Goal: Information Seeking & Learning: Check status

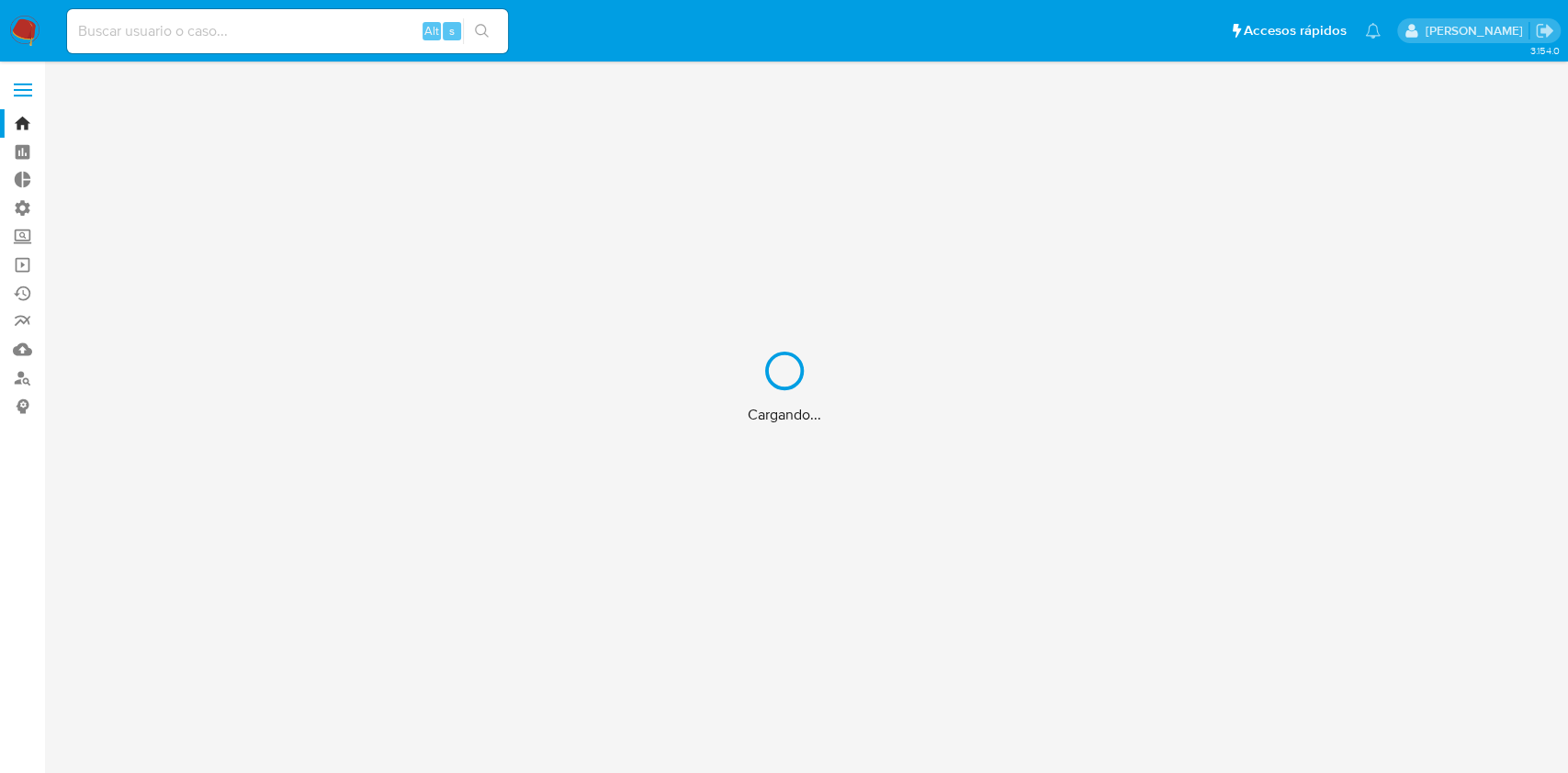
click at [275, 35] on div "Cargando..." at bounding box center [784, 386] width 1568 height 773
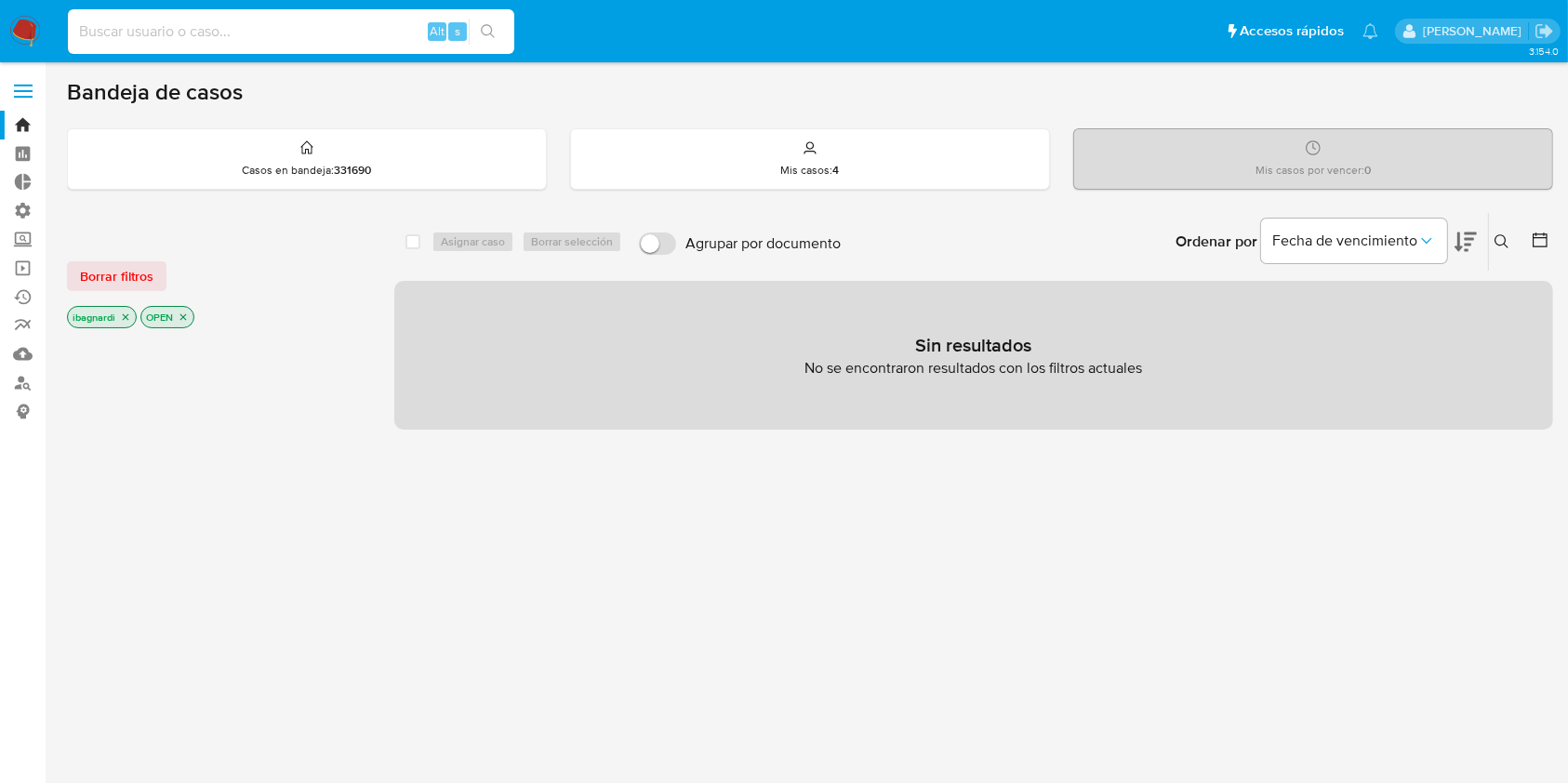
drag, startPoint x: 278, startPoint y: 34, endPoint x: 208, endPoint y: 32, distance: 70.0
click at [208, 32] on input at bounding box center [291, 31] width 446 height 24
paste input "599255688"
type input "599255688"
click at [487, 26] on icon "search-icon" at bounding box center [488, 31] width 15 height 15
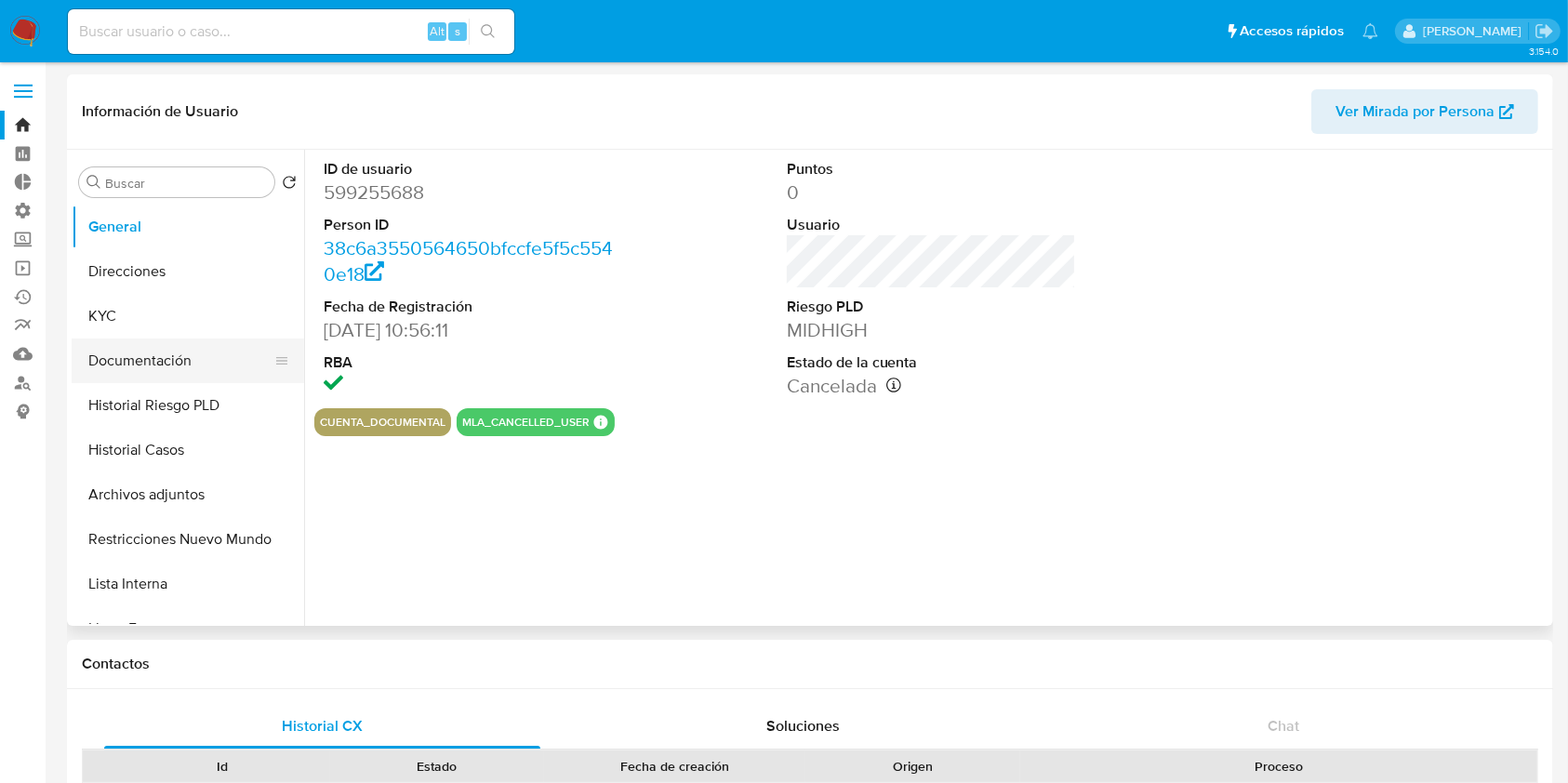
select select "10"
click at [164, 356] on button "Documentación" at bounding box center [180, 361] width 217 height 45
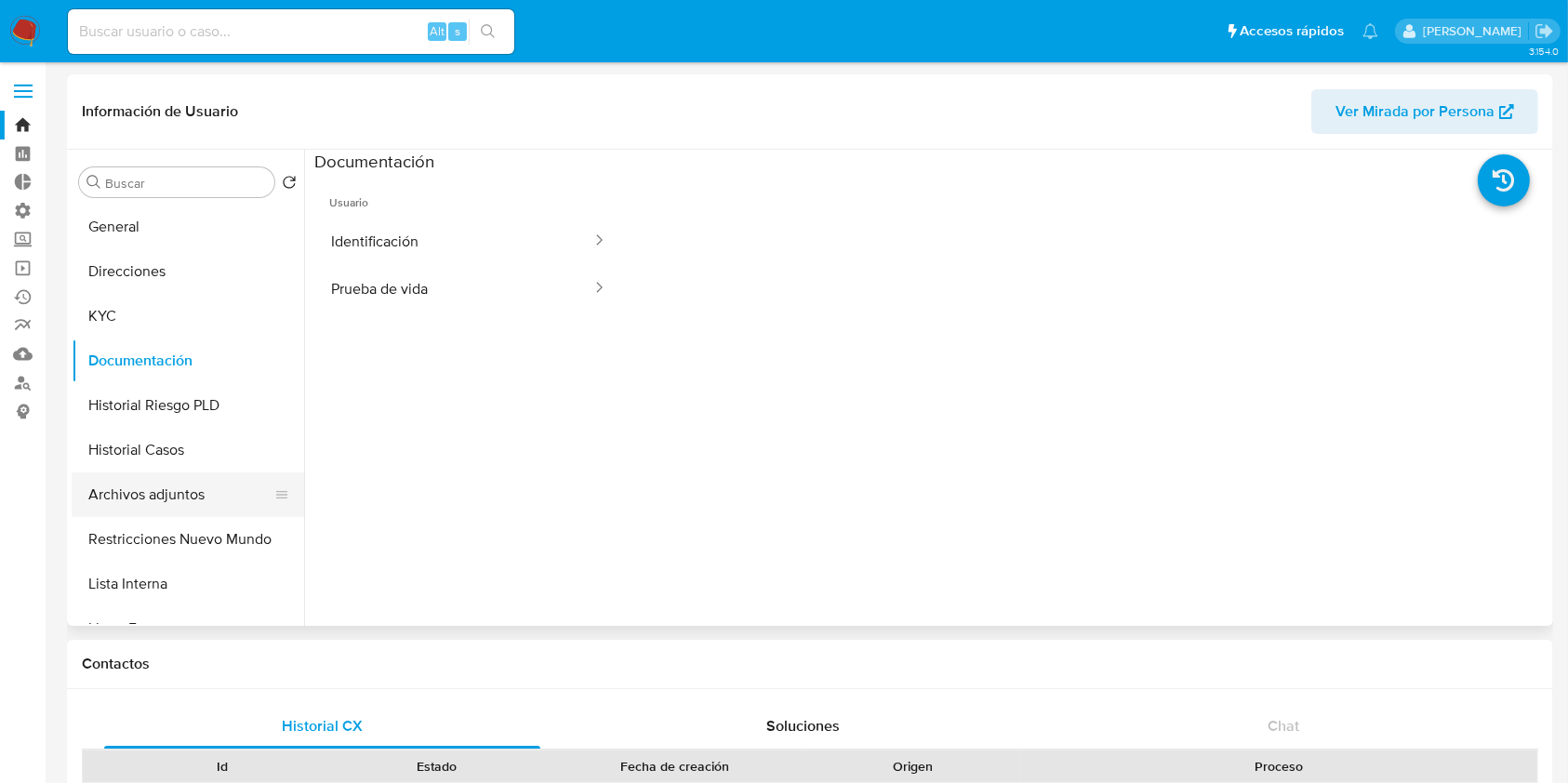
click at [119, 496] on button "Archivos adjuntos" at bounding box center [180, 495] width 217 height 45
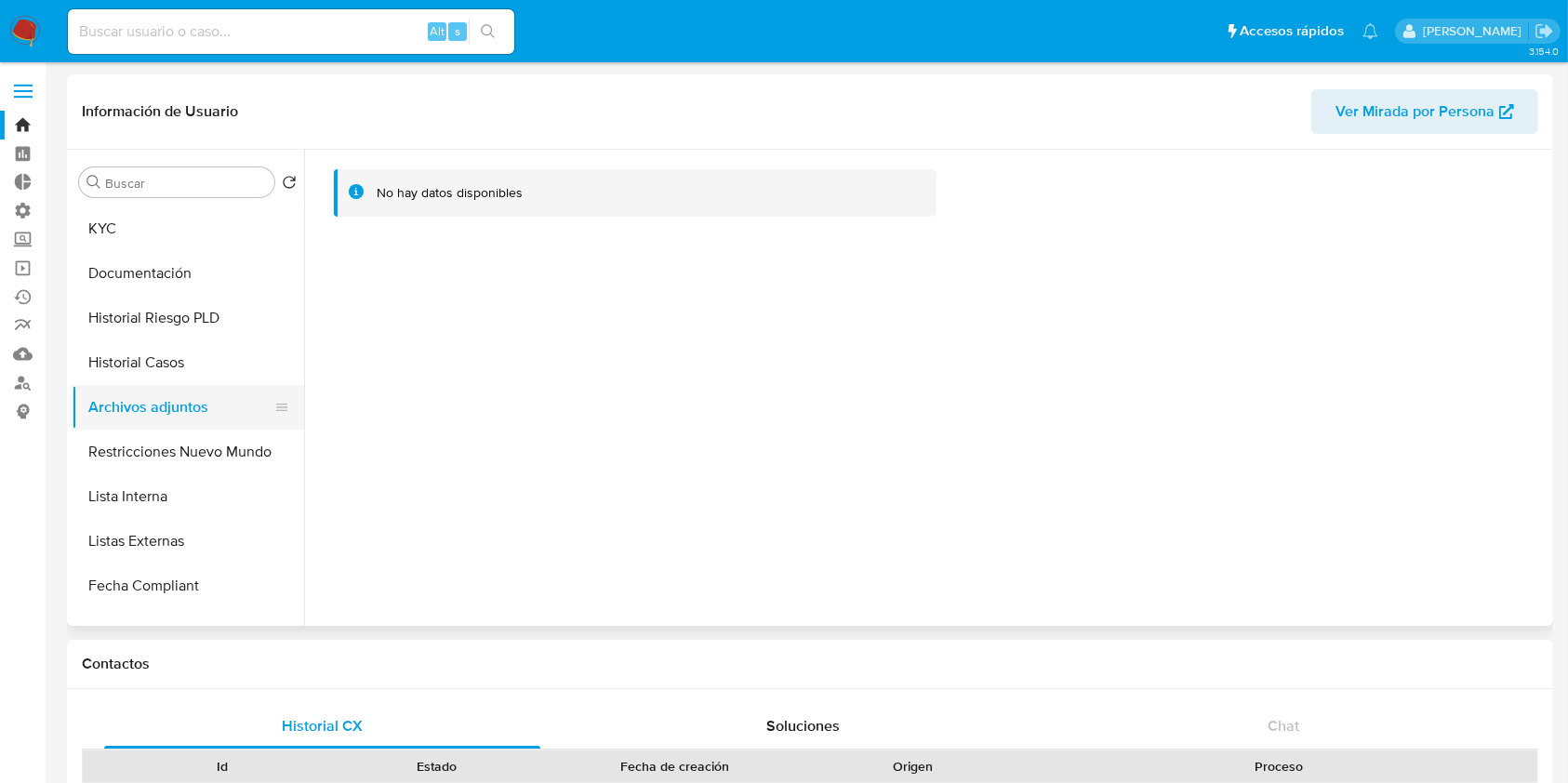
scroll to position [124, 0]
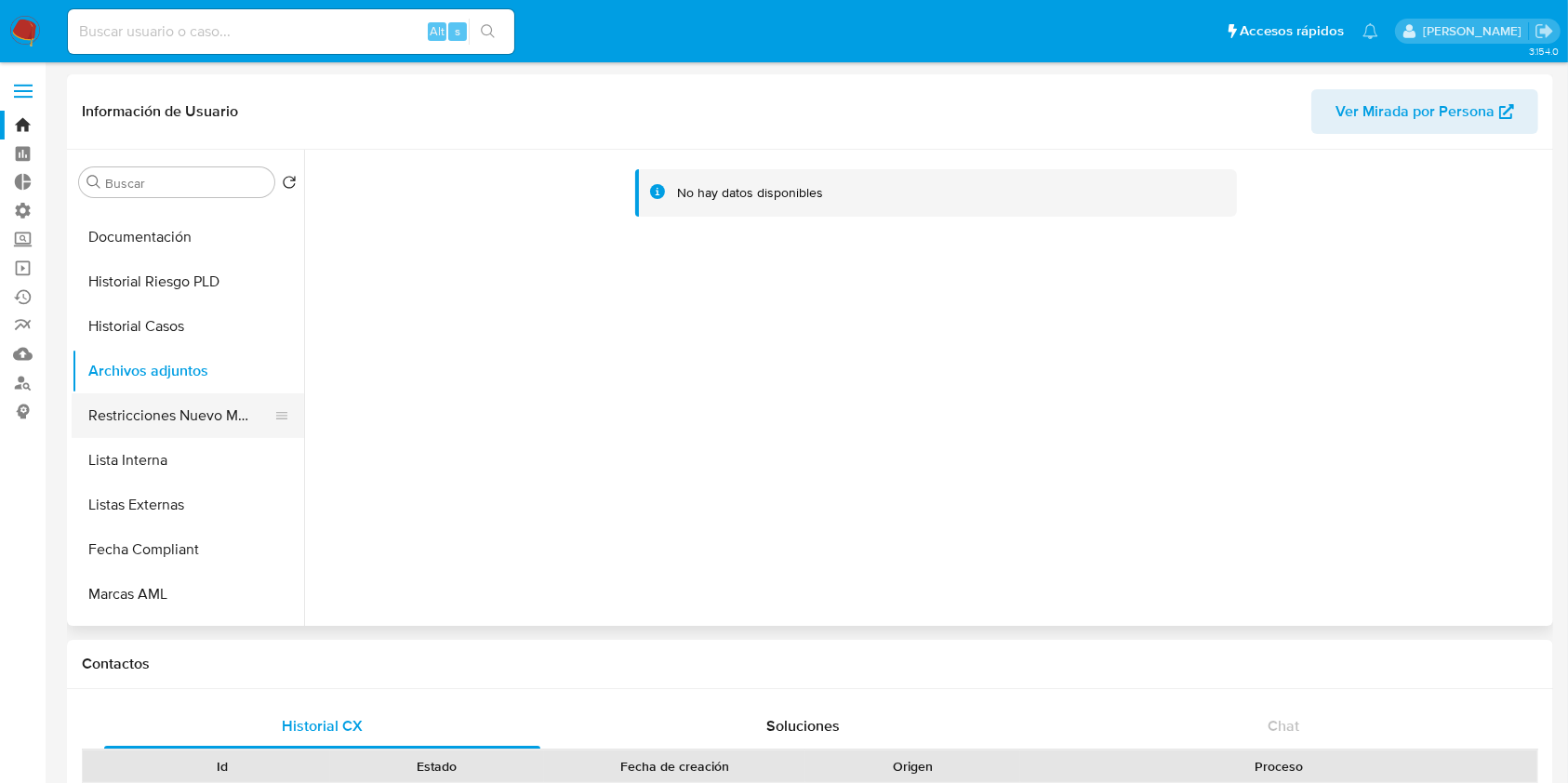
click at [193, 434] on button "Restricciones Nuevo Mundo" at bounding box center [180, 416] width 217 height 45
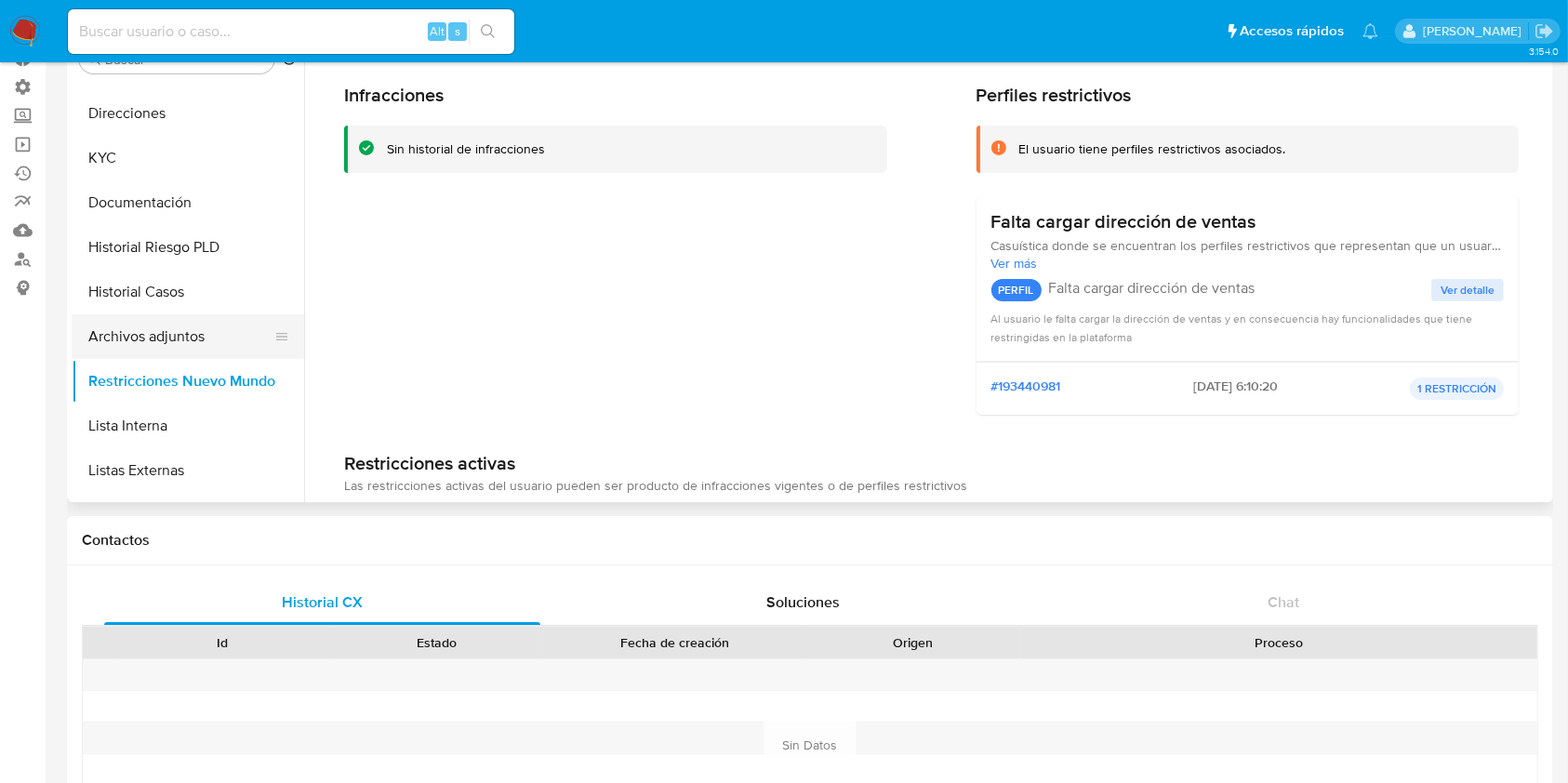
scroll to position [0, 0]
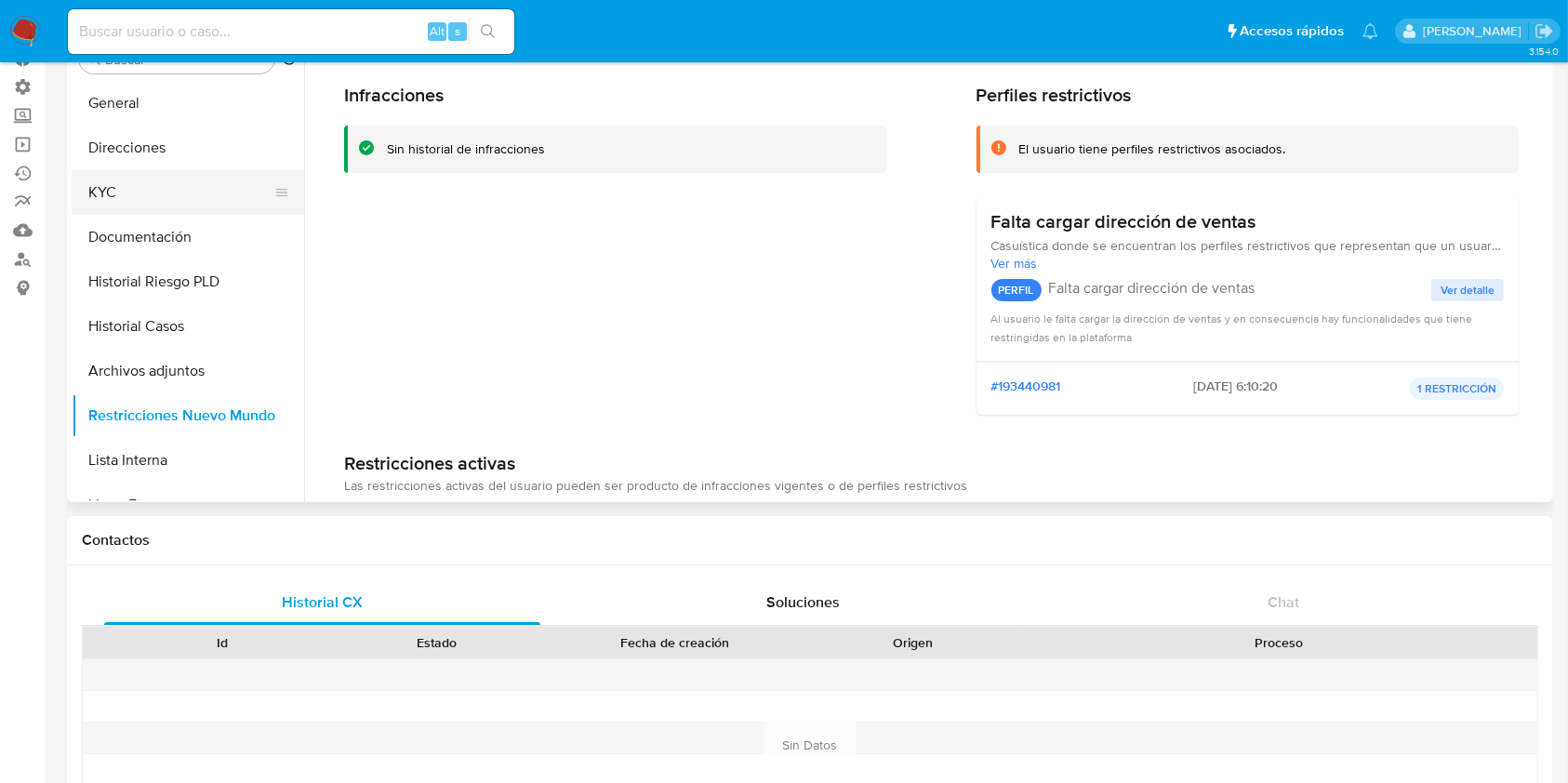
click at [178, 188] on button "KYC" at bounding box center [180, 192] width 217 height 45
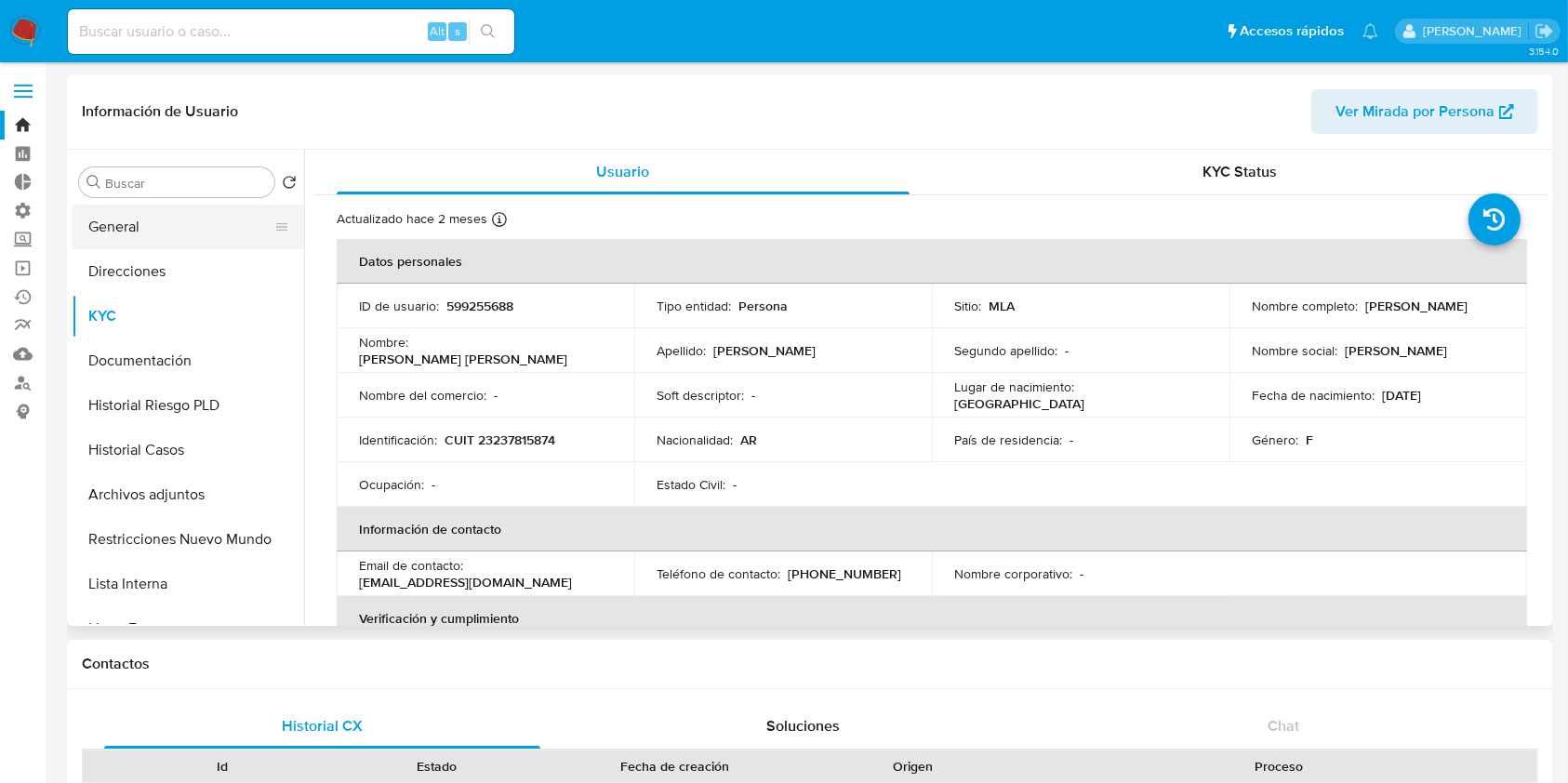
click at [171, 232] on button "General" at bounding box center [180, 227] width 217 height 45
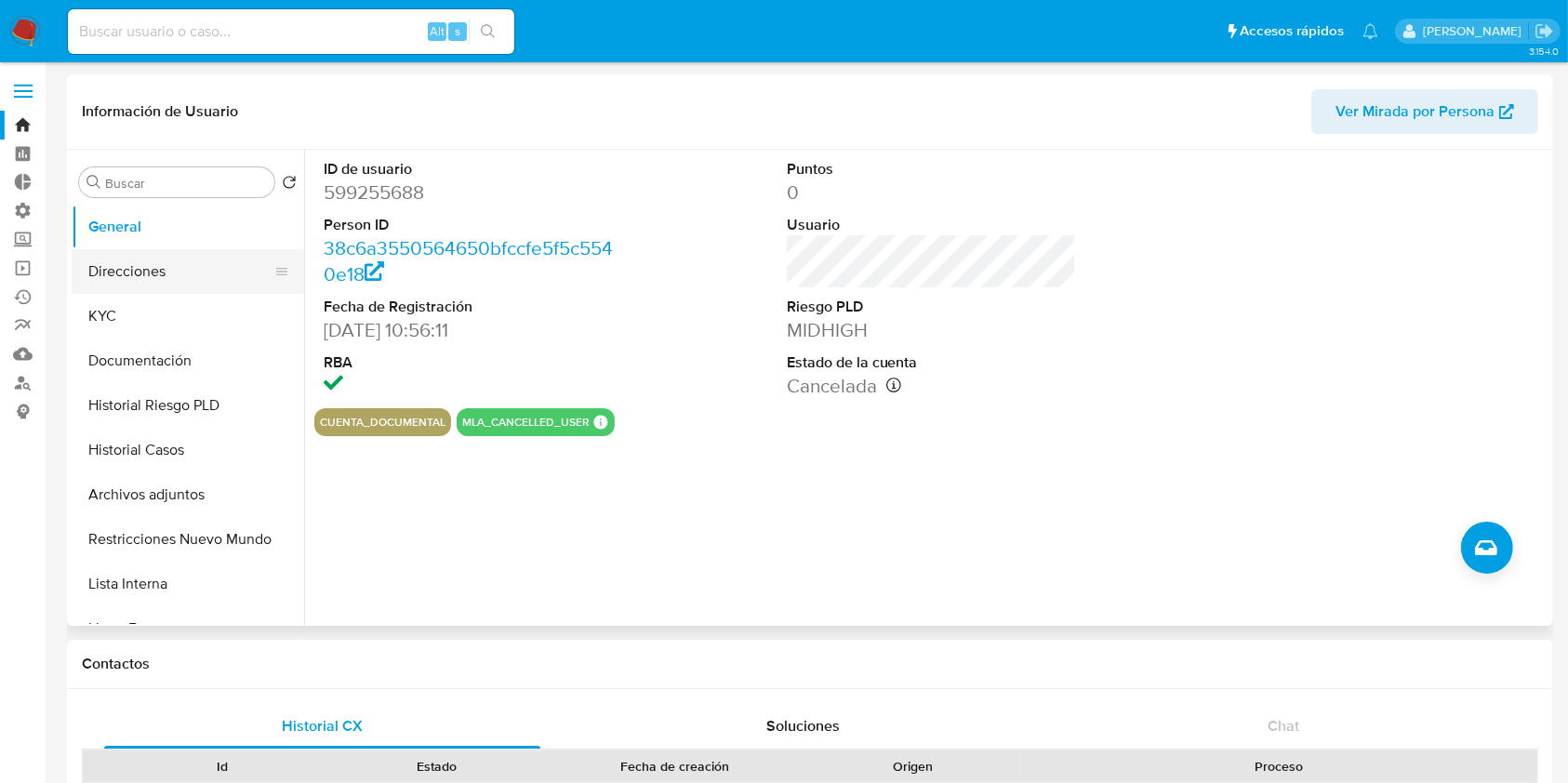
click at [178, 281] on button "Direcciones" at bounding box center [180, 272] width 217 height 45
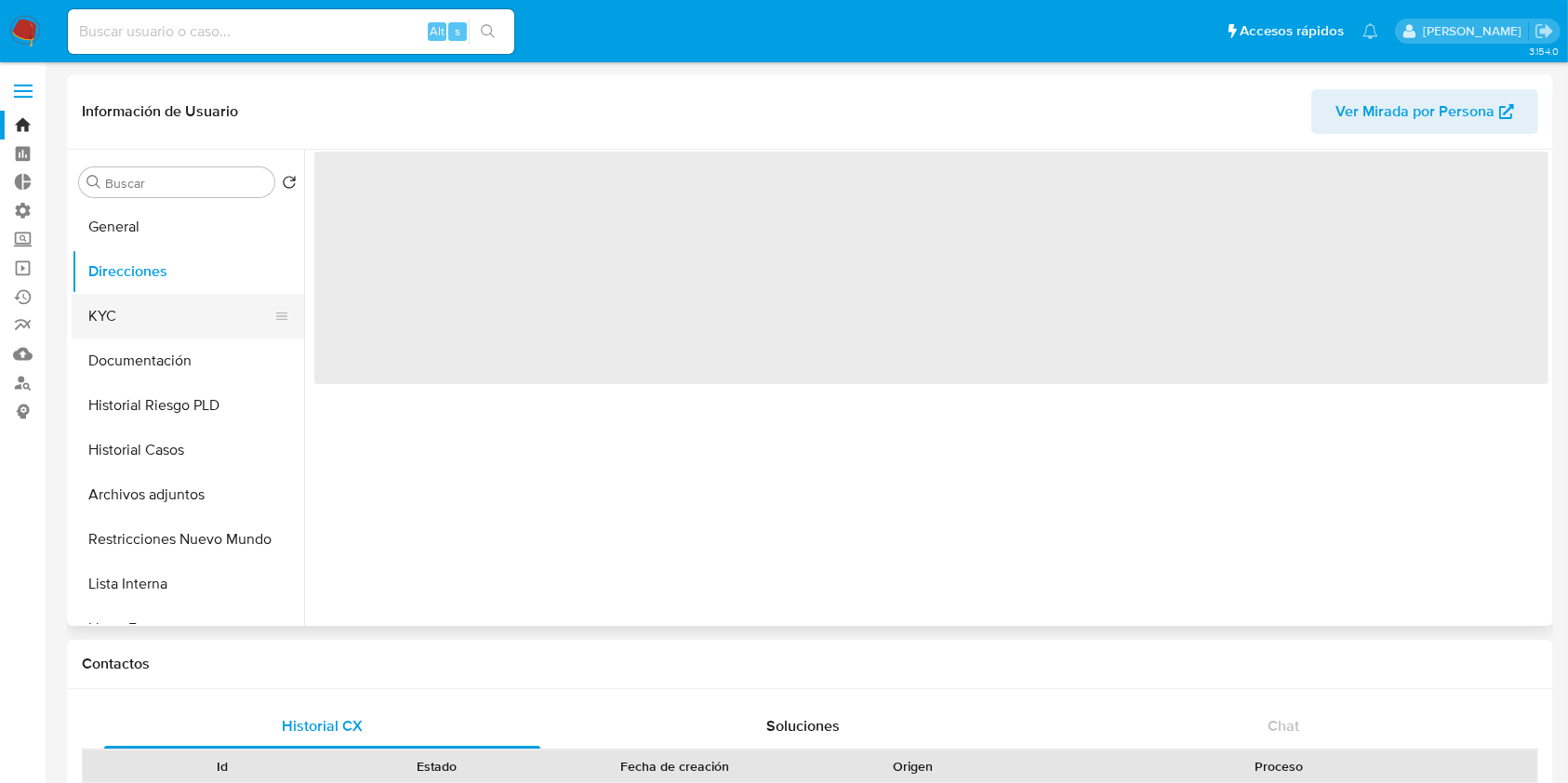
click at [186, 315] on button "KYC" at bounding box center [180, 316] width 217 height 45
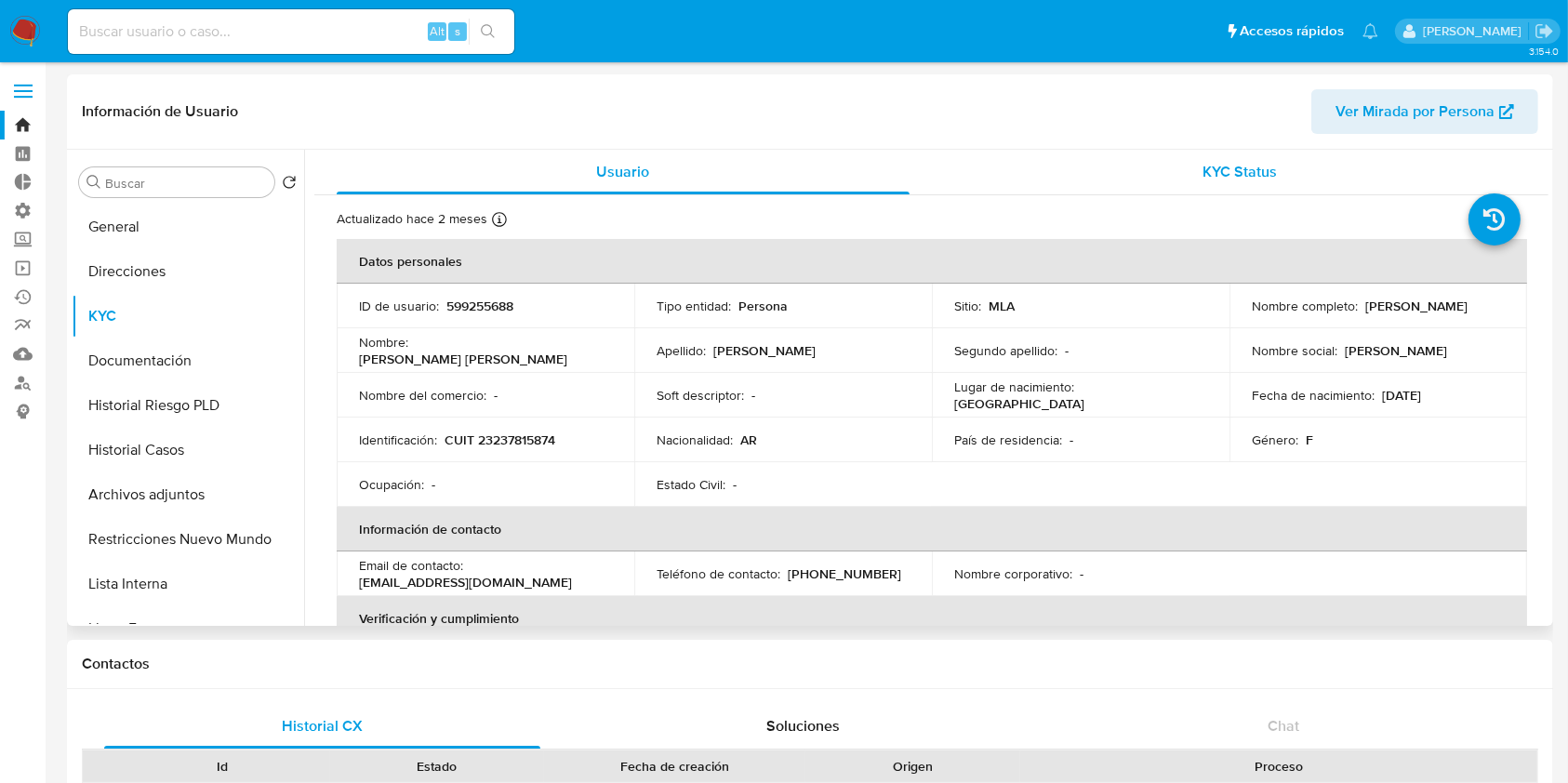
click at [1248, 178] on span "KYC Status" at bounding box center [1239, 172] width 75 height 21
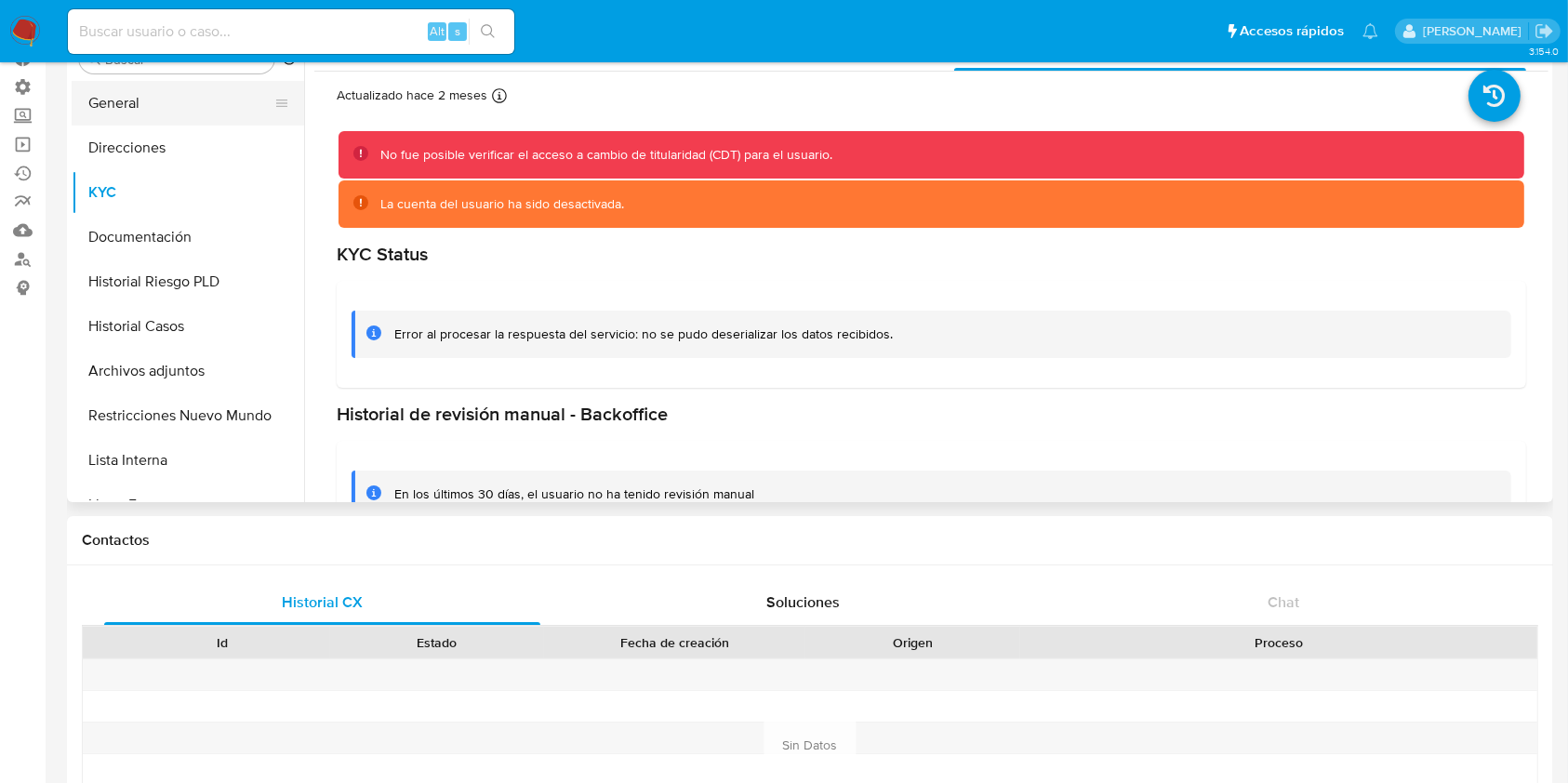
click at [133, 106] on button "General" at bounding box center [180, 103] width 217 height 45
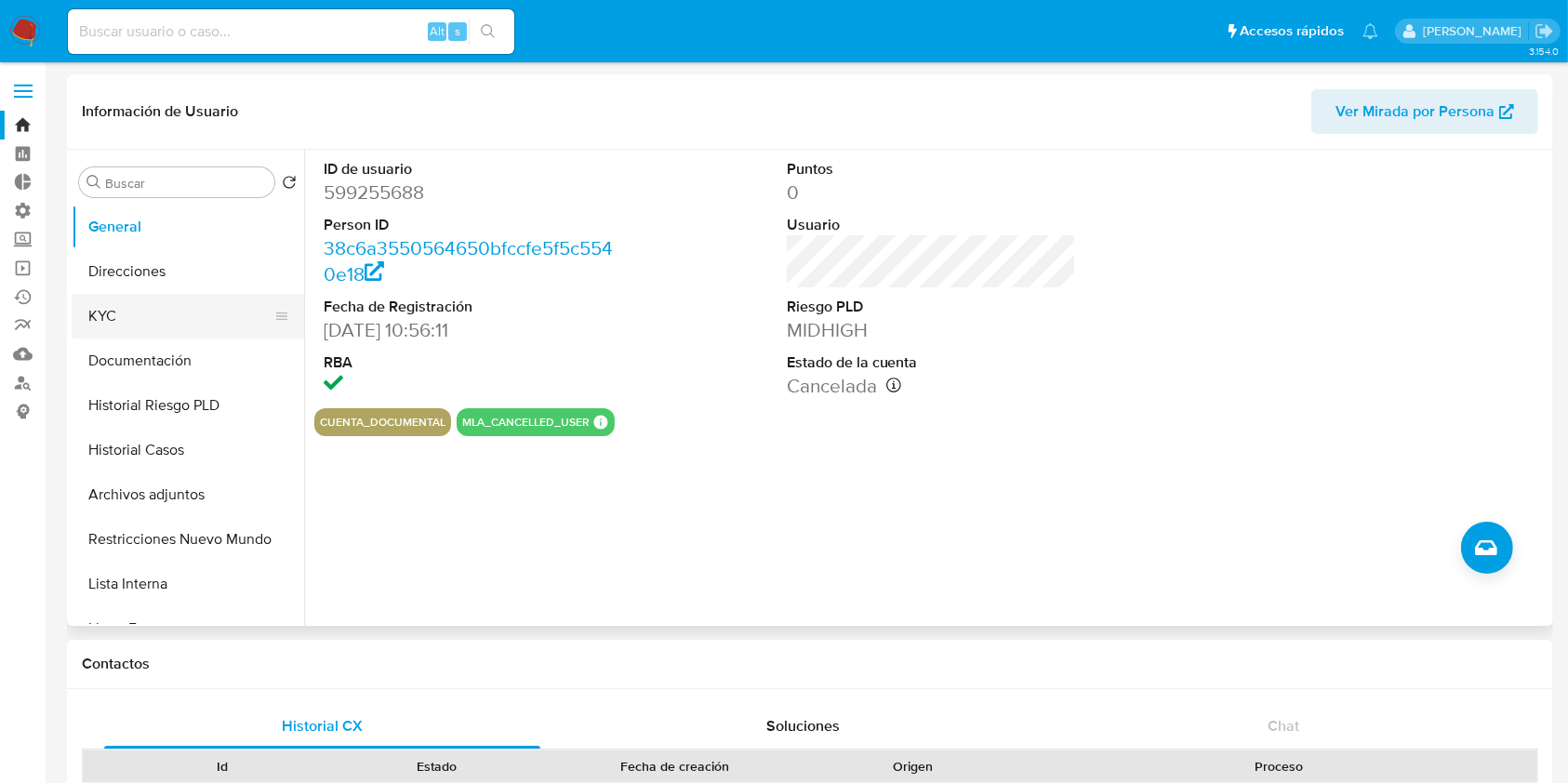
click at [113, 308] on button "KYC" at bounding box center [180, 316] width 217 height 45
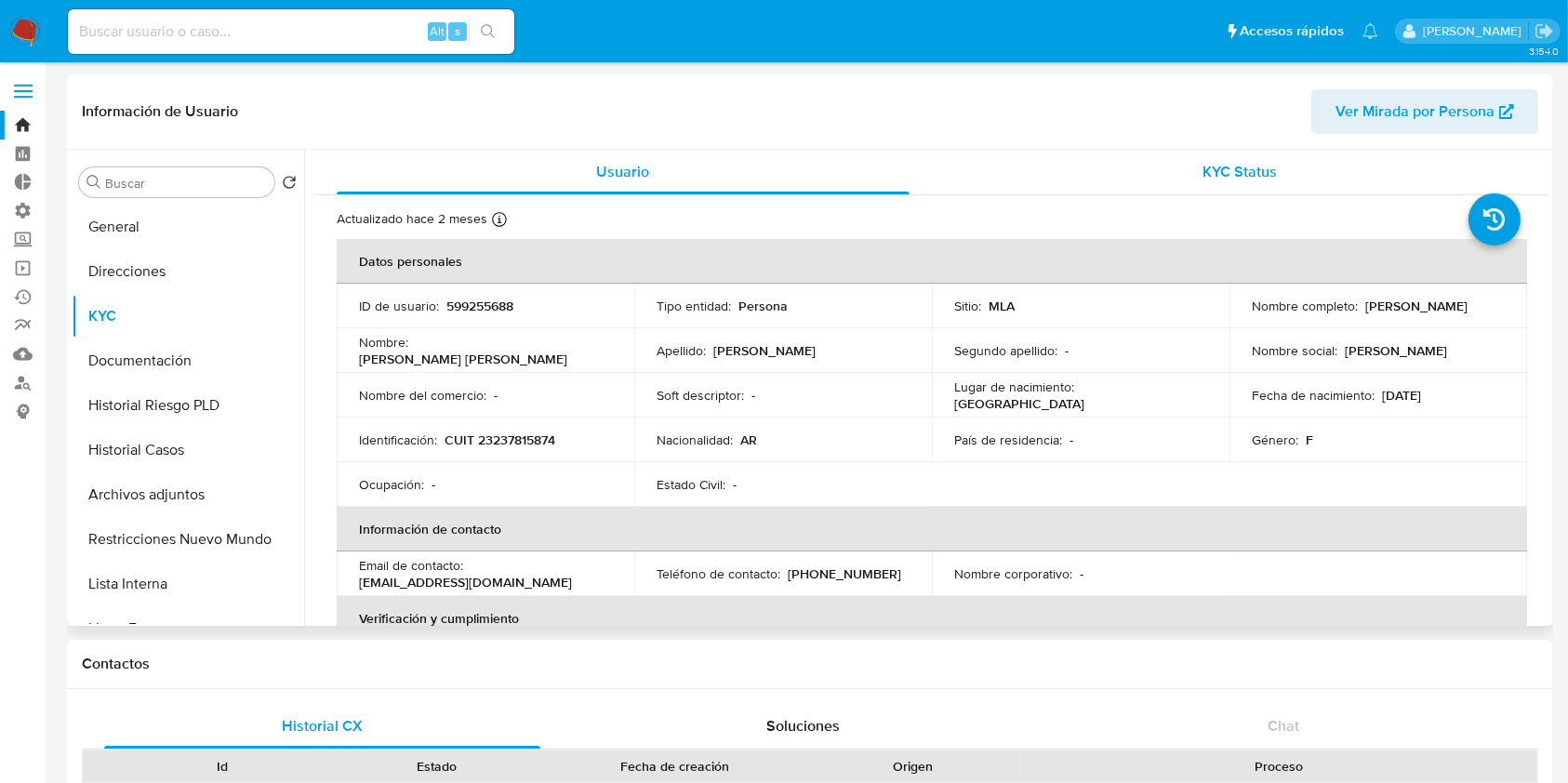
click at [1242, 176] on span "KYC Status" at bounding box center [1239, 172] width 75 height 21
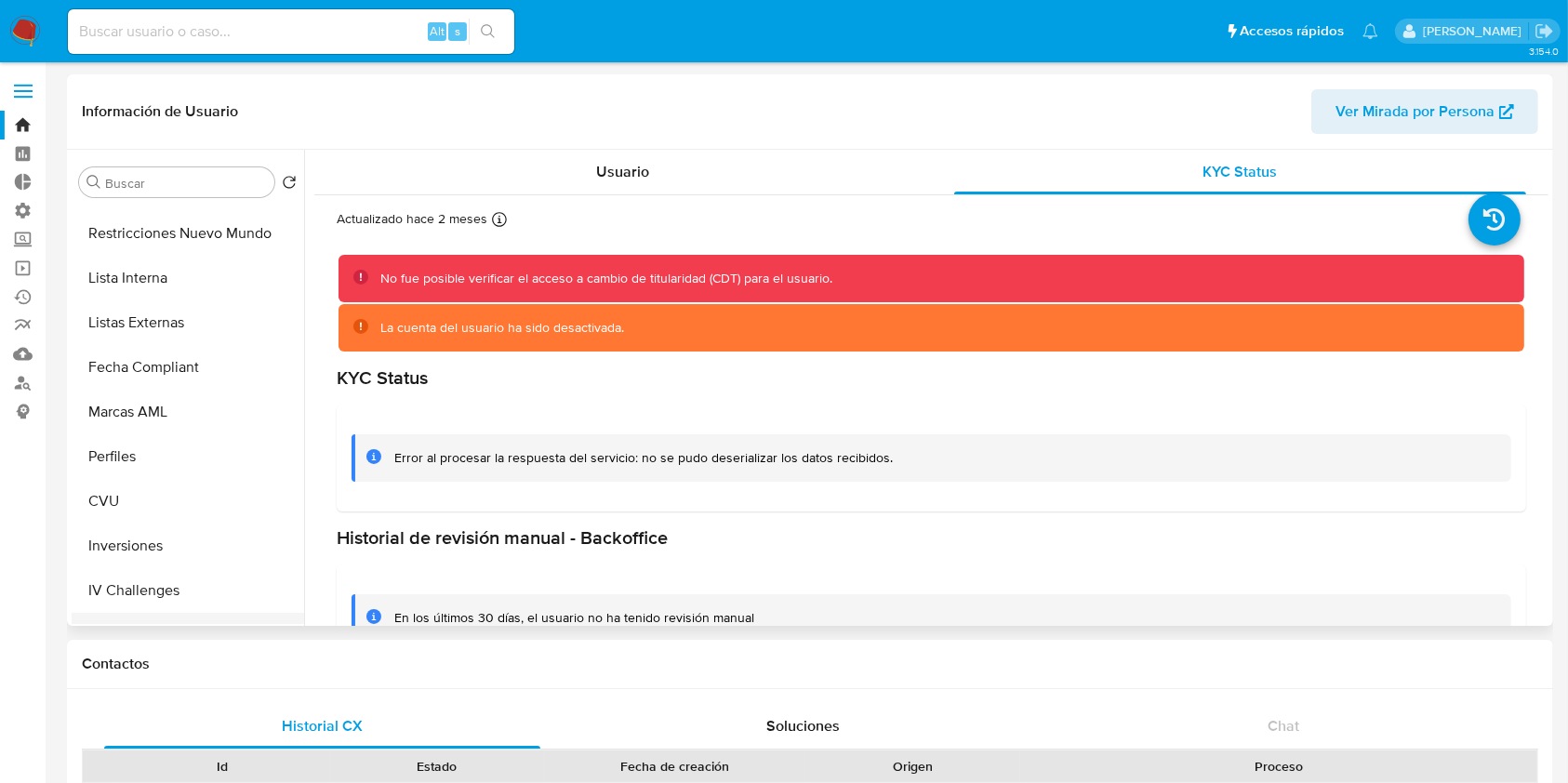
scroll to position [496, 0]
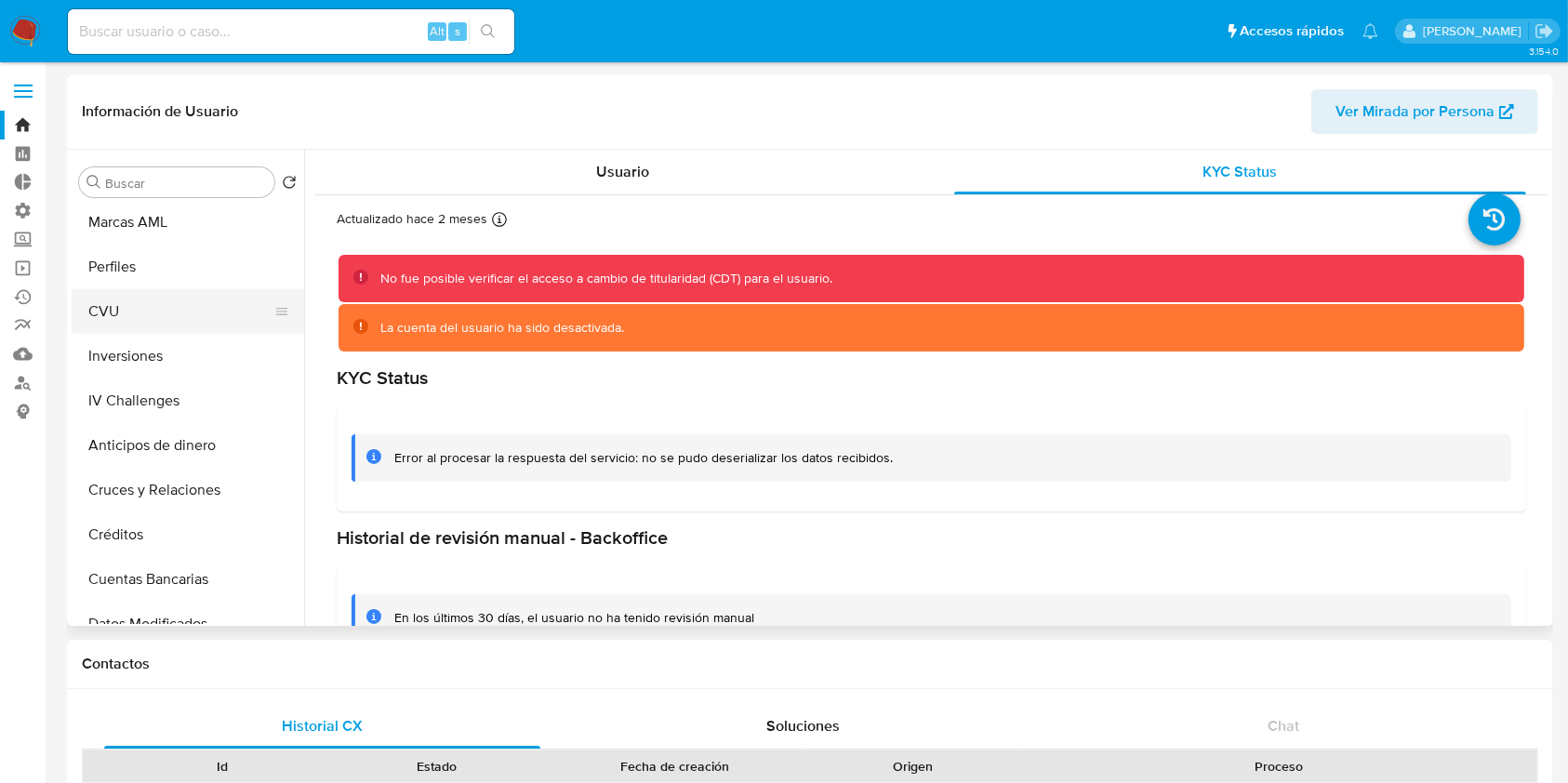
click at [146, 313] on button "CVU" at bounding box center [180, 311] width 217 height 45
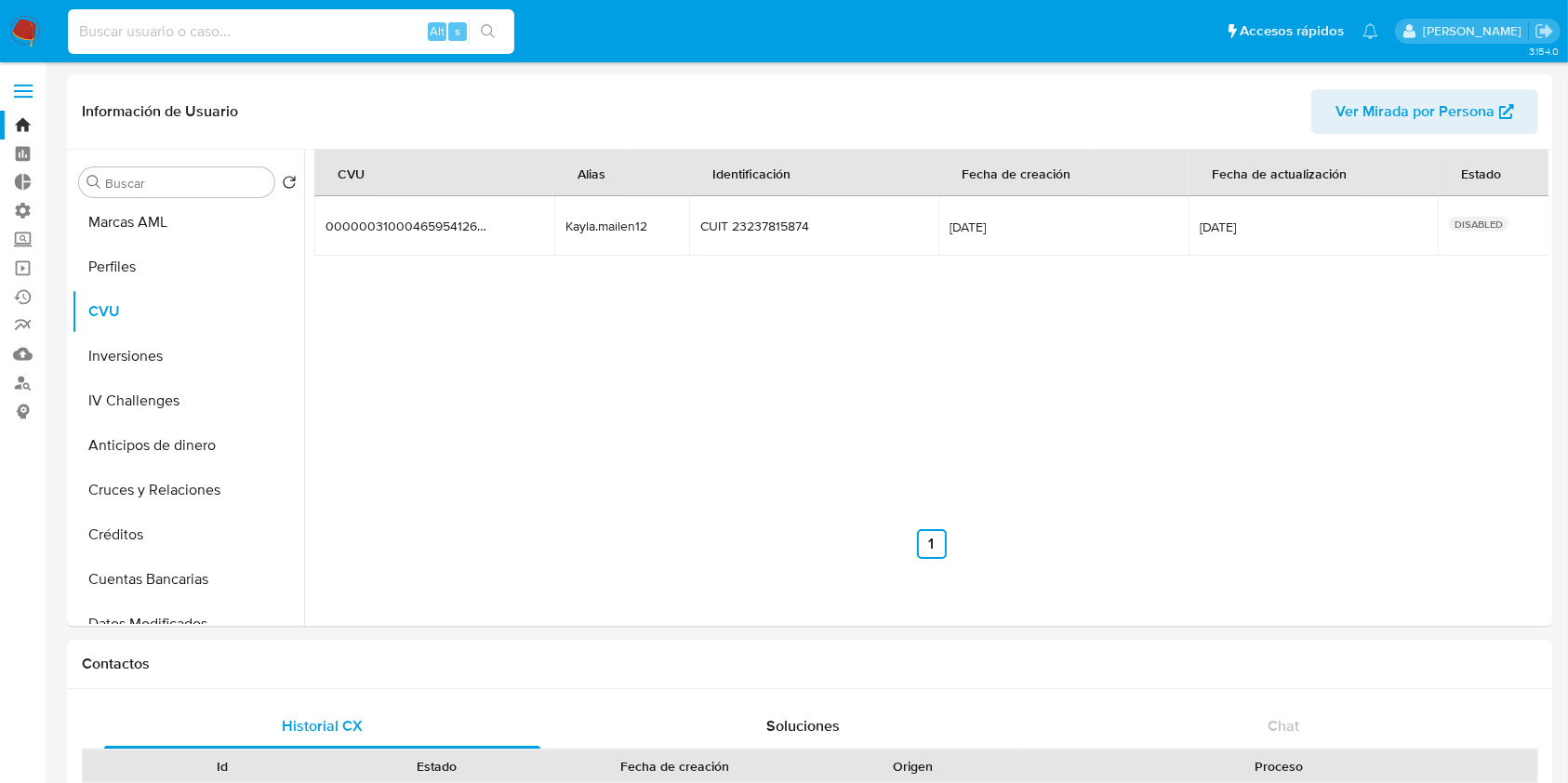
click at [268, 32] on input at bounding box center [291, 31] width 446 height 24
paste input "645948767"
type input "645948767"
click at [488, 35] on icon "search-icon" at bounding box center [488, 31] width 15 height 15
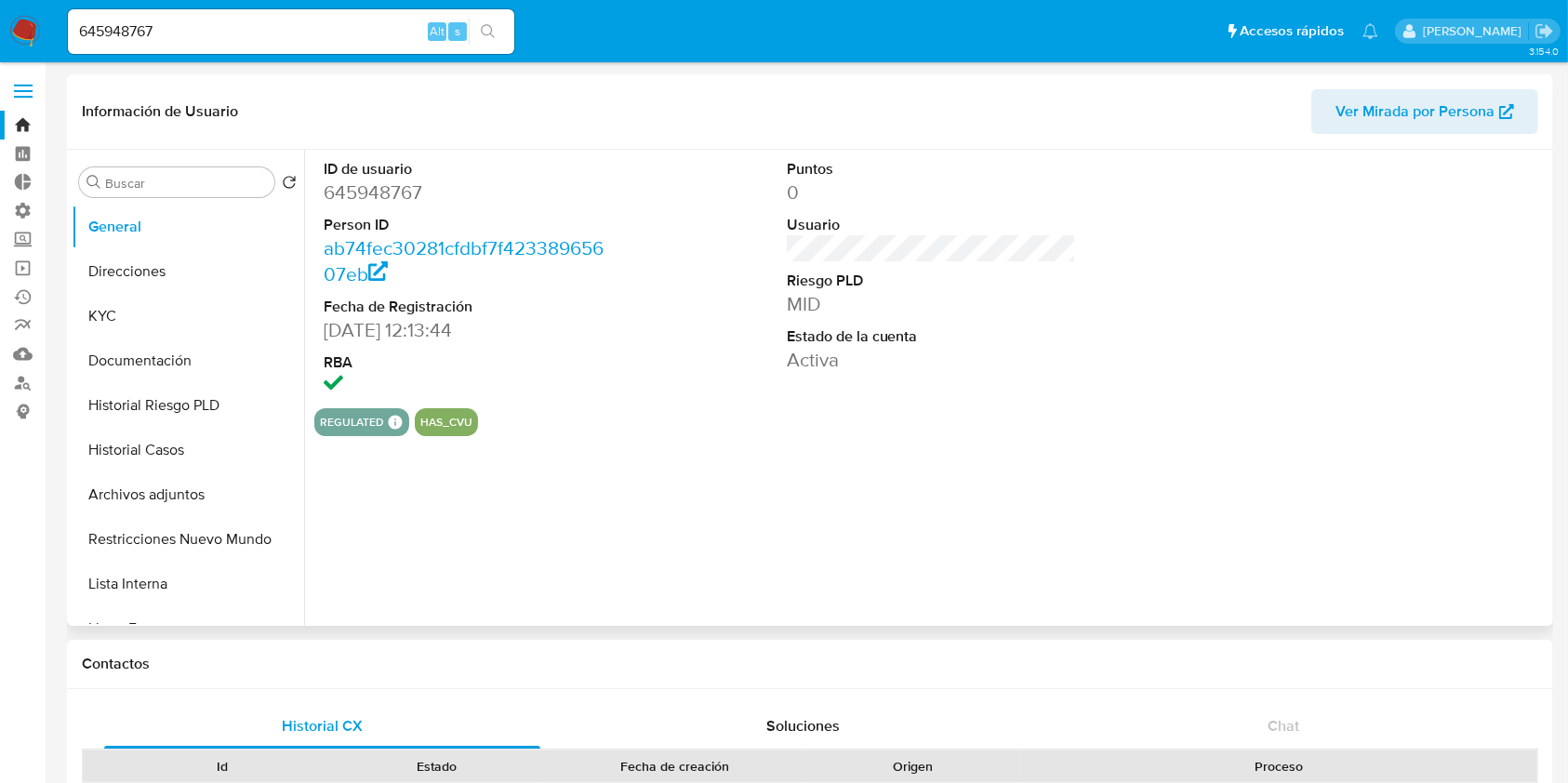
select select "10"
click at [201, 547] on button "Restricciones Nuevo Mundo" at bounding box center [180, 539] width 217 height 45
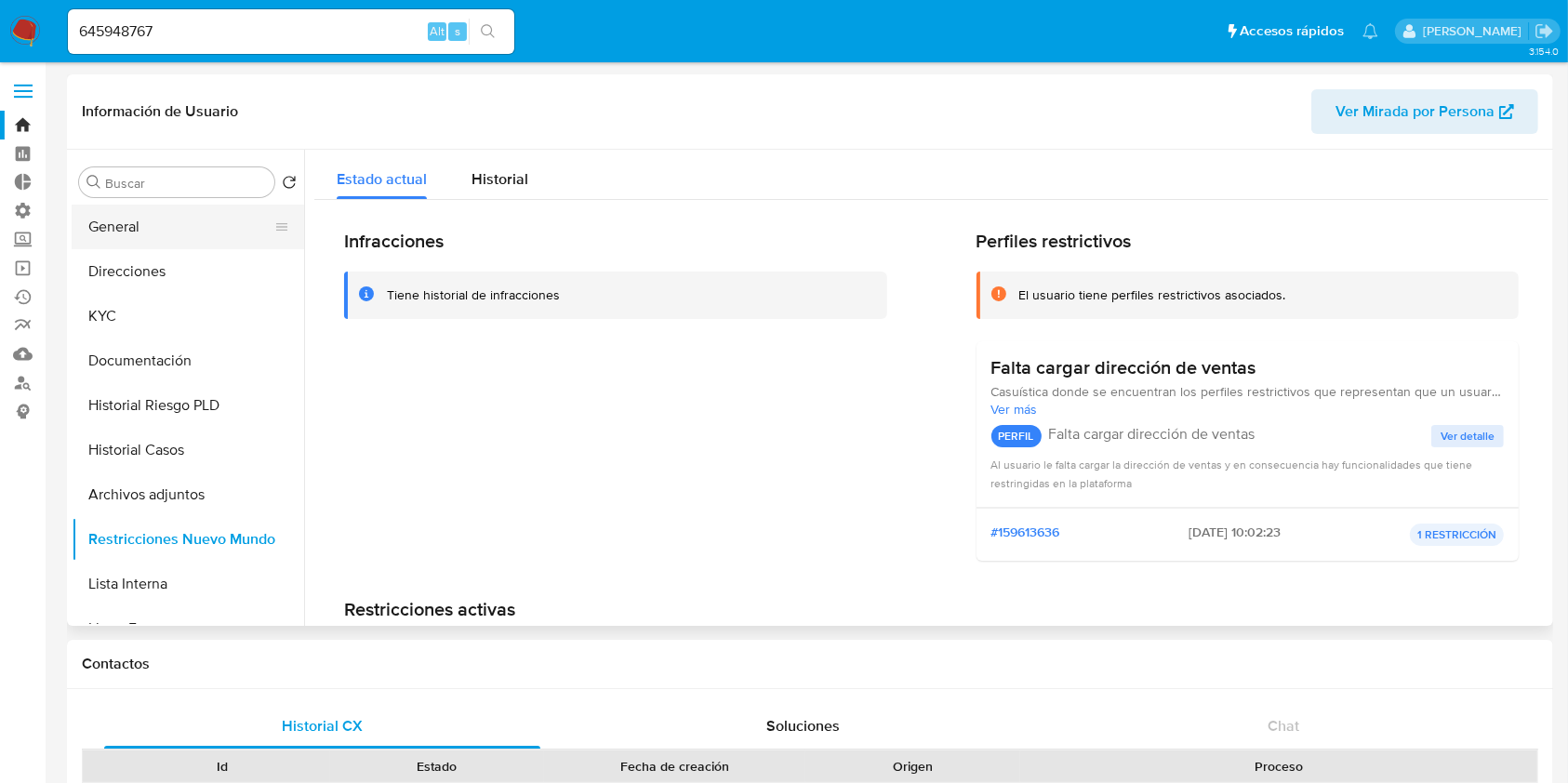
click at [194, 224] on button "General" at bounding box center [180, 227] width 217 height 45
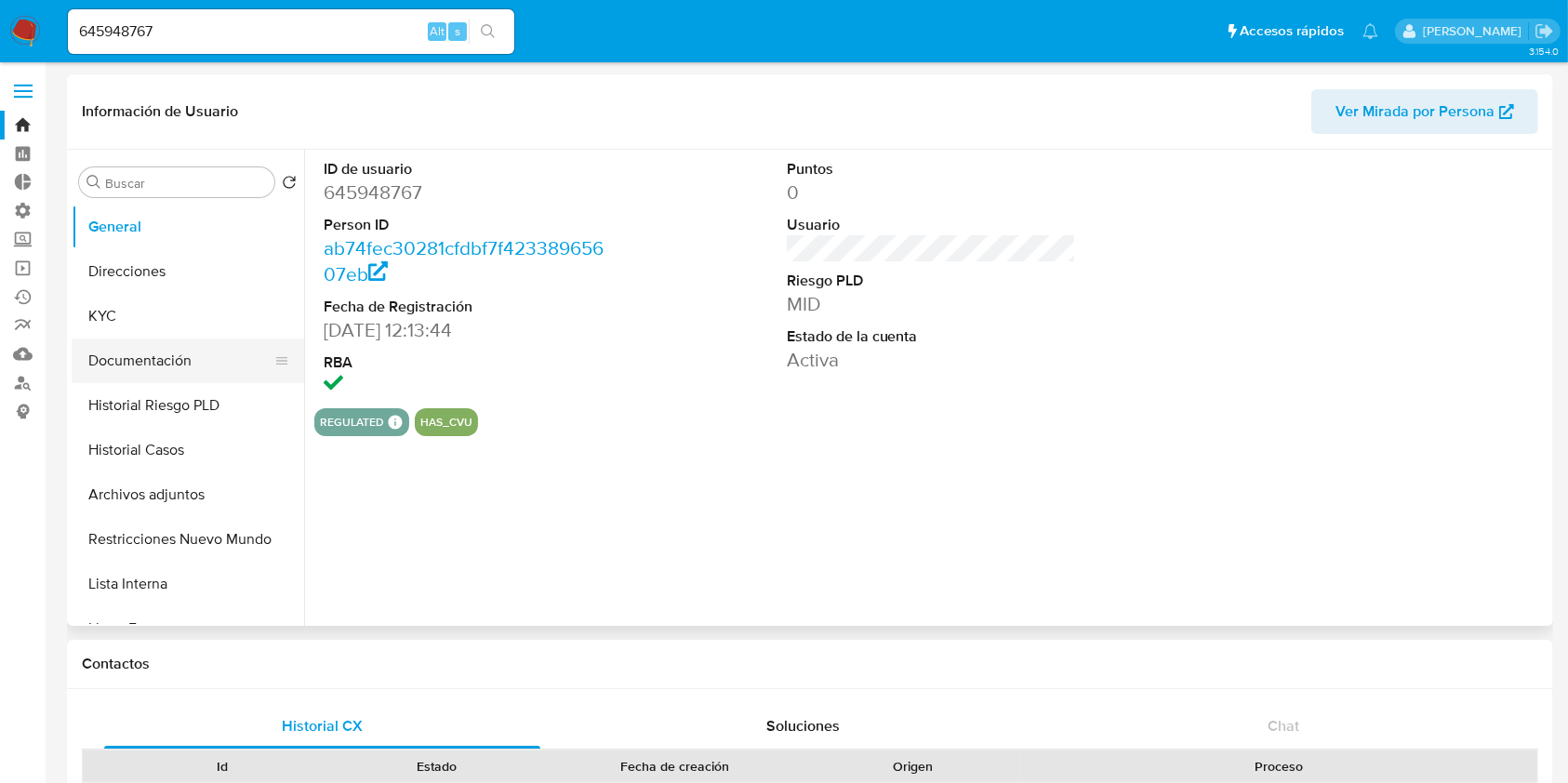
click at [181, 369] on button "Documentación" at bounding box center [180, 361] width 217 height 45
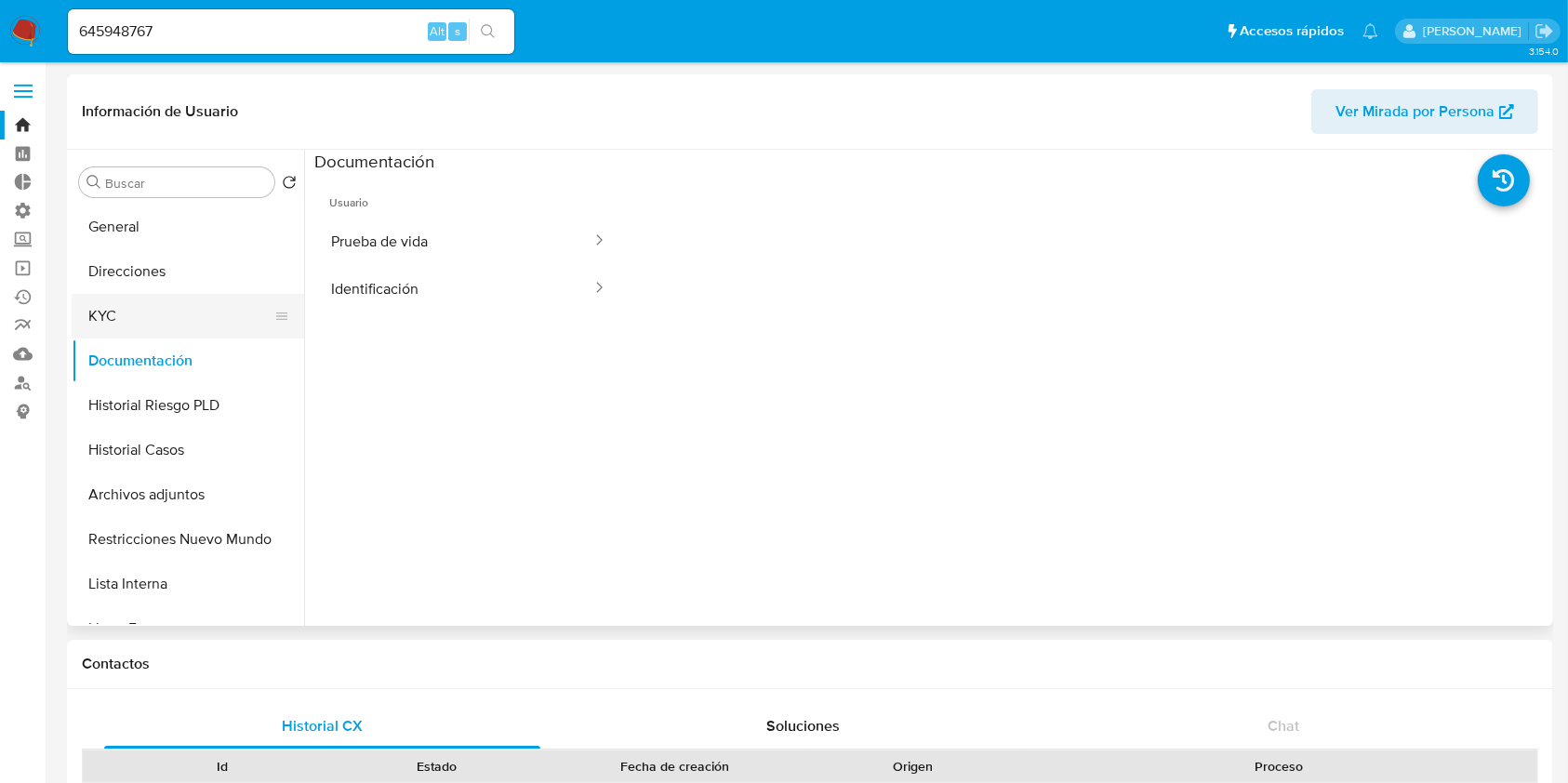
click at [174, 306] on button "KYC" at bounding box center [180, 316] width 217 height 45
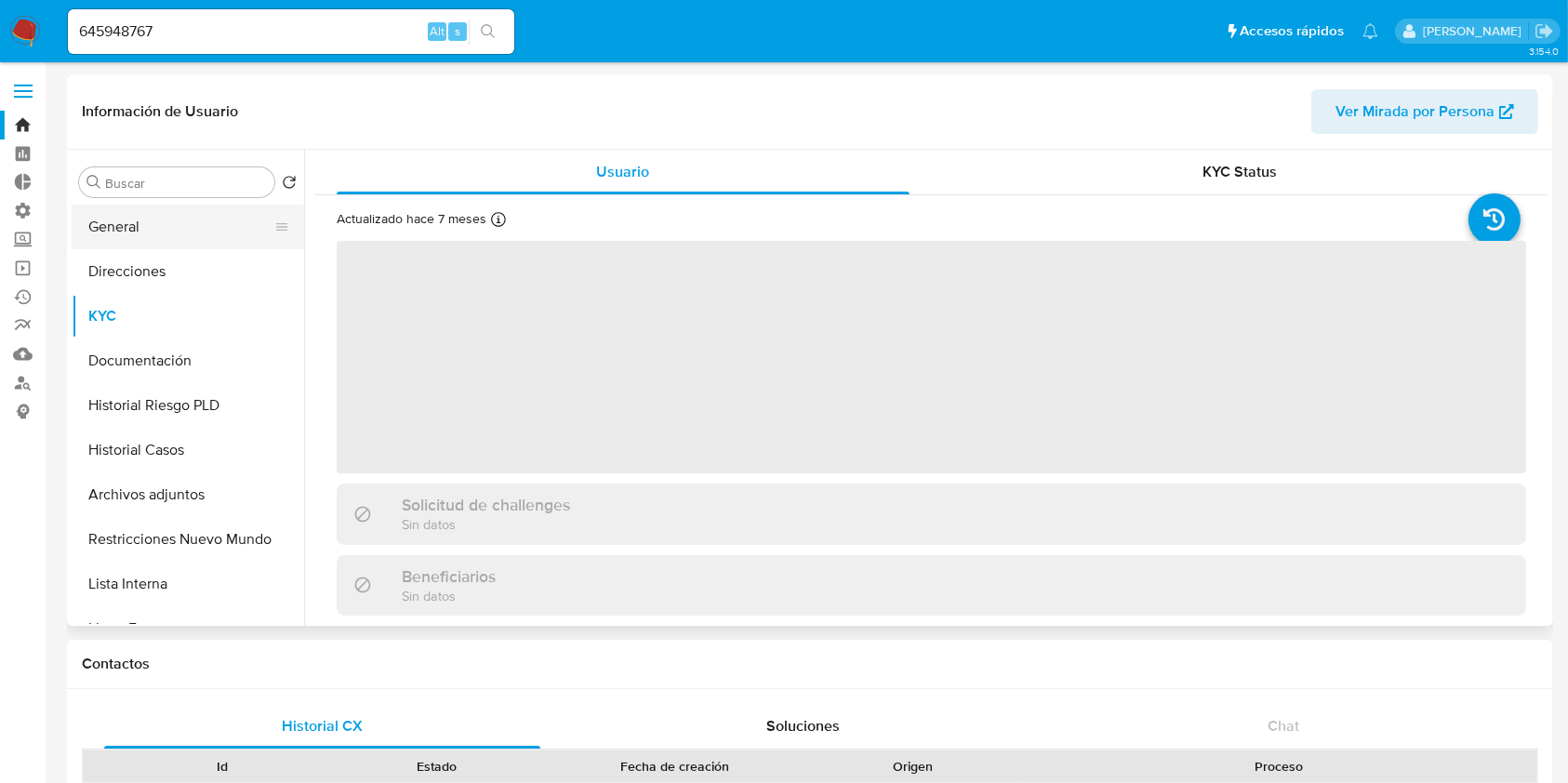
click at [208, 215] on button "General" at bounding box center [180, 227] width 217 height 45
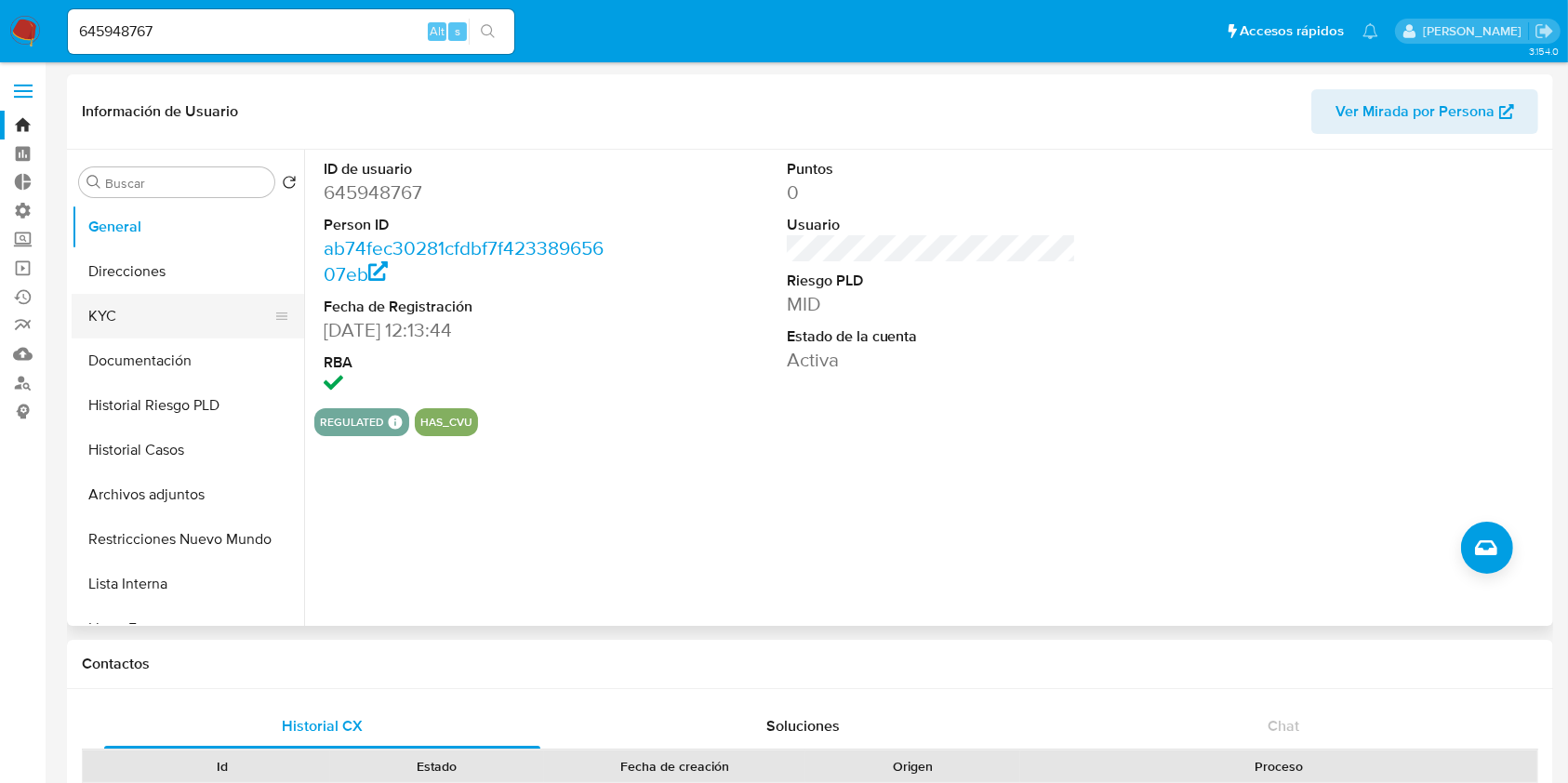
click at [193, 316] on button "KYC" at bounding box center [180, 316] width 217 height 45
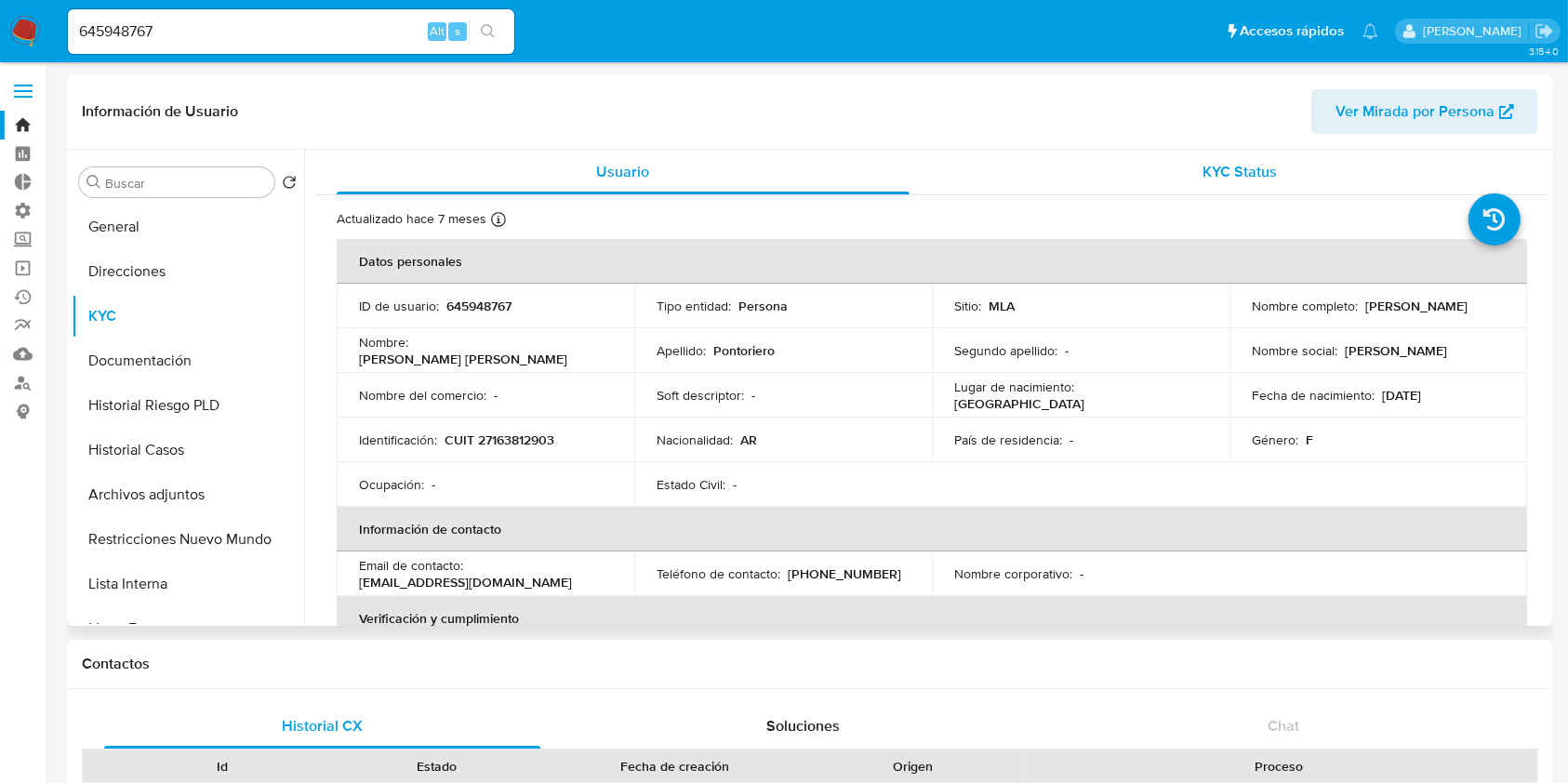
click at [1202, 169] on span "KYC Status" at bounding box center [1239, 172] width 75 height 21
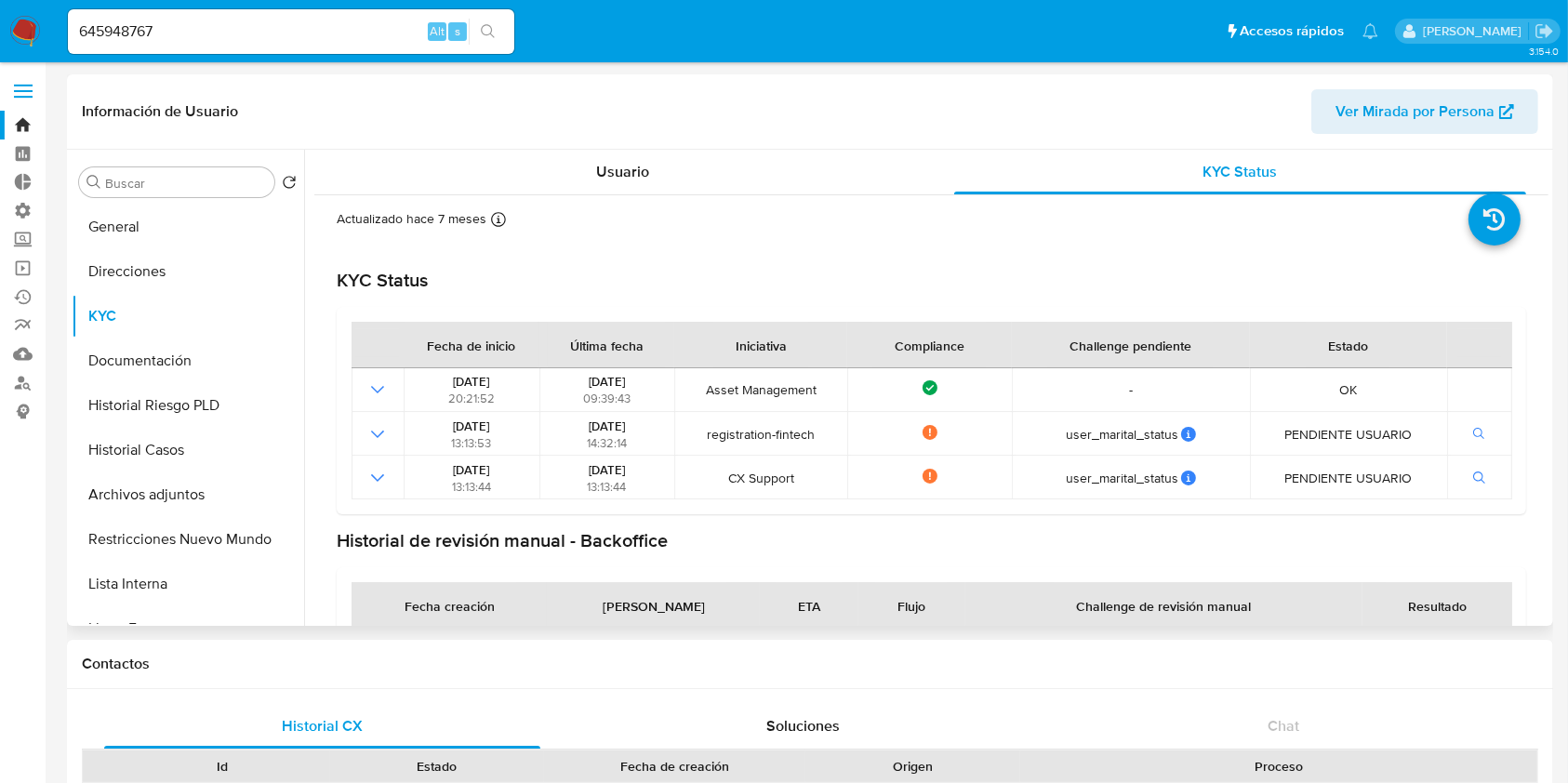
scroll to position [77, 0]
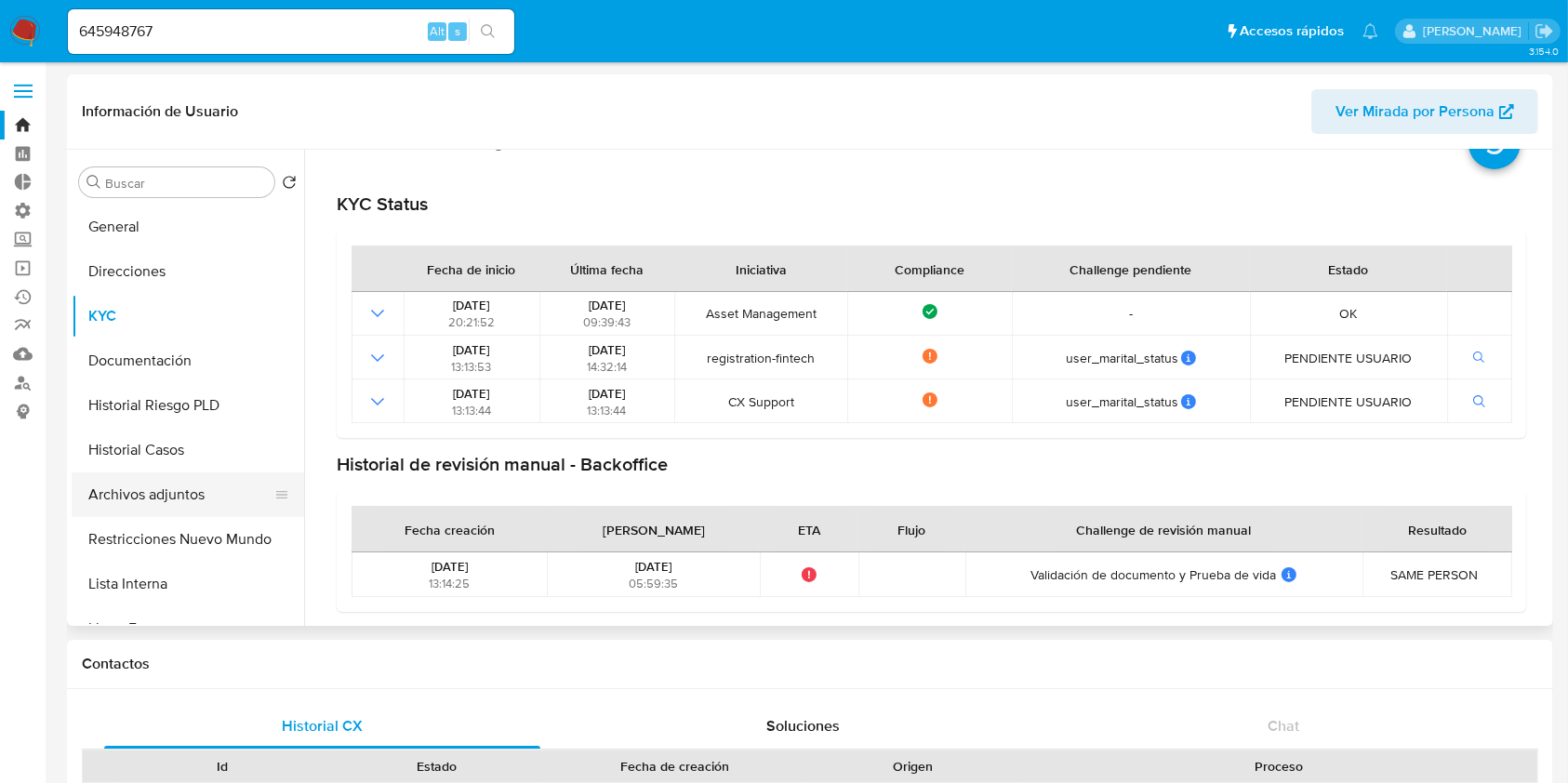
click at [146, 495] on button "Archivos adjuntos" at bounding box center [180, 495] width 217 height 45
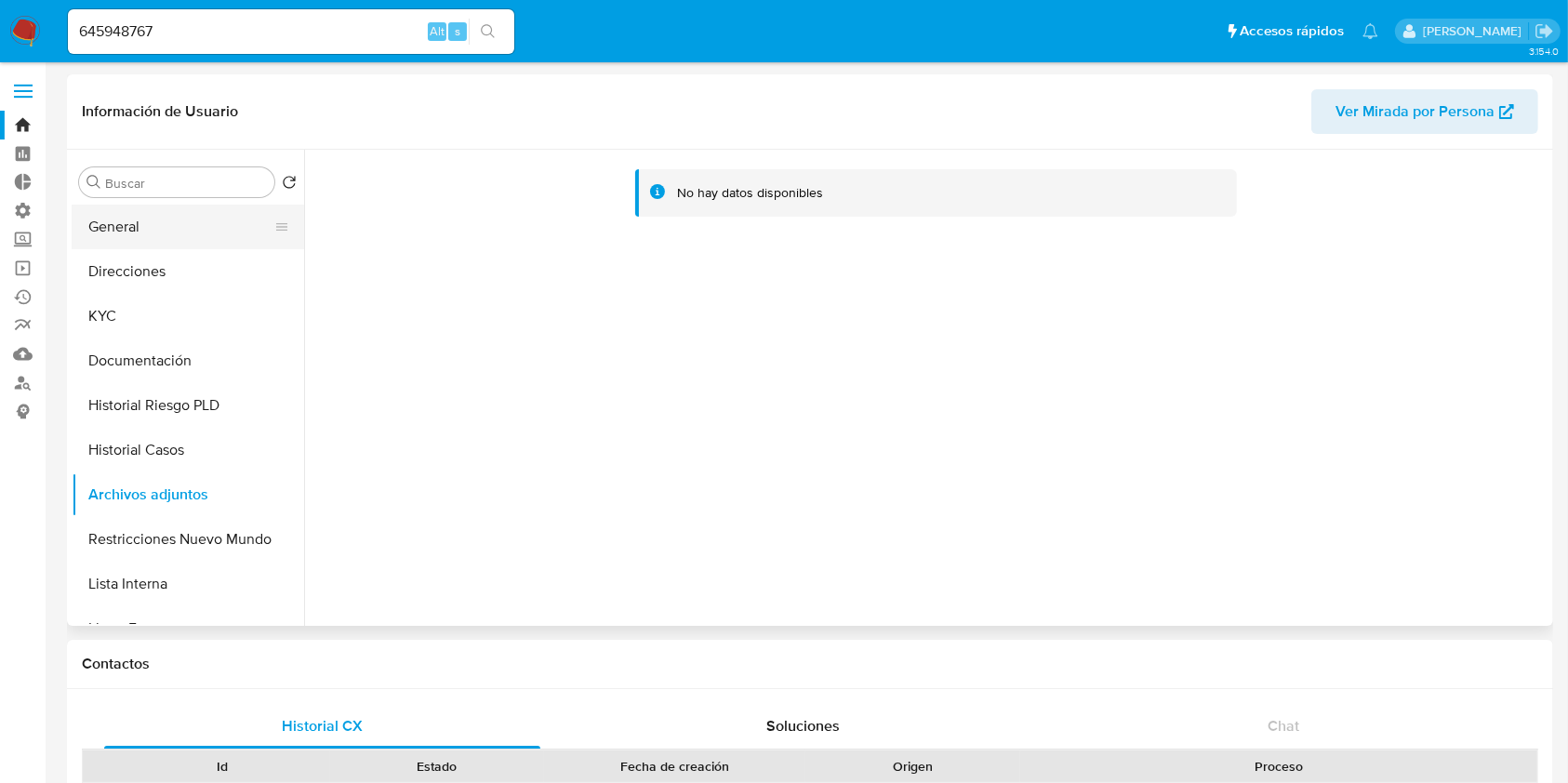
click at [143, 220] on button "General" at bounding box center [180, 227] width 217 height 45
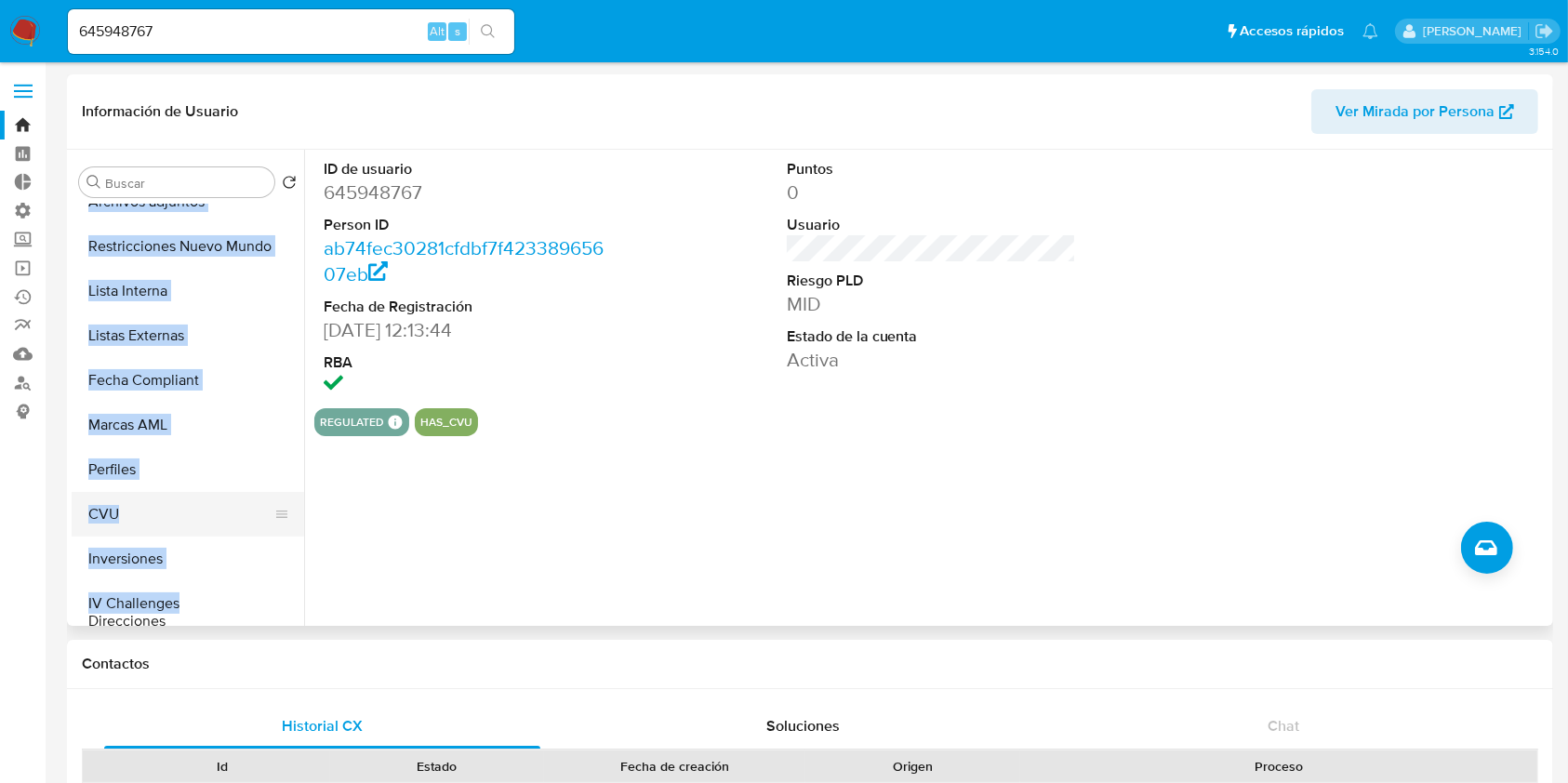
scroll to position [623, 0]
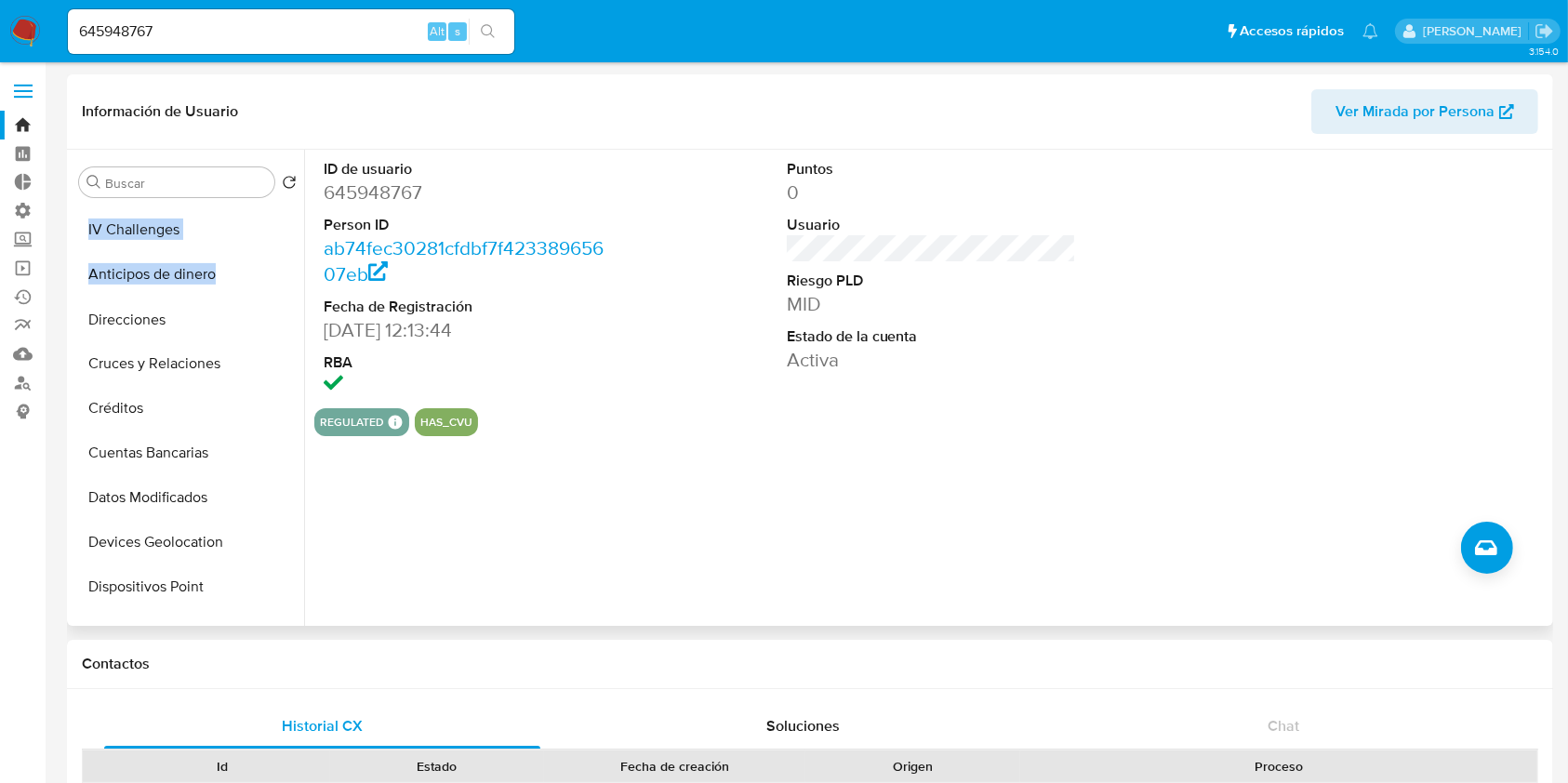
drag, startPoint x: 274, startPoint y: 272, endPoint x: 217, endPoint y: 319, distance: 73.9
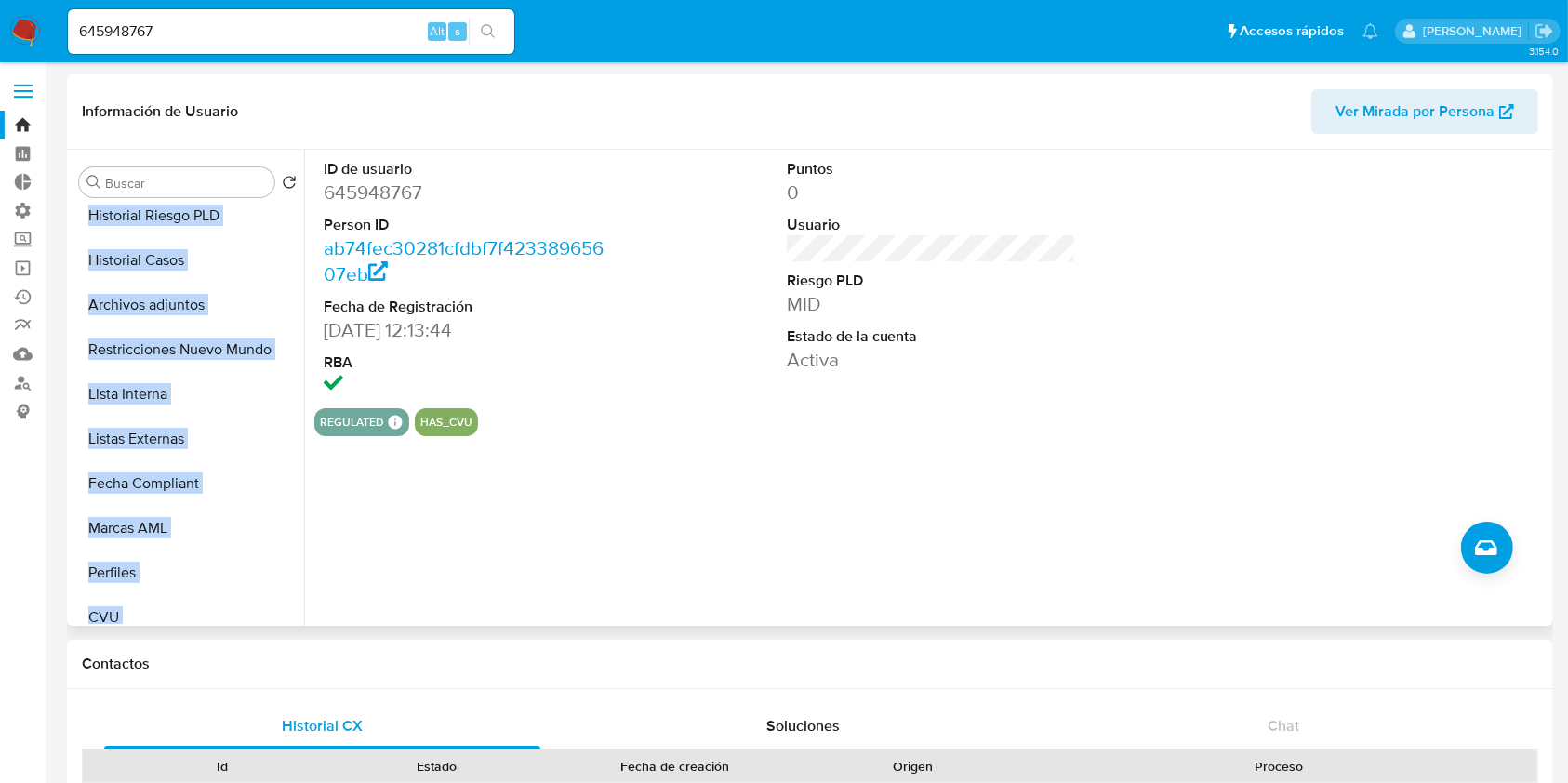
scroll to position [0, 0]
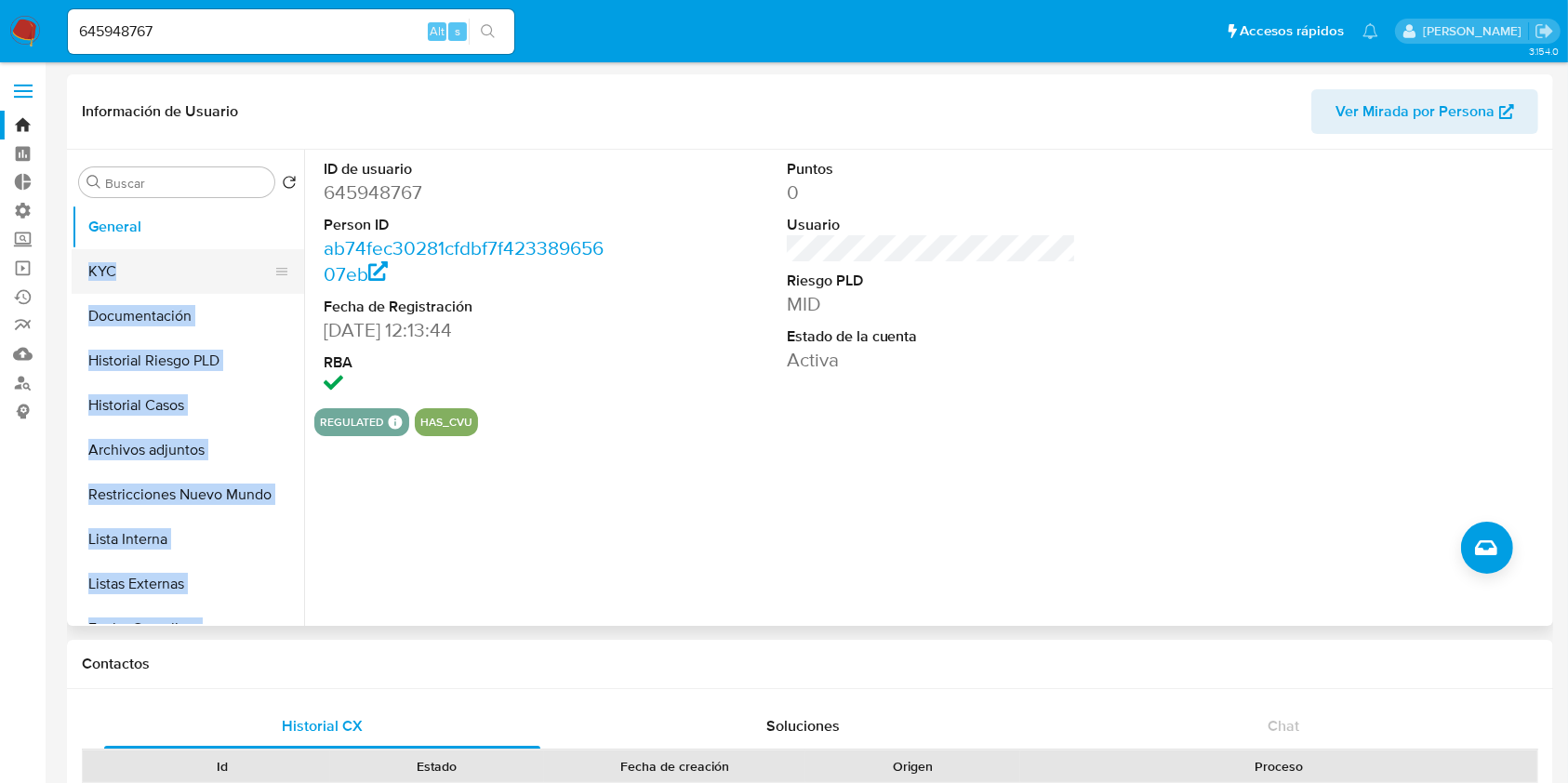
click at [193, 259] on button "KYC" at bounding box center [180, 272] width 217 height 45
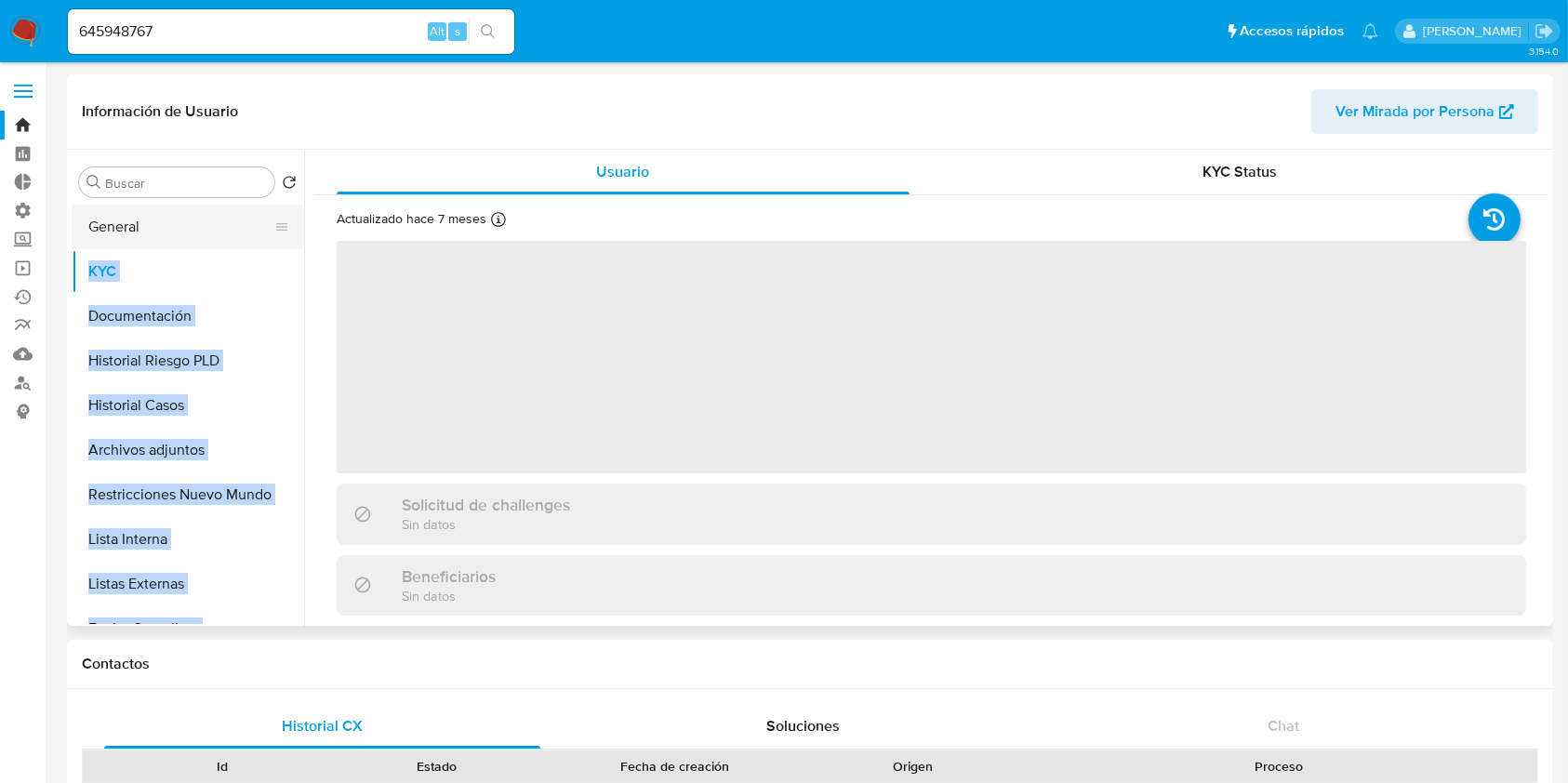
click at [171, 212] on button "General" at bounding box center [180, 227] width 217 height 45
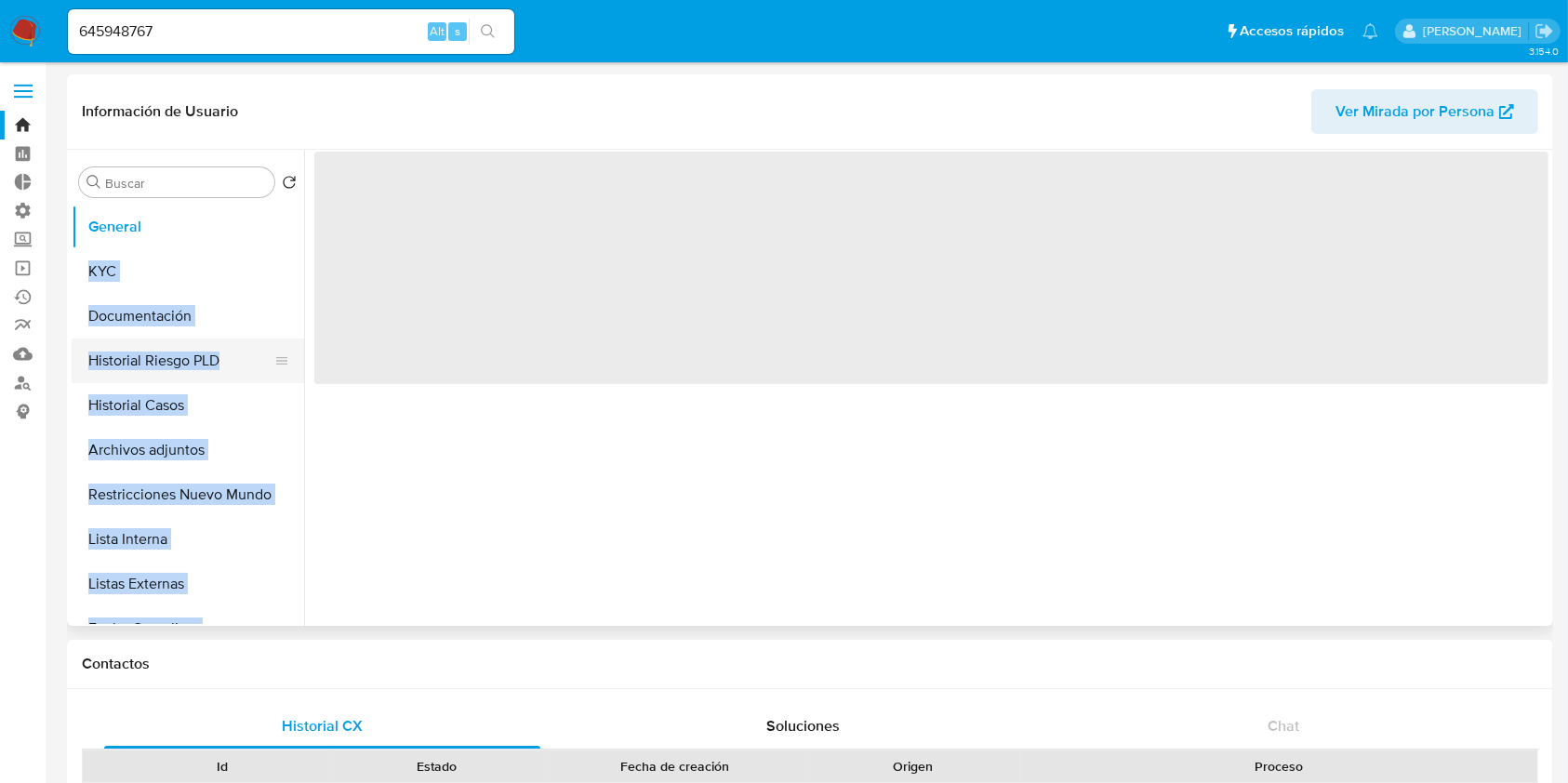
click at [175, 369] on button "Historial Riesgo PLD" at bounding box center [180, 361] width 217 height 45
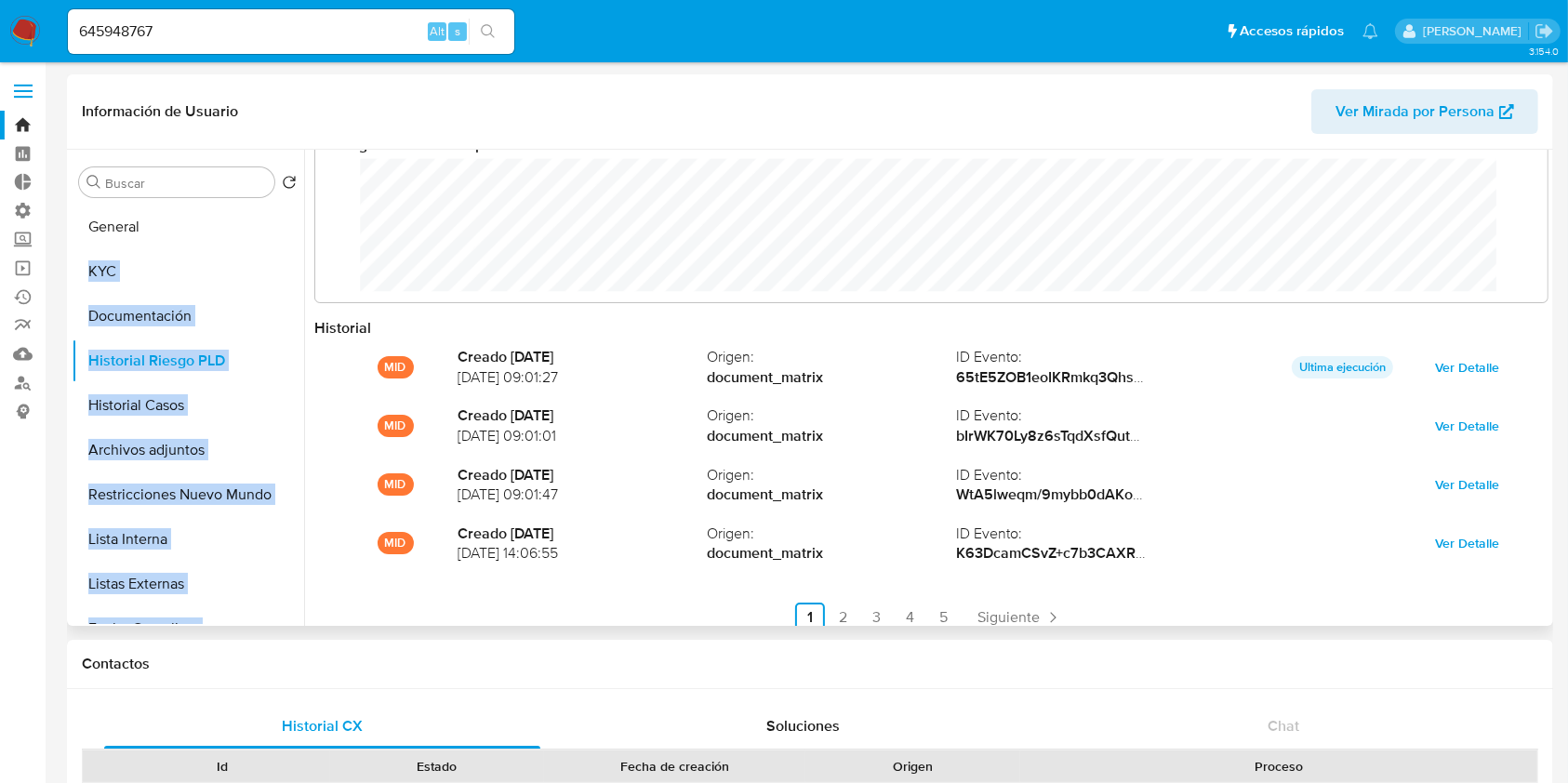
scroll to position [98, 0]
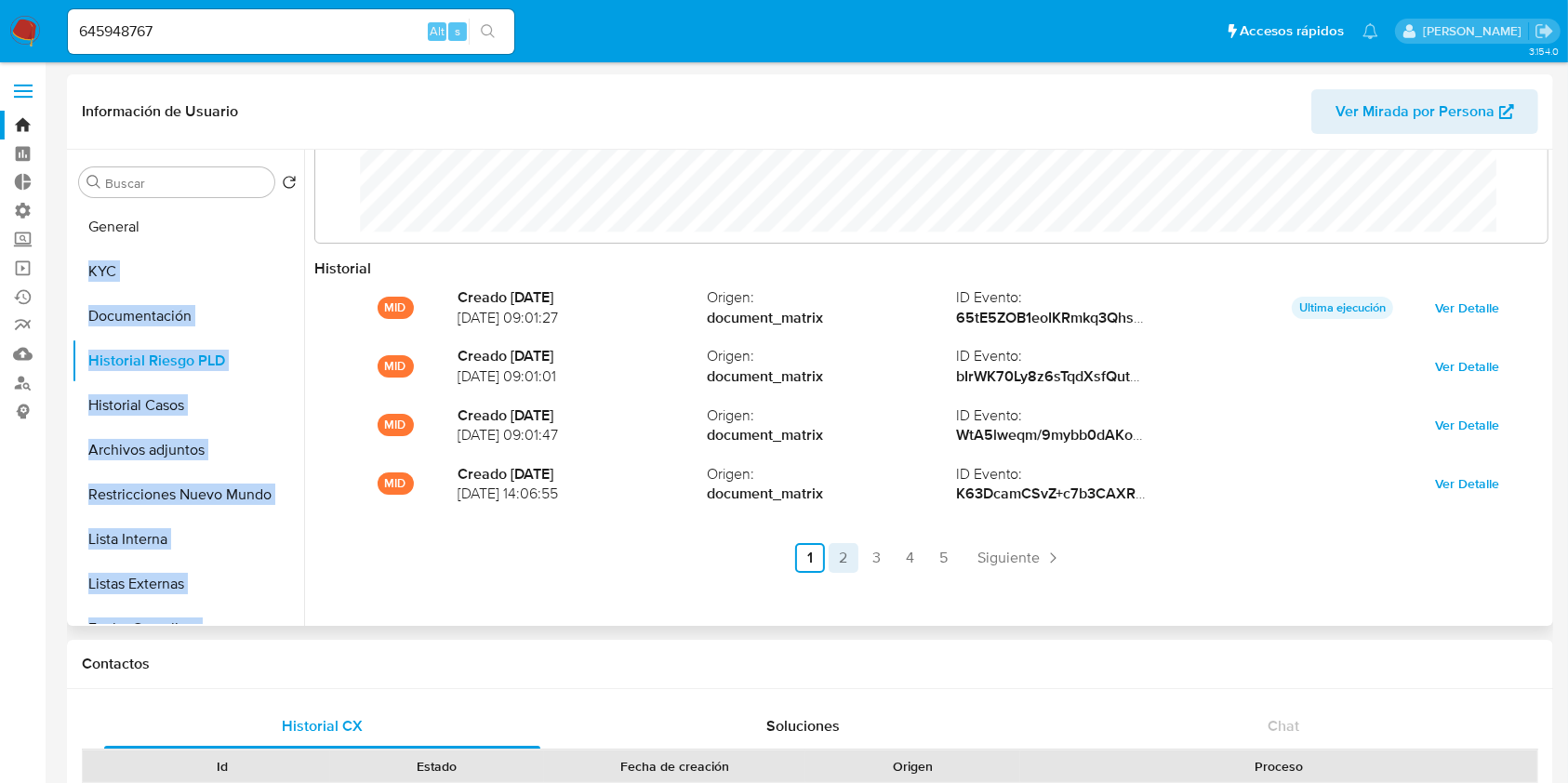
click at [844, 561] on link "2" at bounding box center [843, 558] width 30 height 30
click at [921, 559] on link "3" at bounding box center [927, 558] width 30 height 30
click at [957, 564] on link "4" at bounding box center [960, 558] width 30 height 30
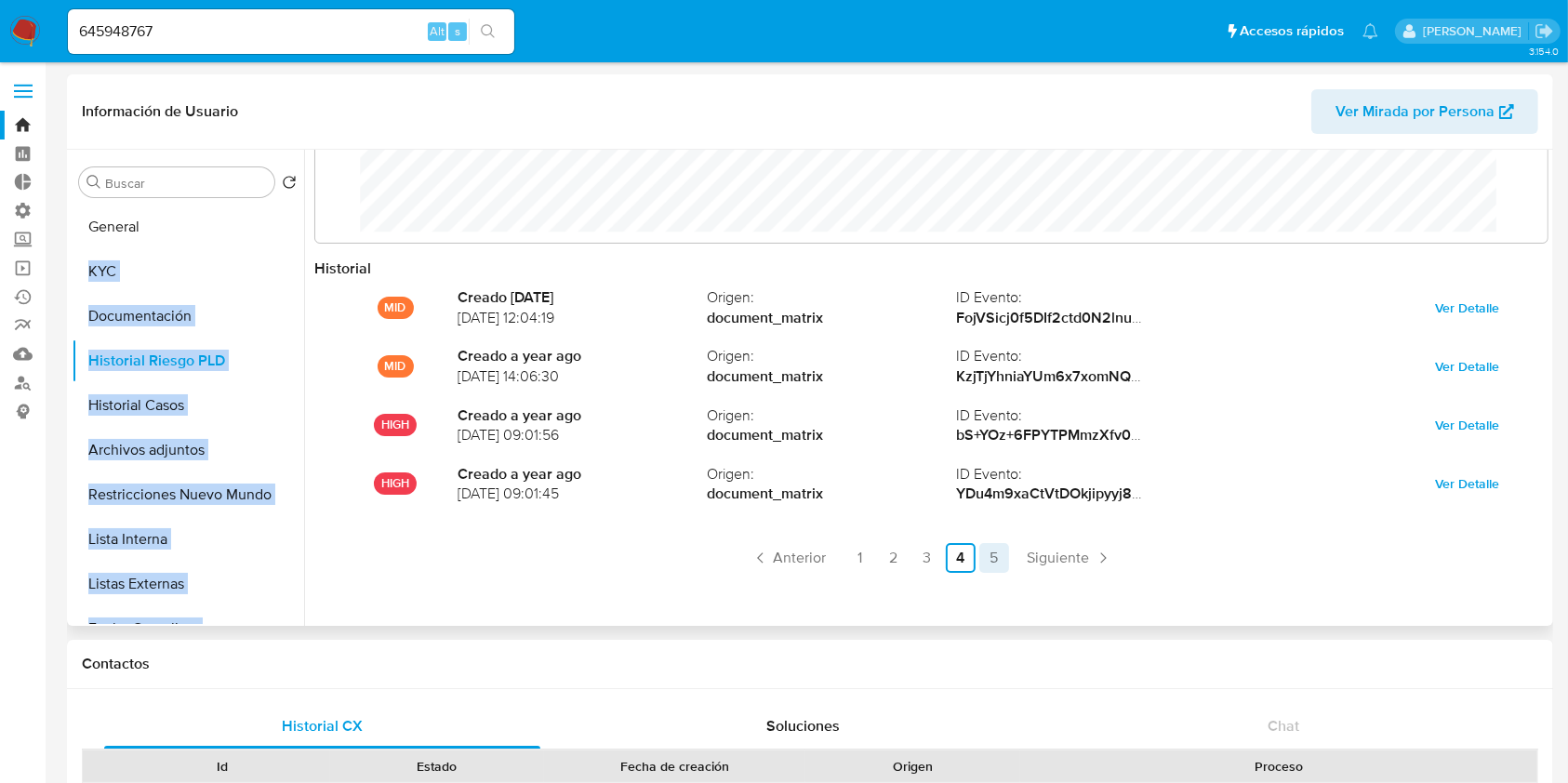
click at [990, 562] on link "5" at bounding box center [994, 558] width 30 height 30
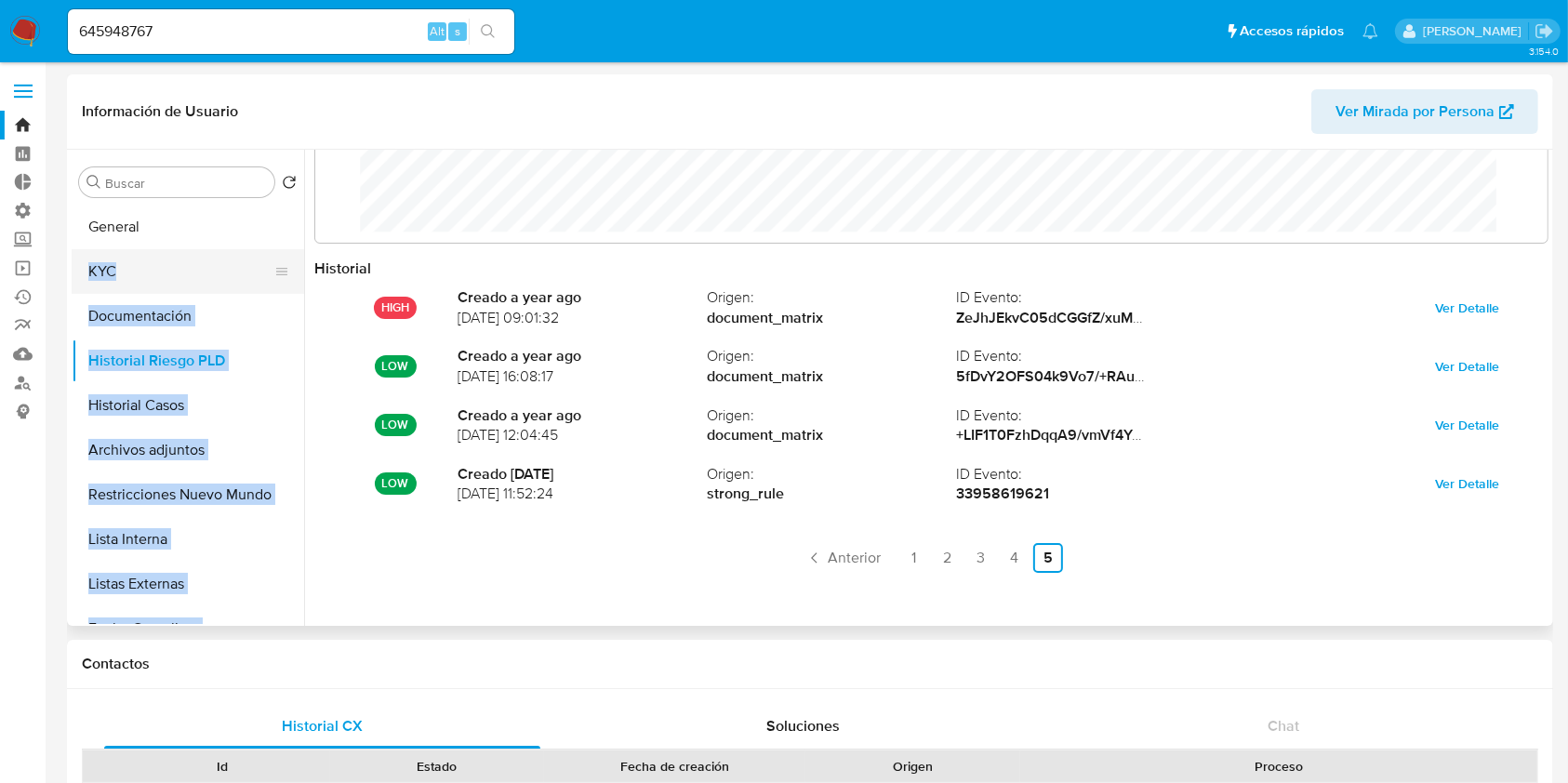
click at [157, 270] on button "KYC" at bounding box center [180, 272] width 217 height 45
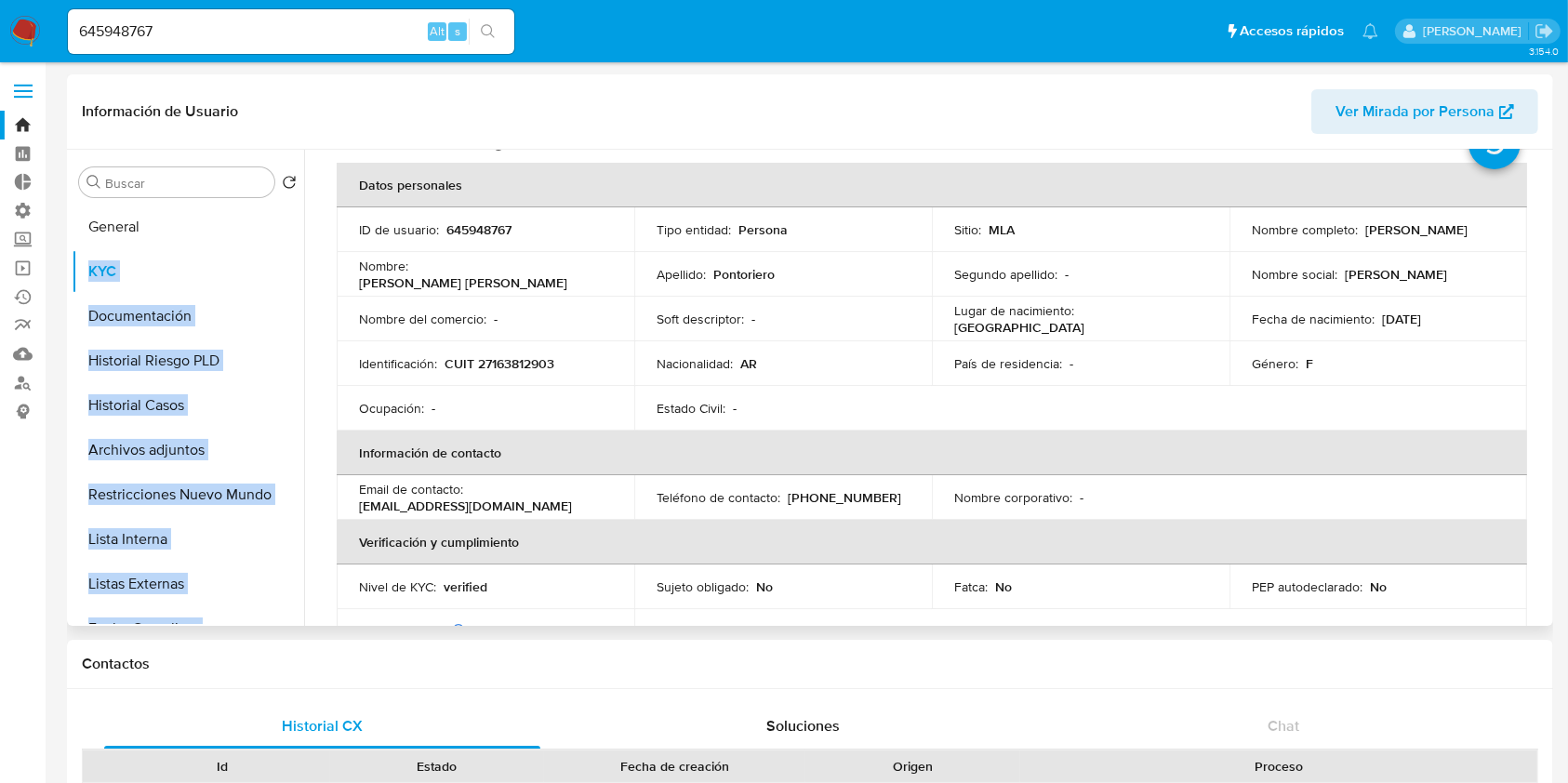
scroll to position [0, 0]
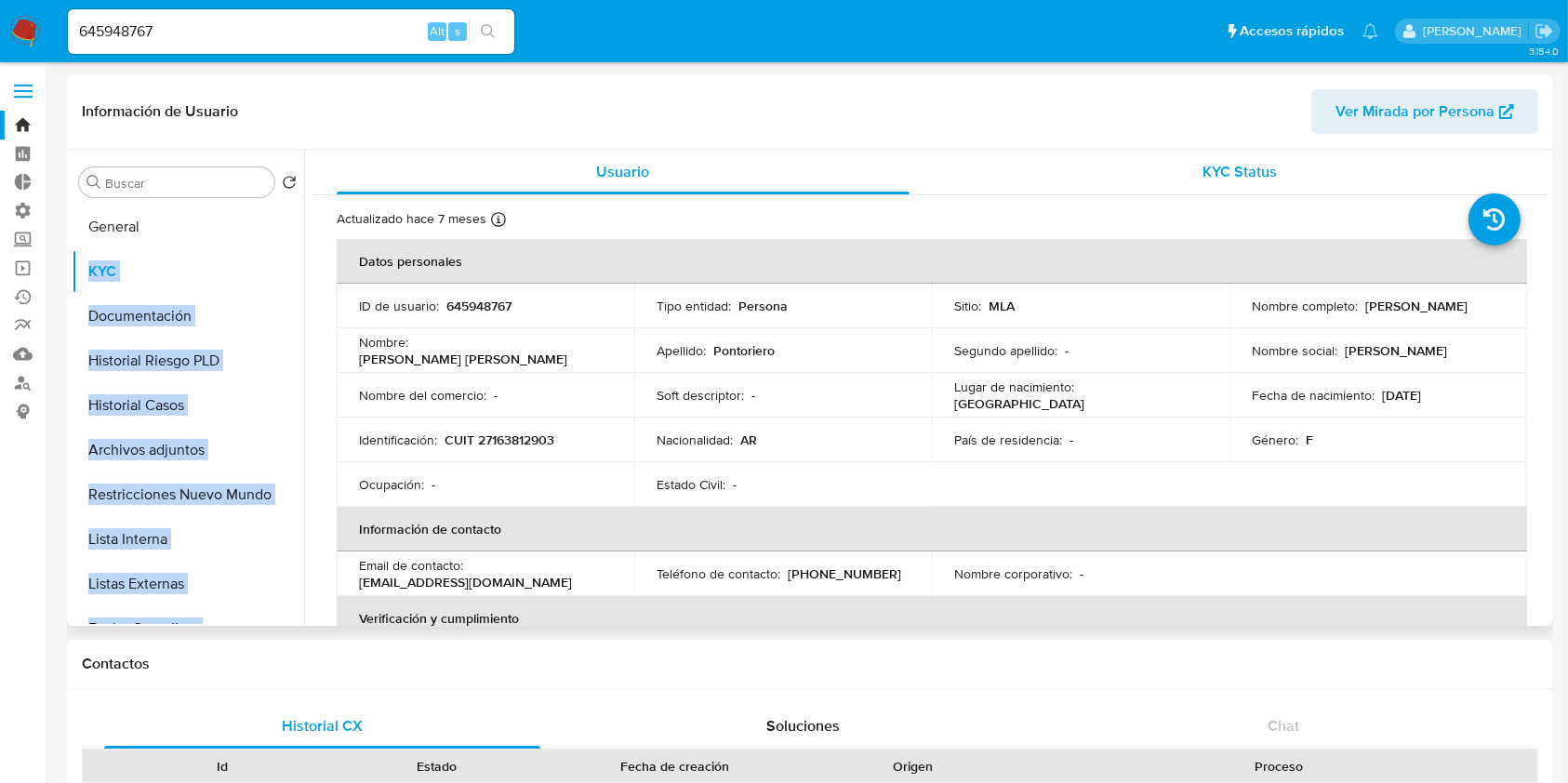
click at [1230, 156] on div "KYC Status" at bounding box center [1240, 172] width 573 height 45
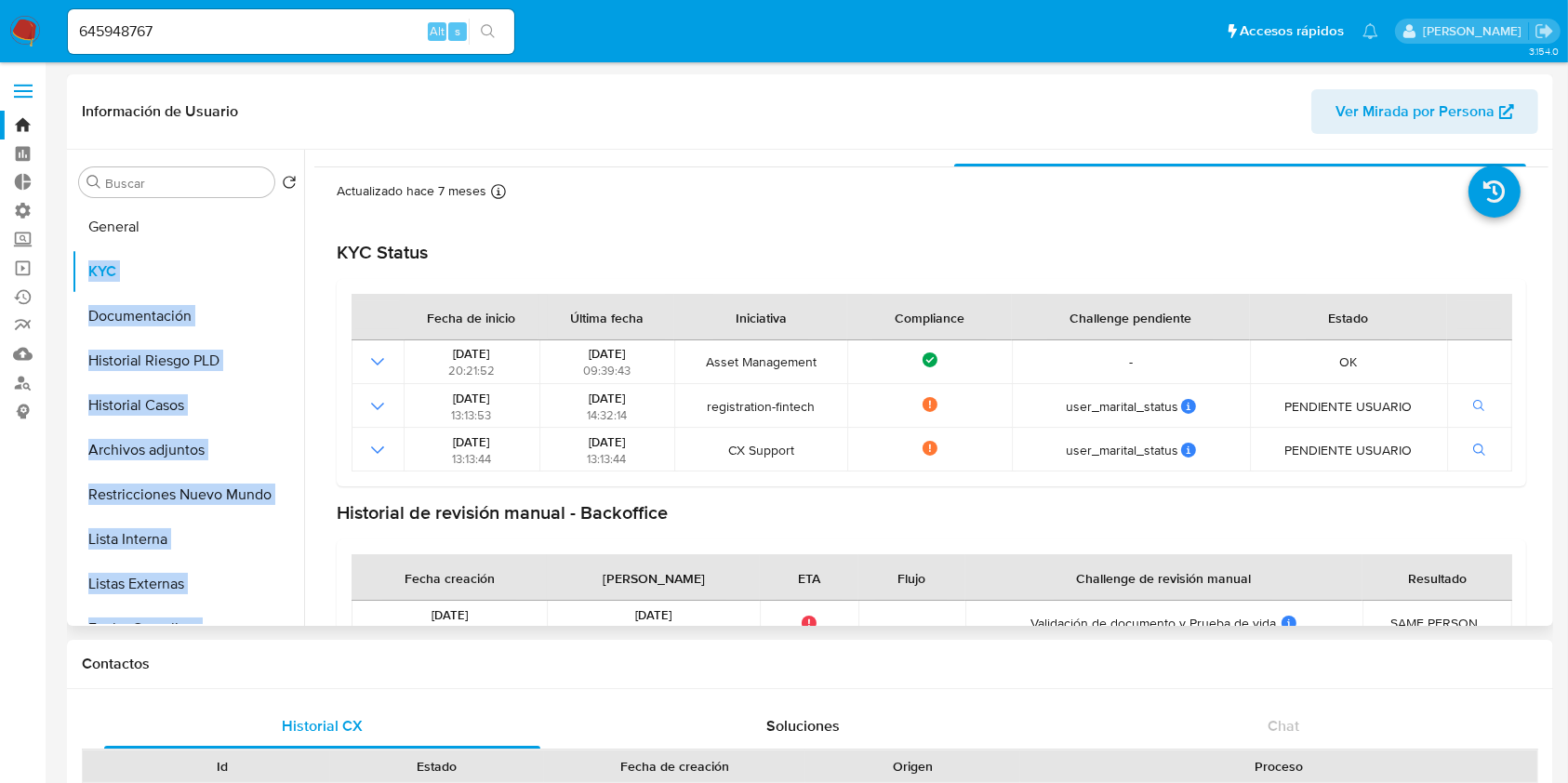
scroll to position [77, 0]
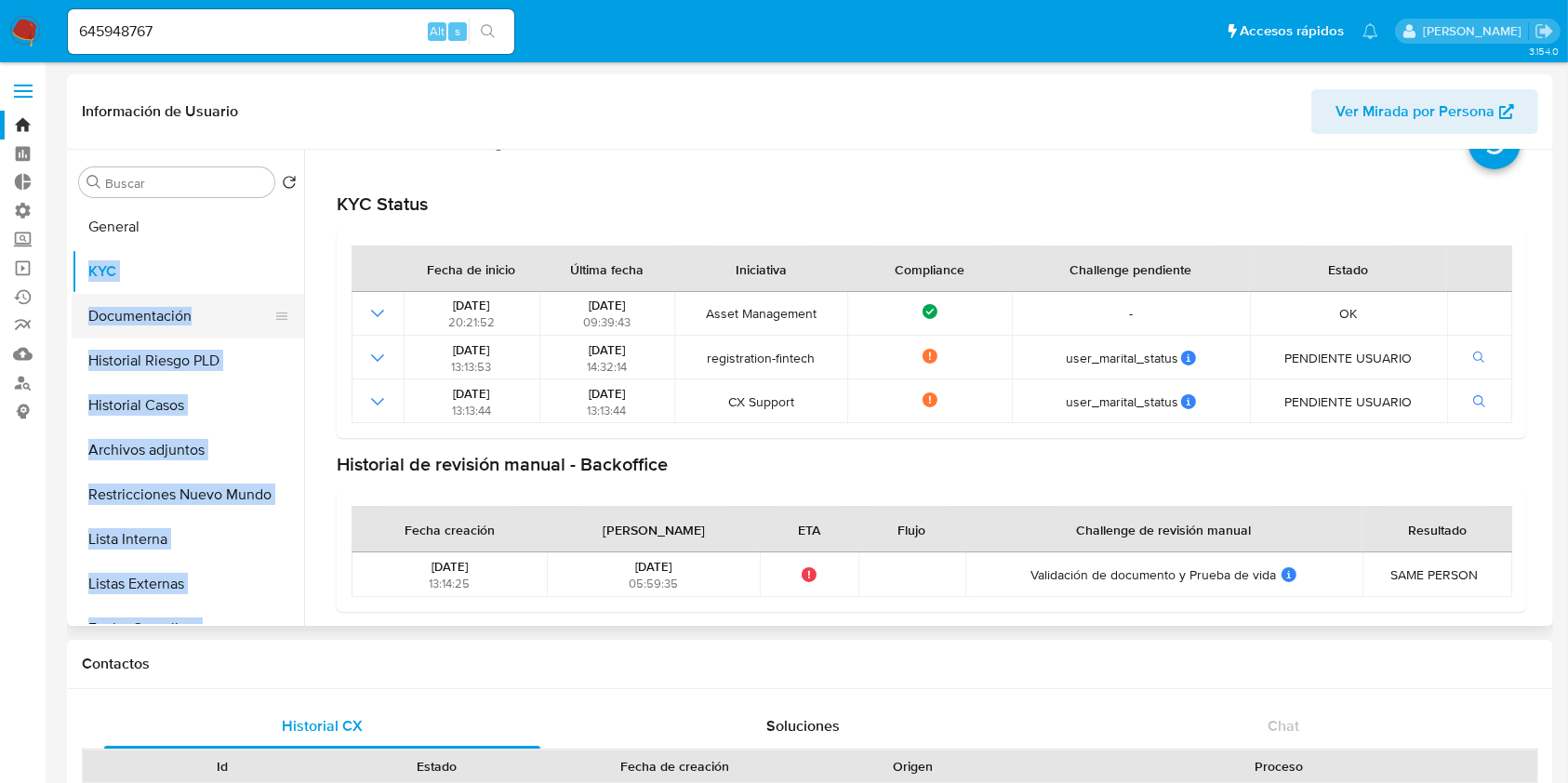
click at [144, 309] on button "Documentación" at bounding box center [180, 316] width 217 height 45
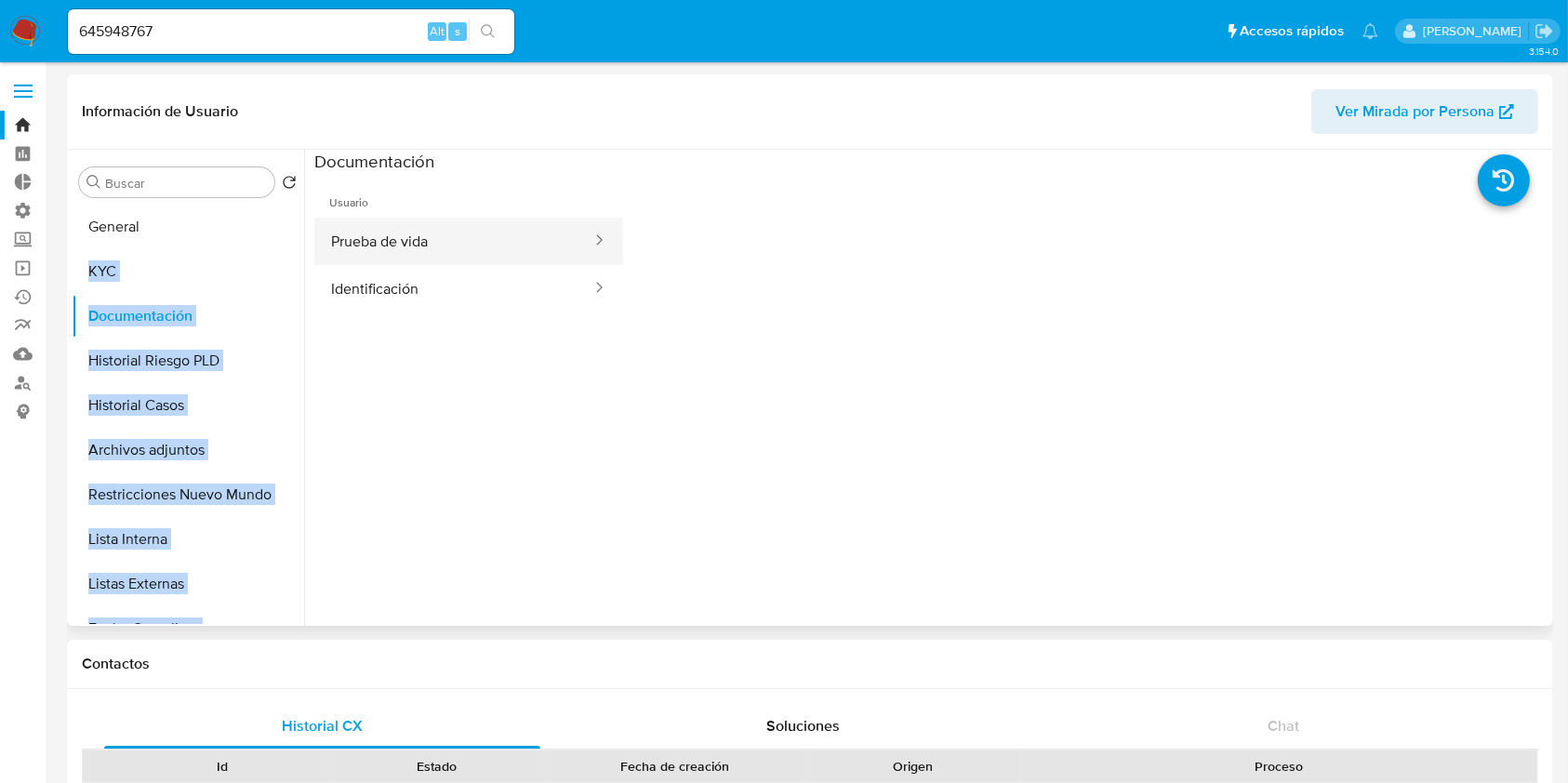
drag, startPoint x: 415, startPoint y: 234, endPoint x: 423, endPoint y: 238, distance: 8.9
click at [412, 234] on button "Prueba de vida" at bounding box center [454, 241] width 279 height 48
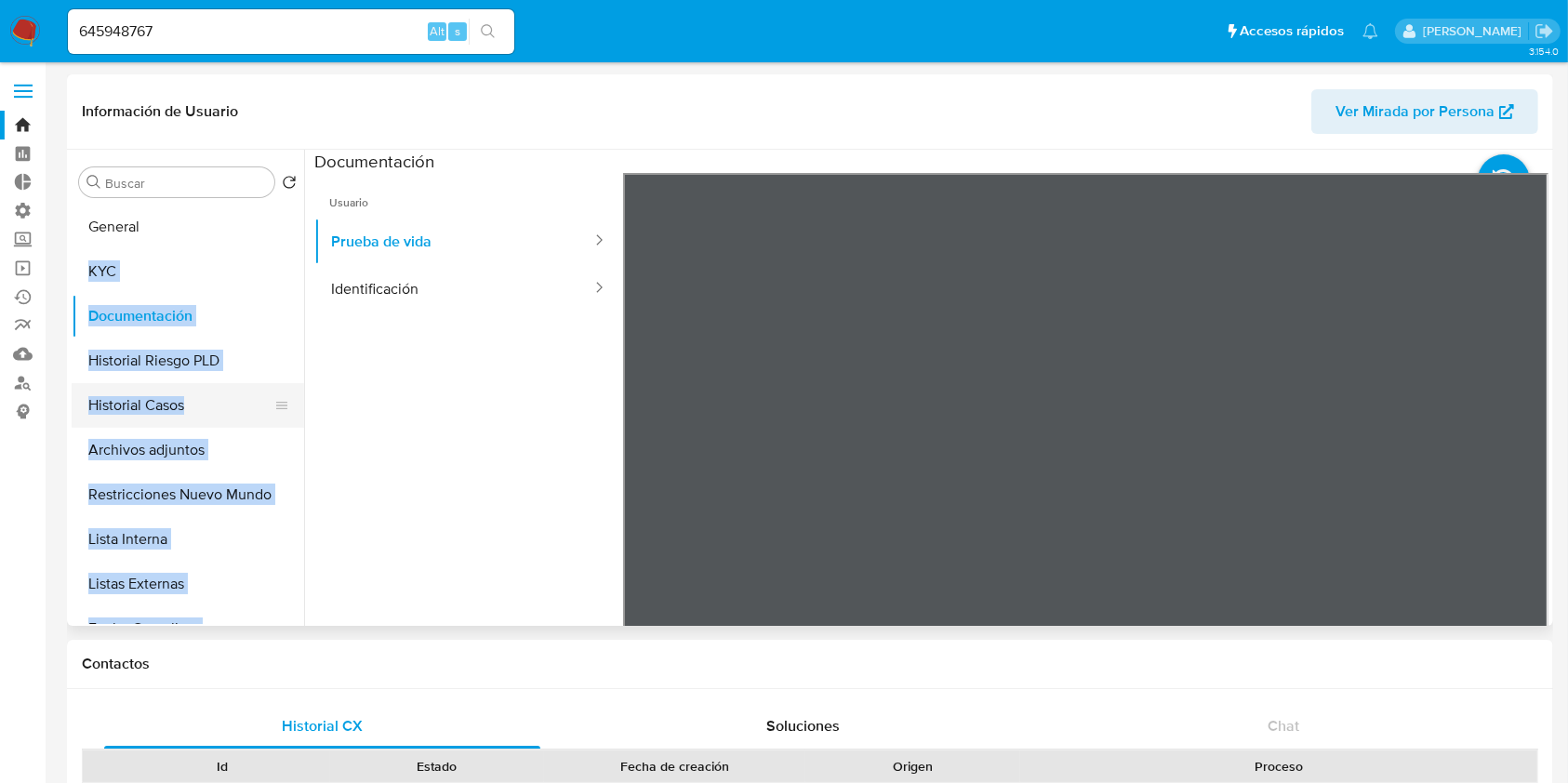
click at [158, 410] on button "Historial Casos" at bounding box center [180, 406] width 217 height 45
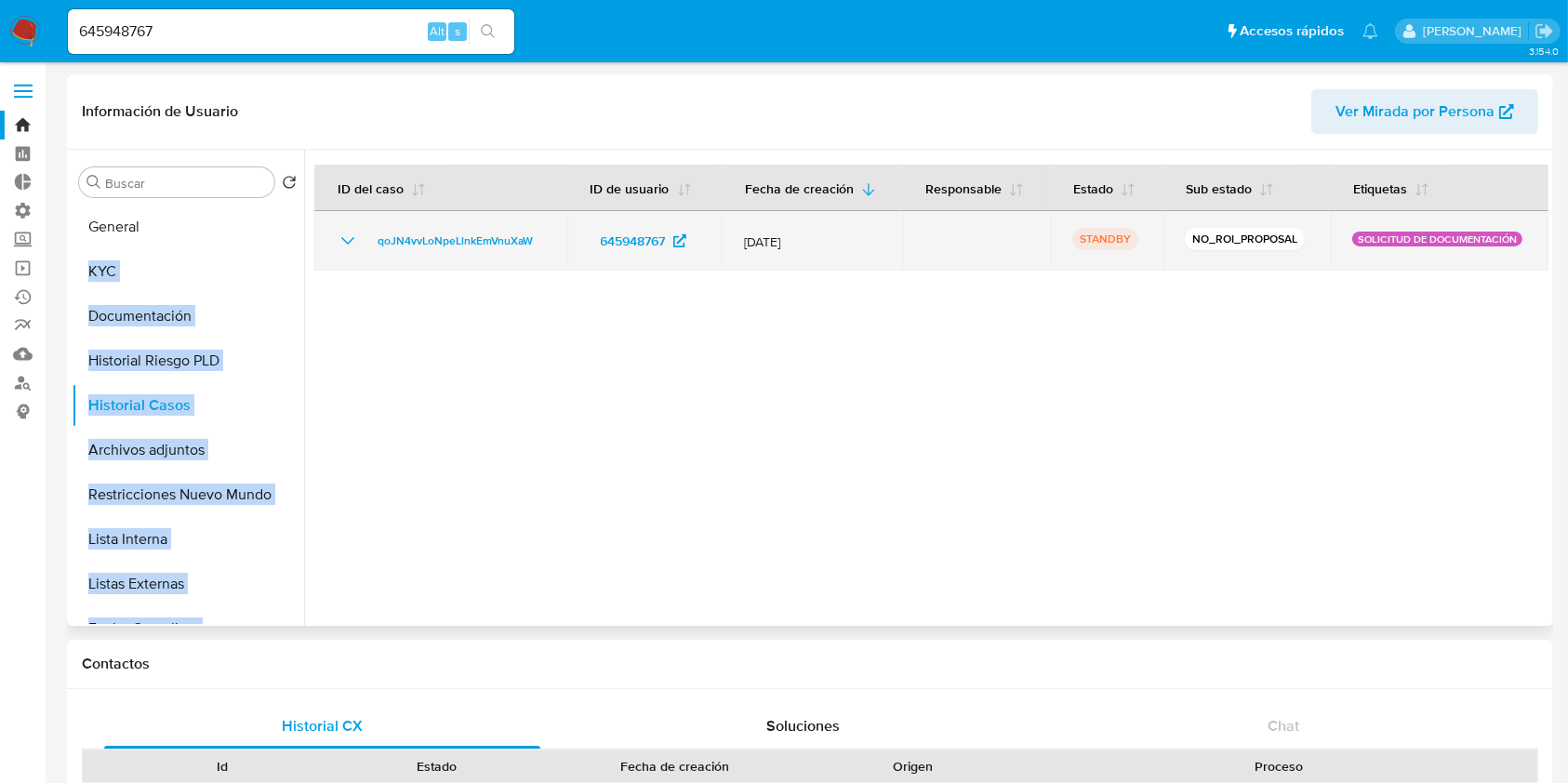
click at [350, 238] on icon "Mostrar/Ocultar" at bounding box center [347, 241] width 22 height 22
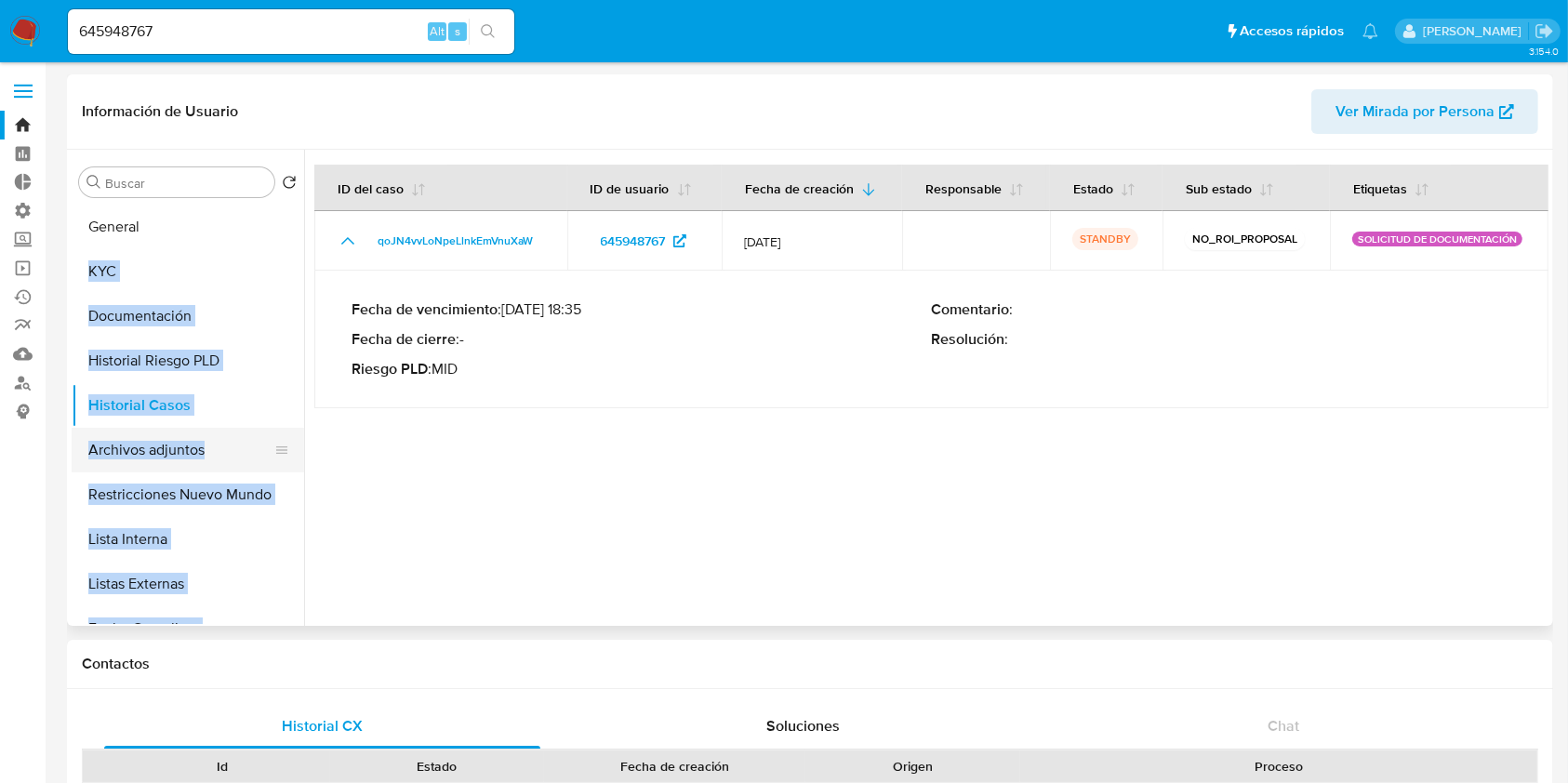
click at [197, 443] on button "Archivos adjuntos" at bounding box center [180, 450] width 217 height 45
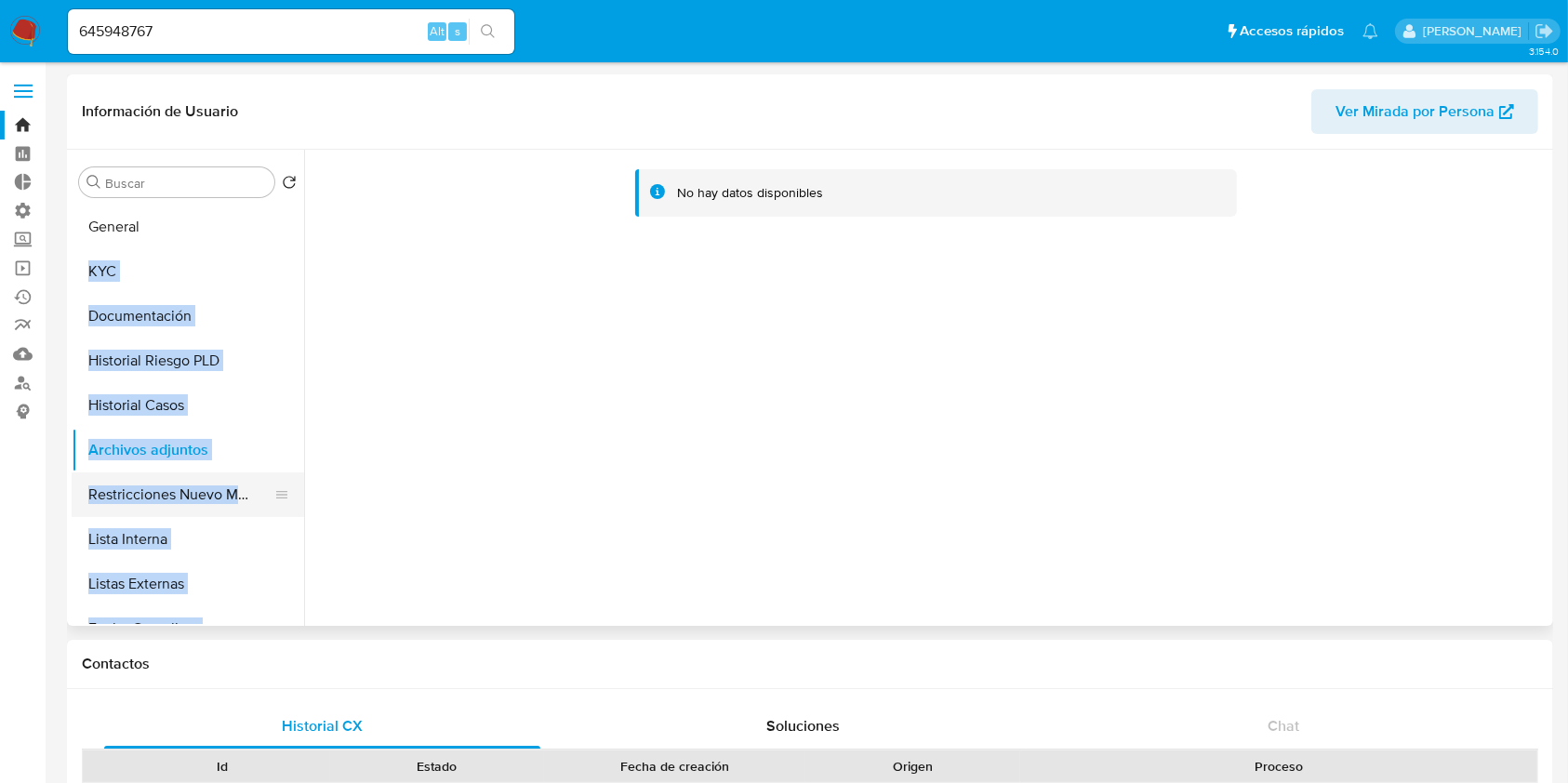
click at [168, 498] on button "Restricciones Nuevo Mundo" at bounding box center [180, 495] width 217 height 45
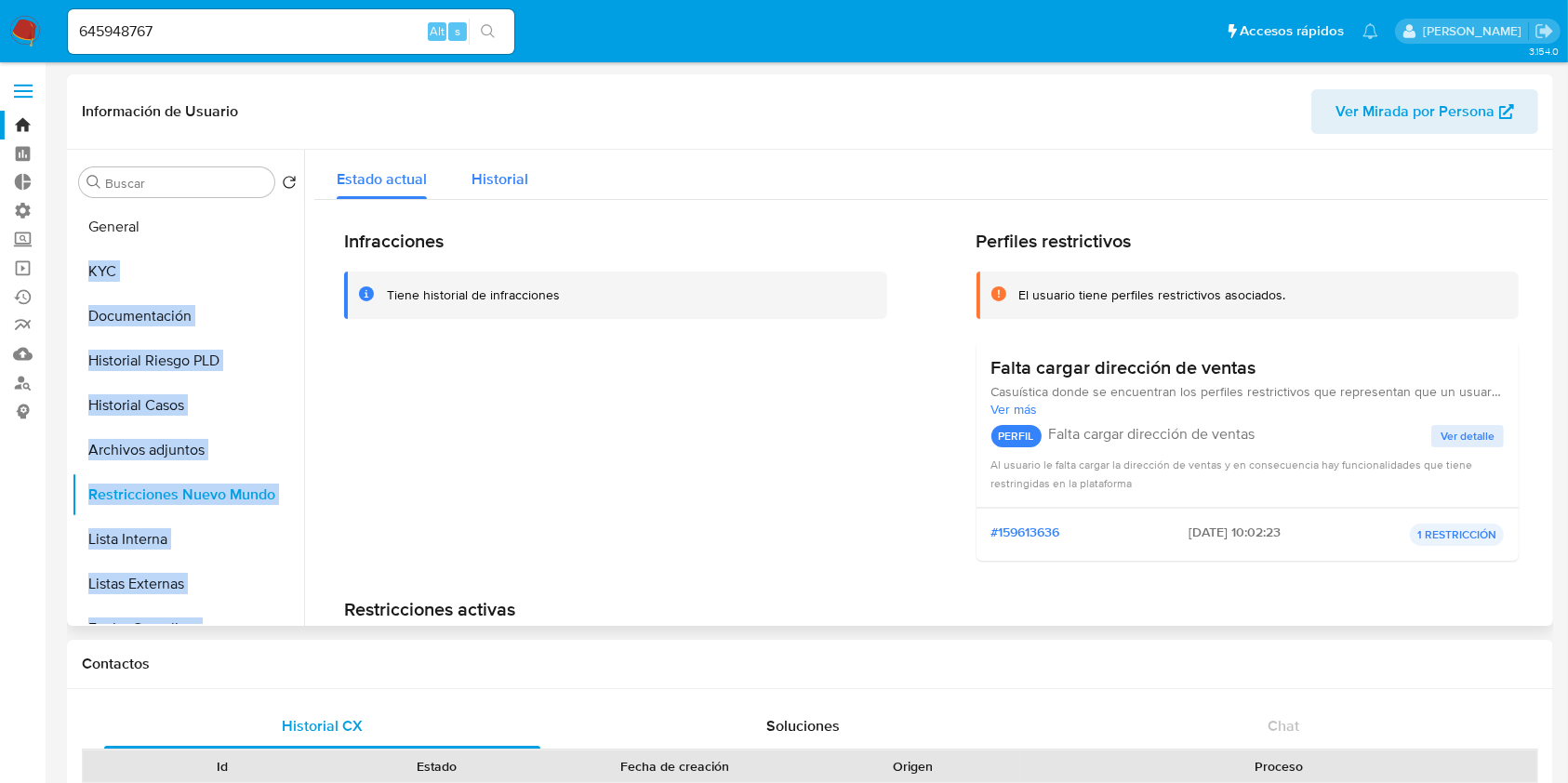
drag, startPoint x: 515, startPoint y: 178, endPoint x: 528, endPoint y: 192, distance: 19.1
click at [515, 179] on span "Historial" at bounding box center [499, 179] width 56 height 21
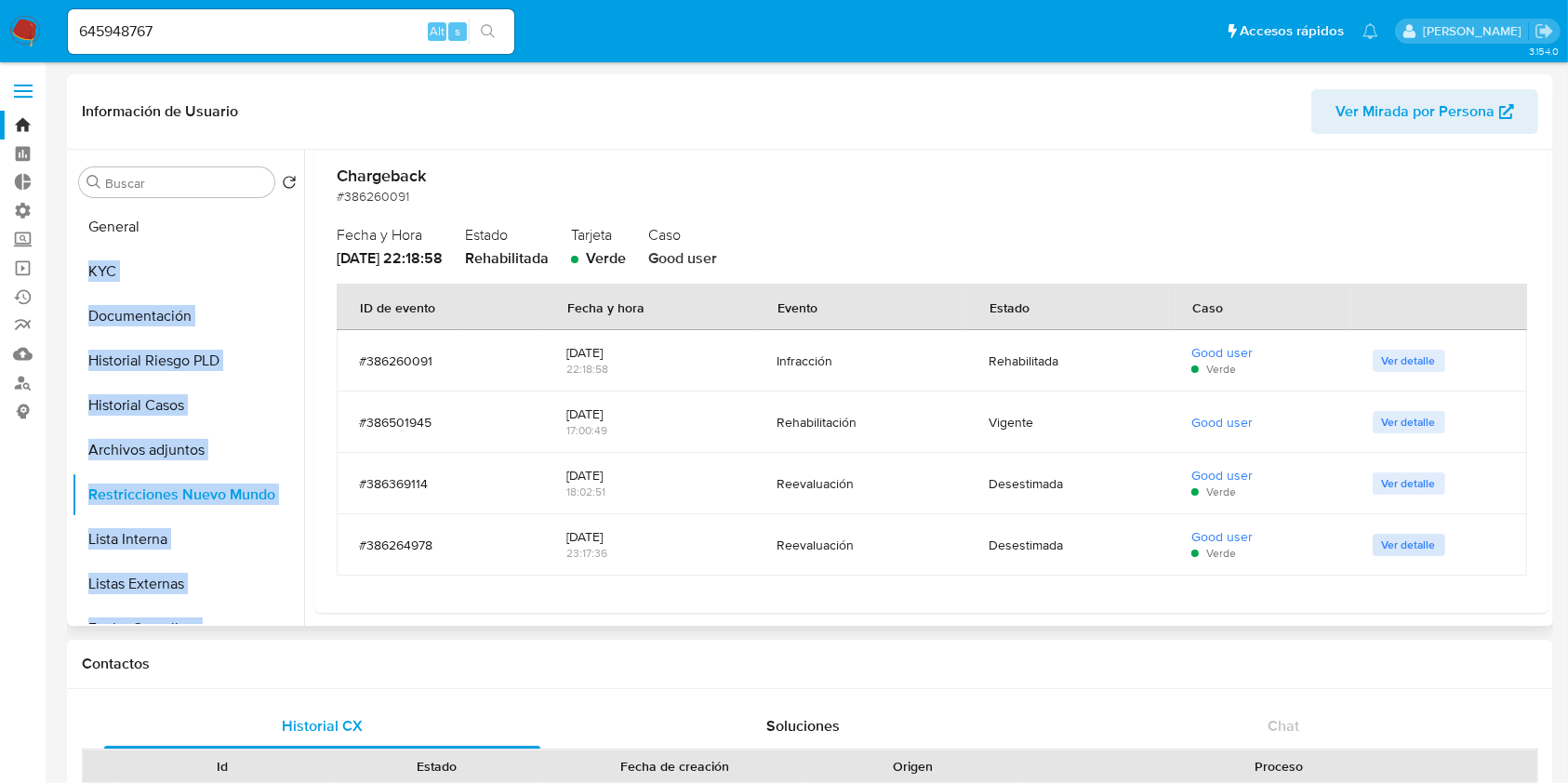
scroll to position [134, 0]
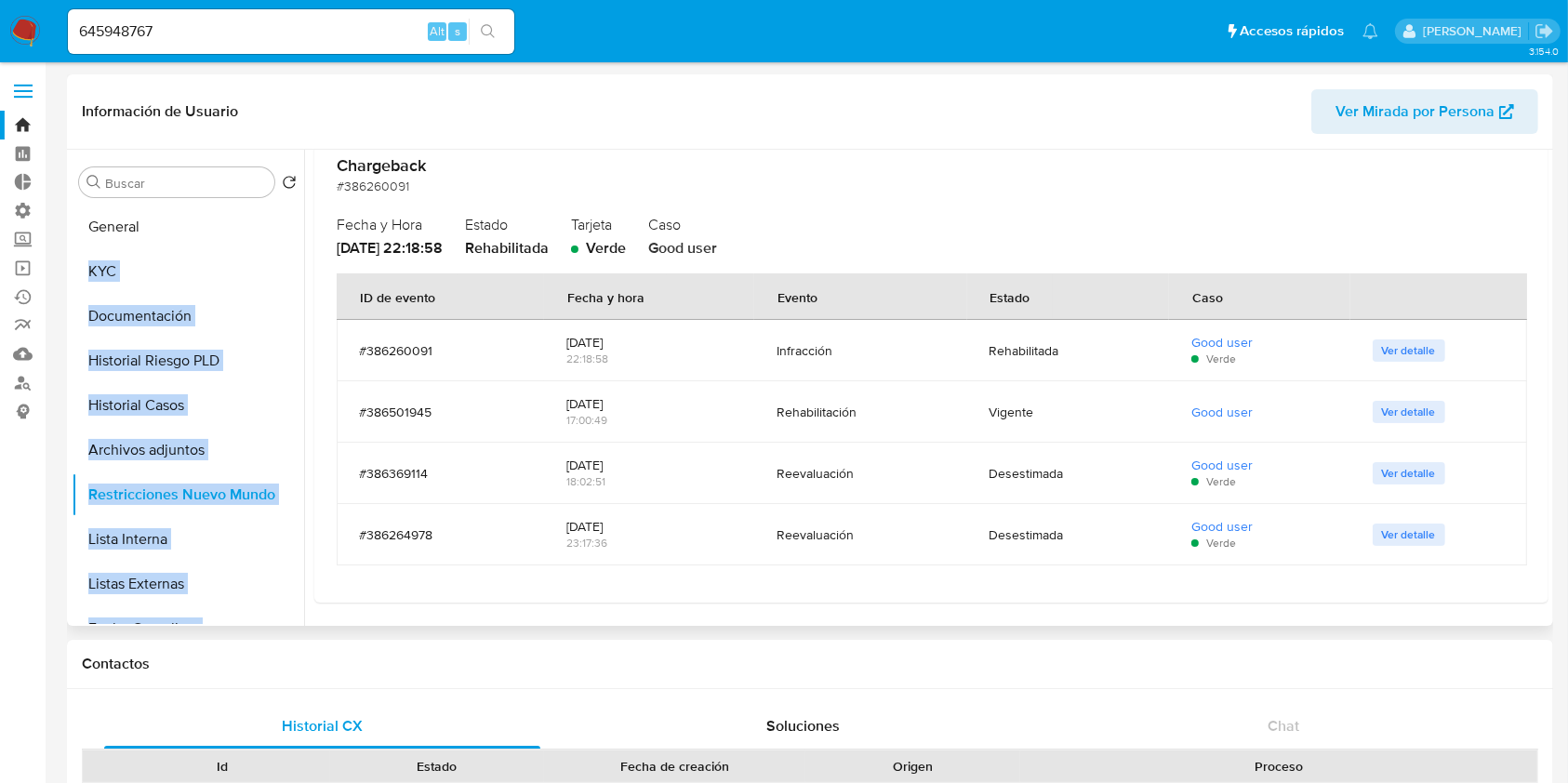
click at [1384, 351] on span "Ver detalle" at bounding box center [1409, 350] width 54 height 18
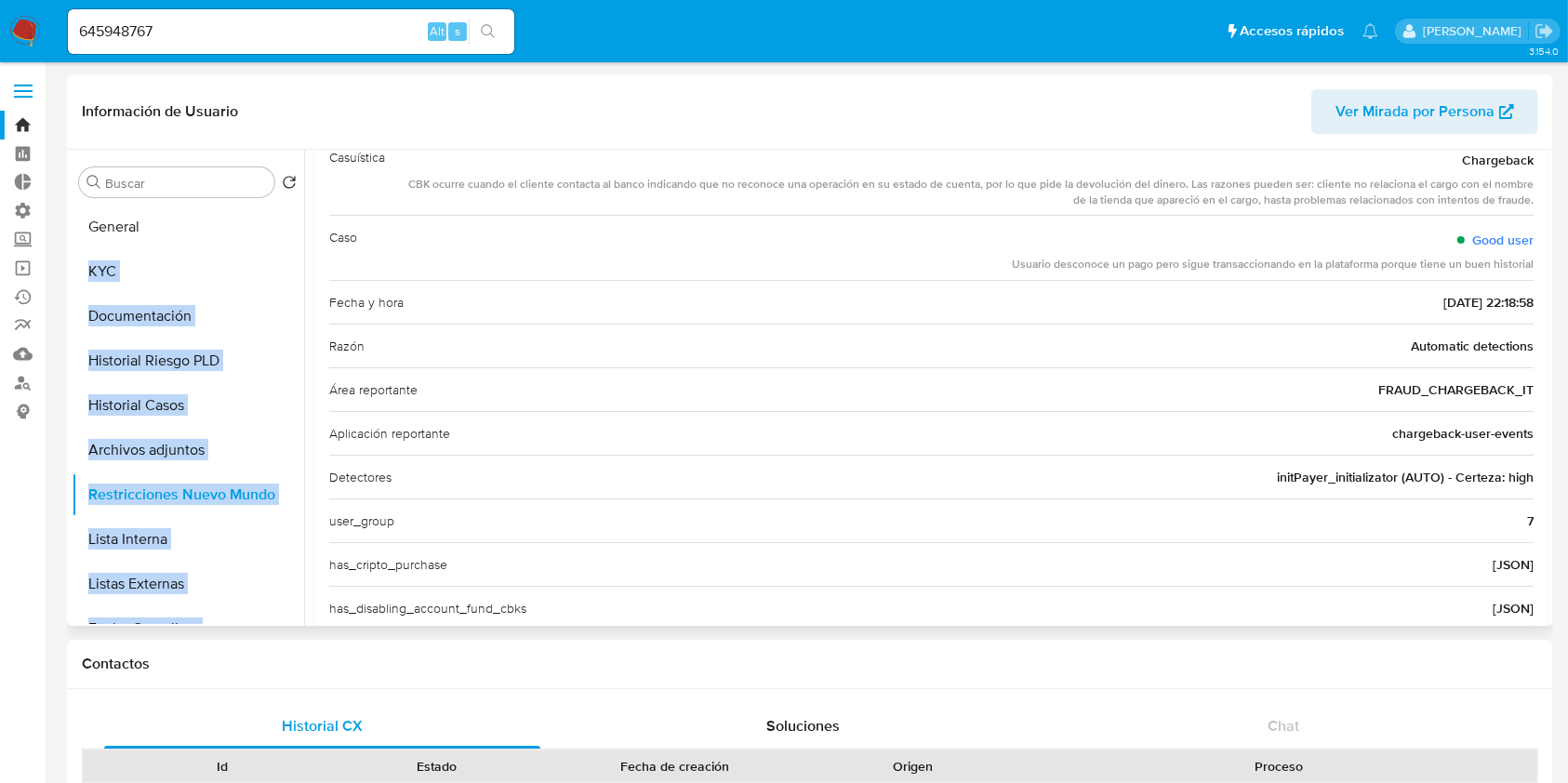
scroll to position [0, 0]
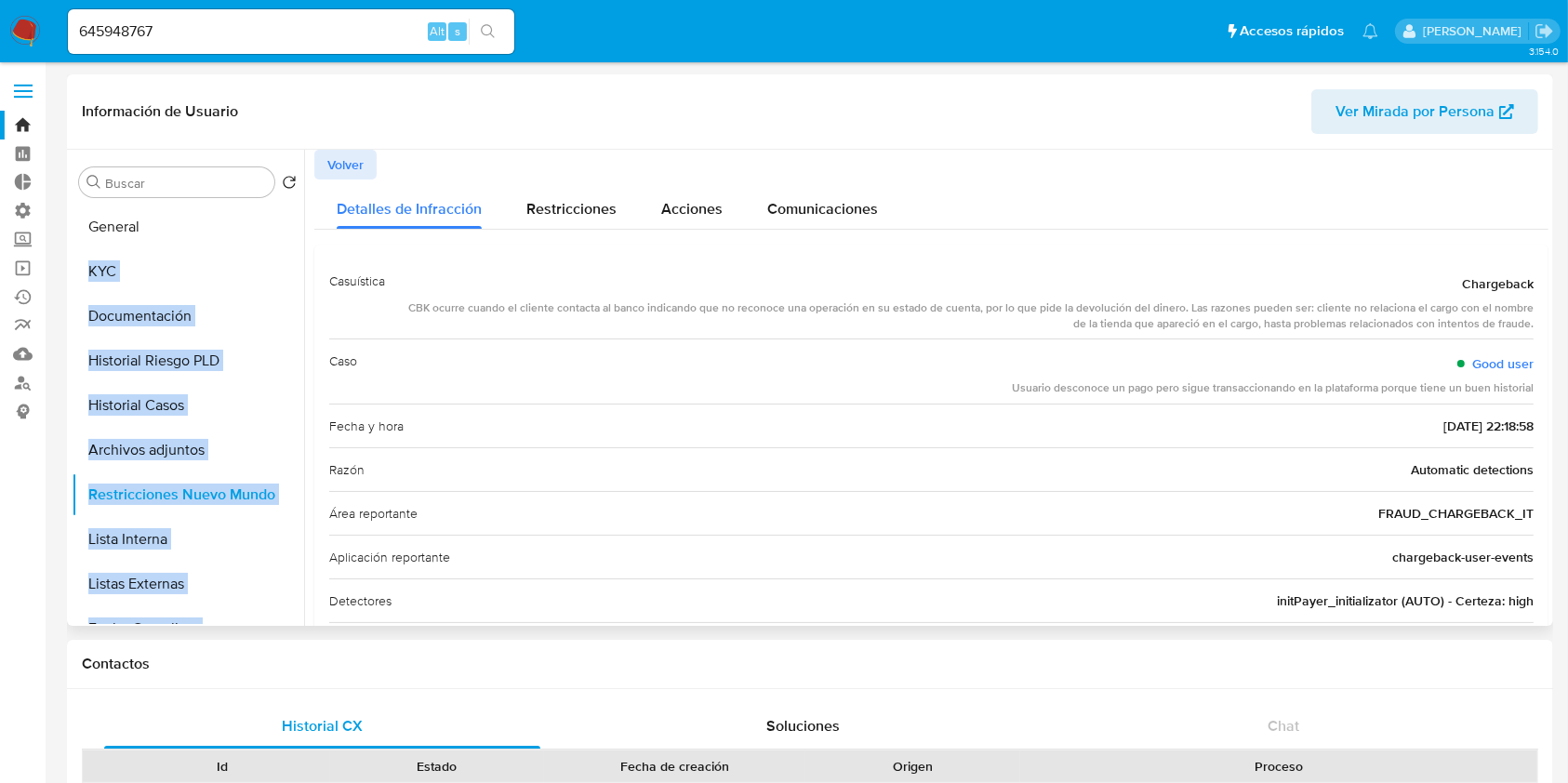
click at [352, 151] on span "Volver" at bounding box center [345, 164] width 36 height 26
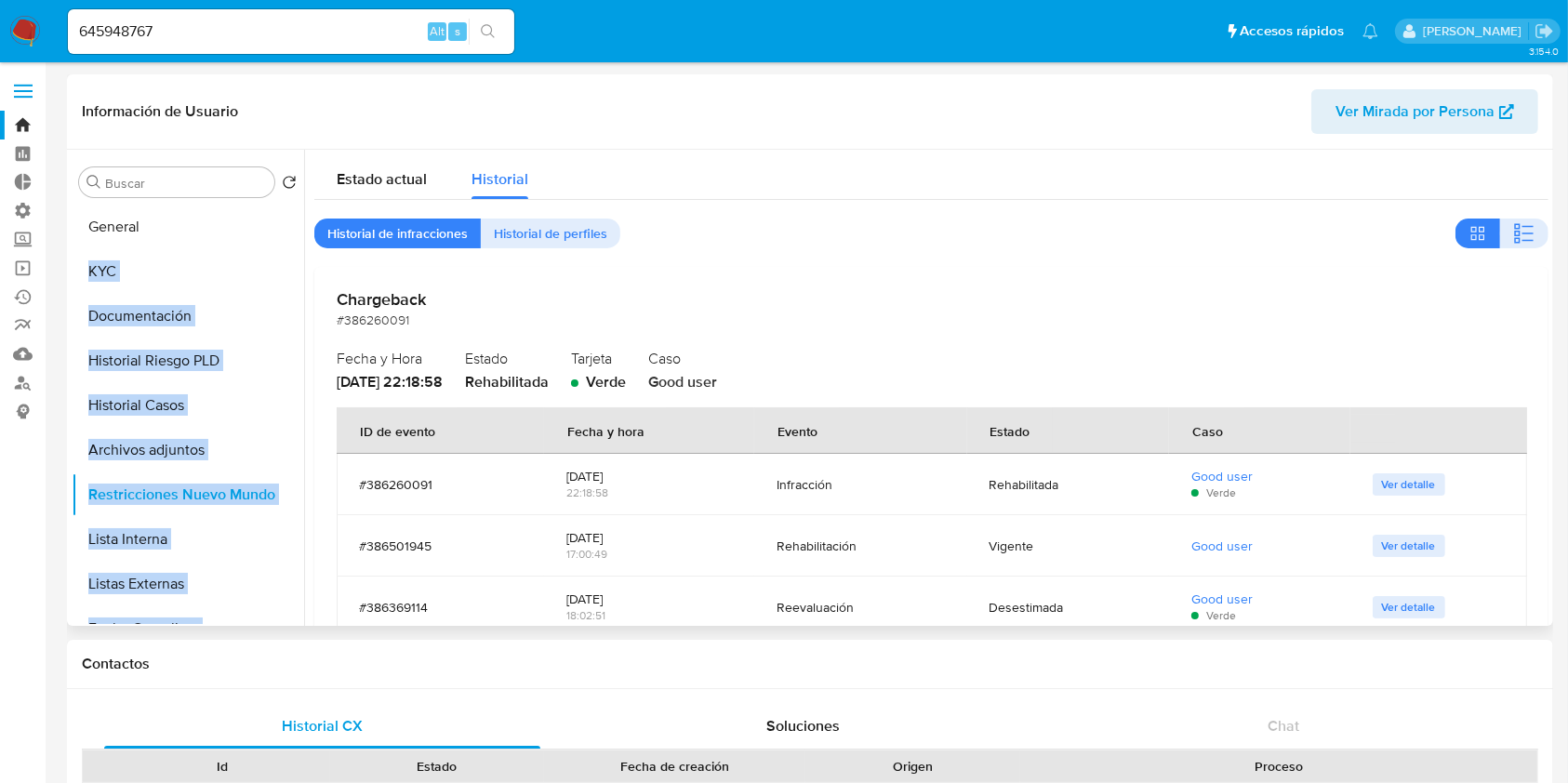
click at [1422, 549] on span "Ver detalle" at bounding box center [1409, 545] width 54 height 18
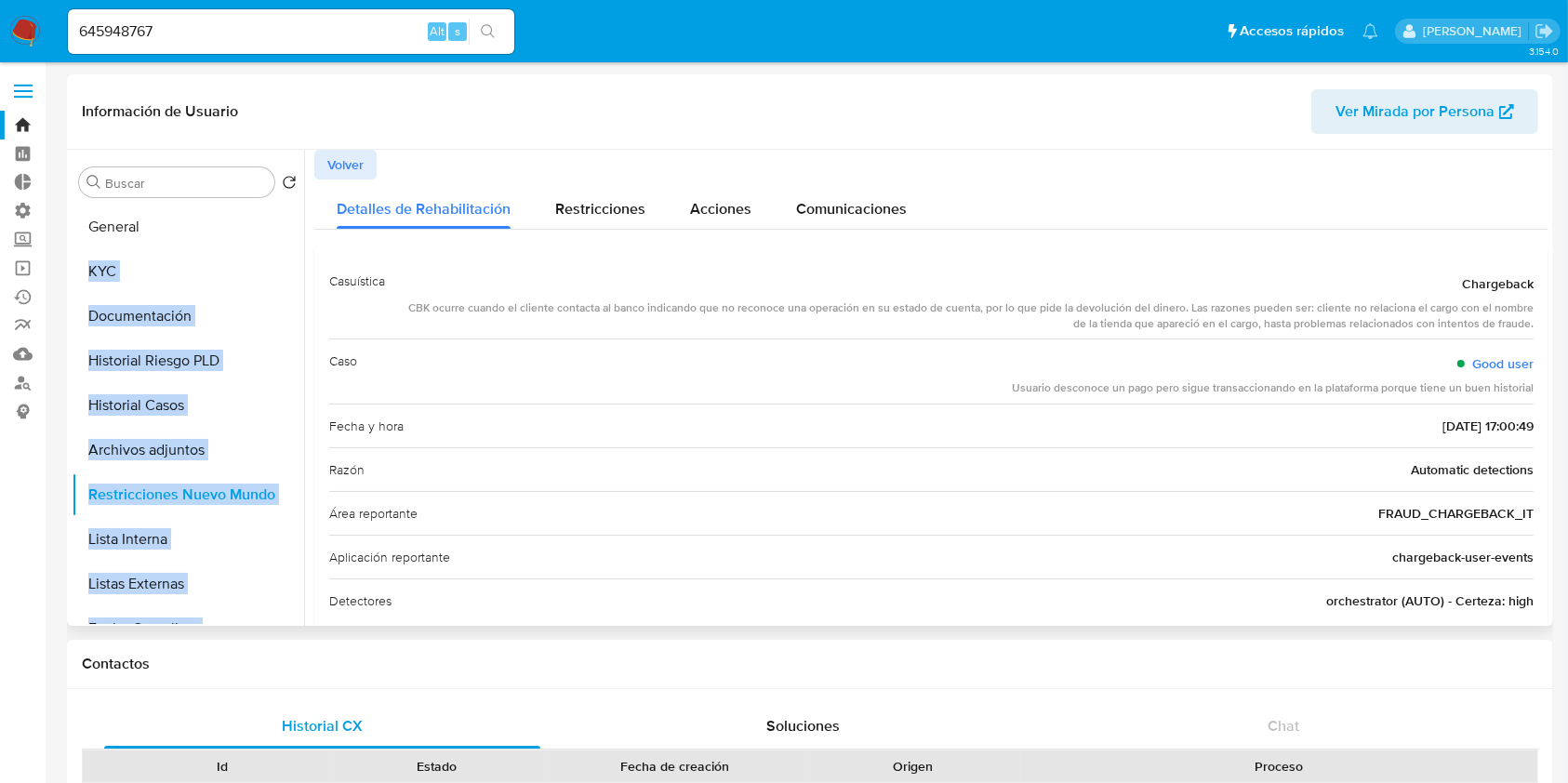
click at [350, 163] on span "Volver" at bounding box center [345, 164] width 36 height 26
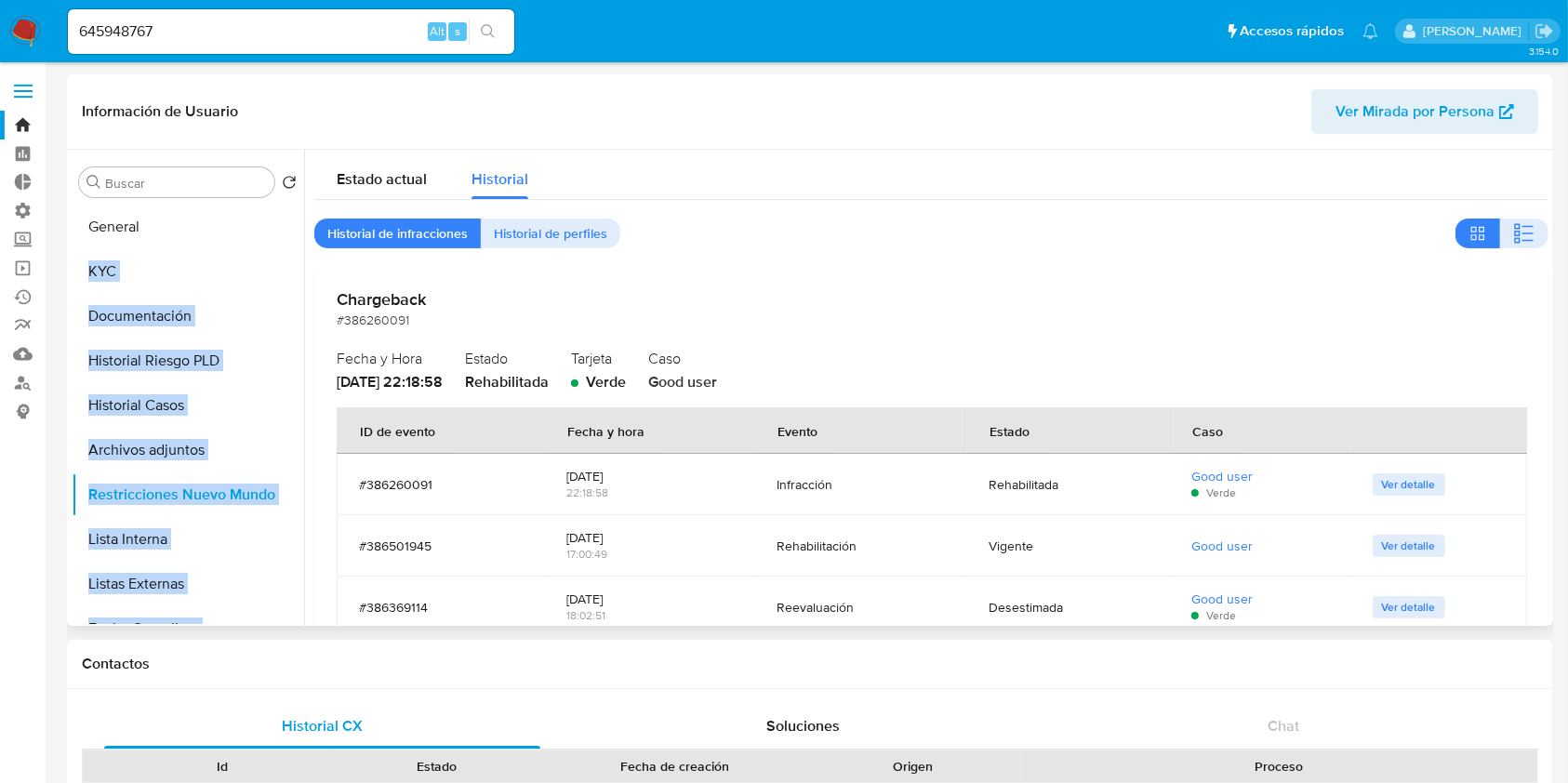
click at [1383, 601] on span "Ver detalle" at bounding box center [1409, 607] width 54 height 18
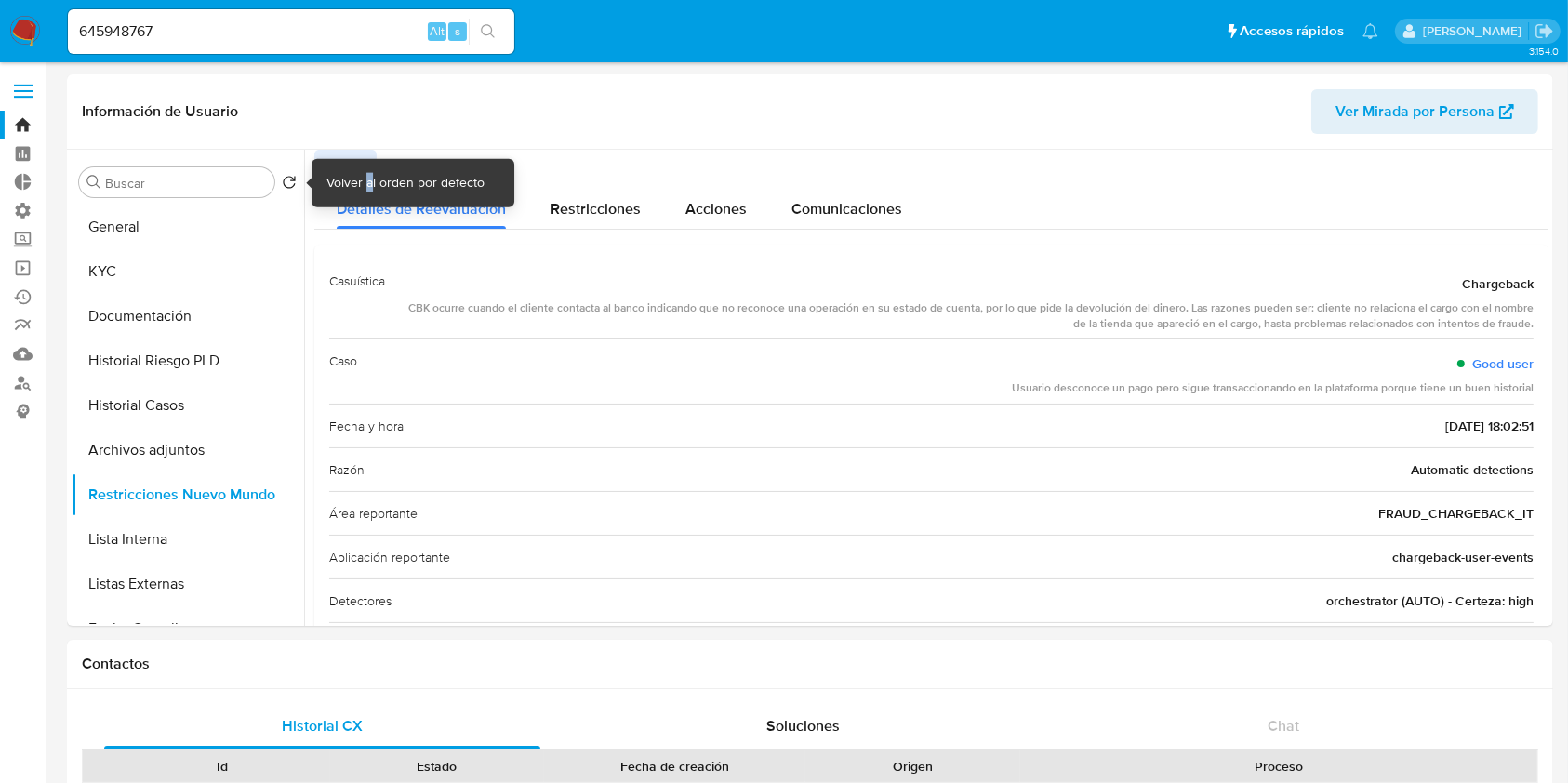
drag, startPoint x: 288, startPoint y: 178, endPoint x: 372, endPoint y: 190, distance: 84.9
click at [372, 190] on div "Volver al orden por defecto" at bounding box center [405, 182] width 158 height 18
click at [344, 155] on span "Volver" at bounding box center [345, 164] width 36 height 26
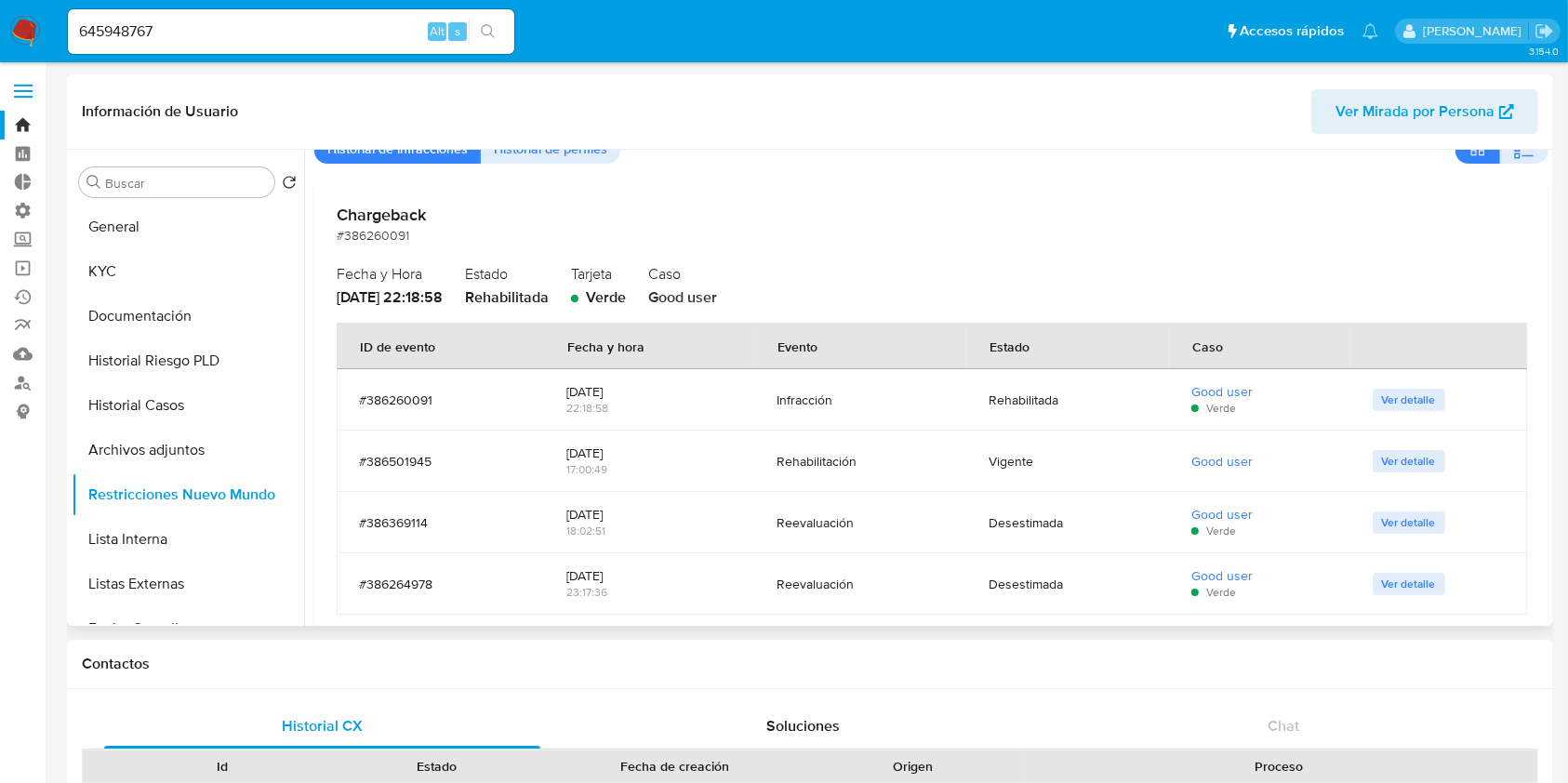
scroll to position [124, 0]
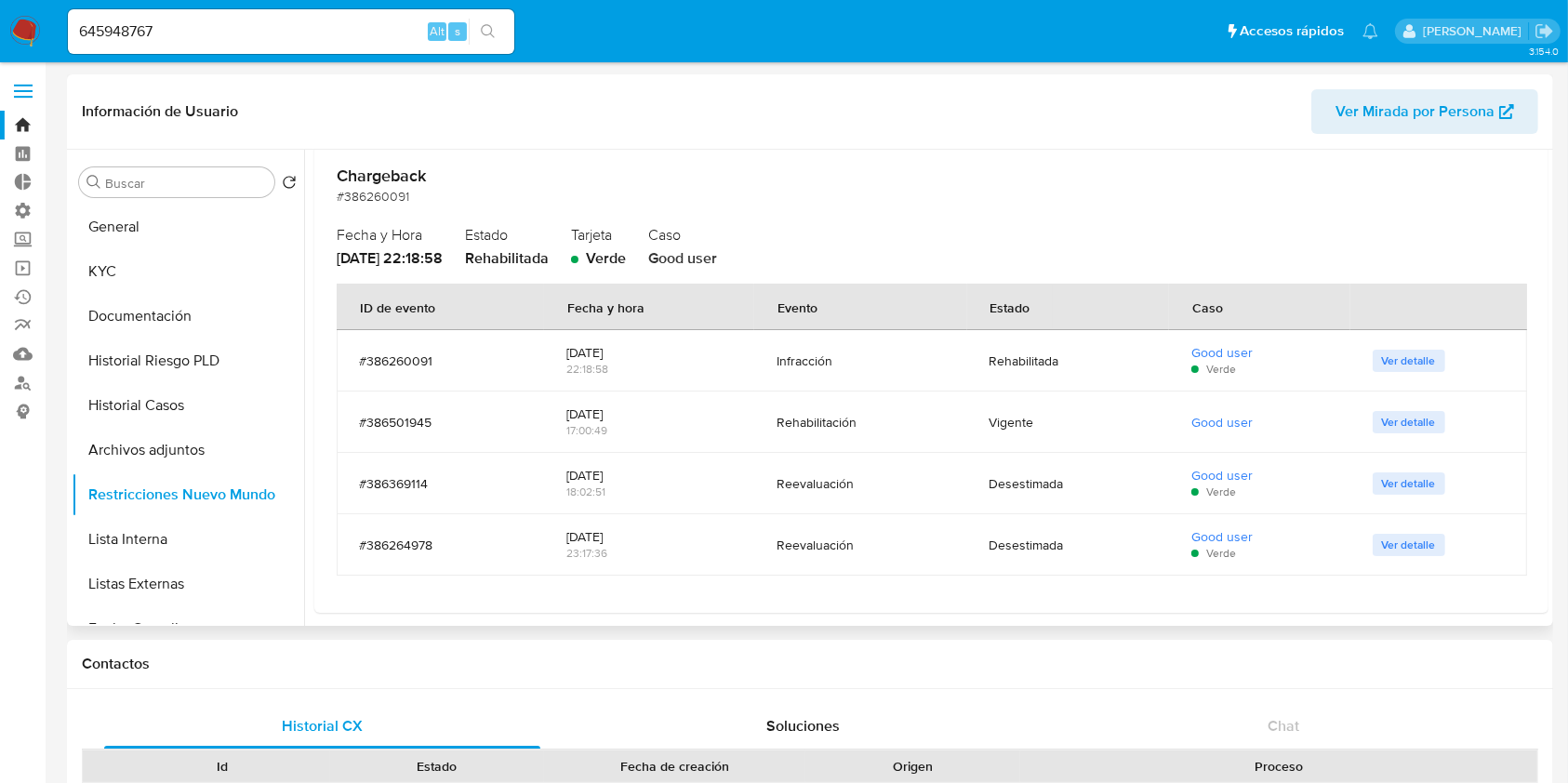
click at [1382, 538] on span "Ver detalle" at bounding box center [1409, 544] width 54 height 18
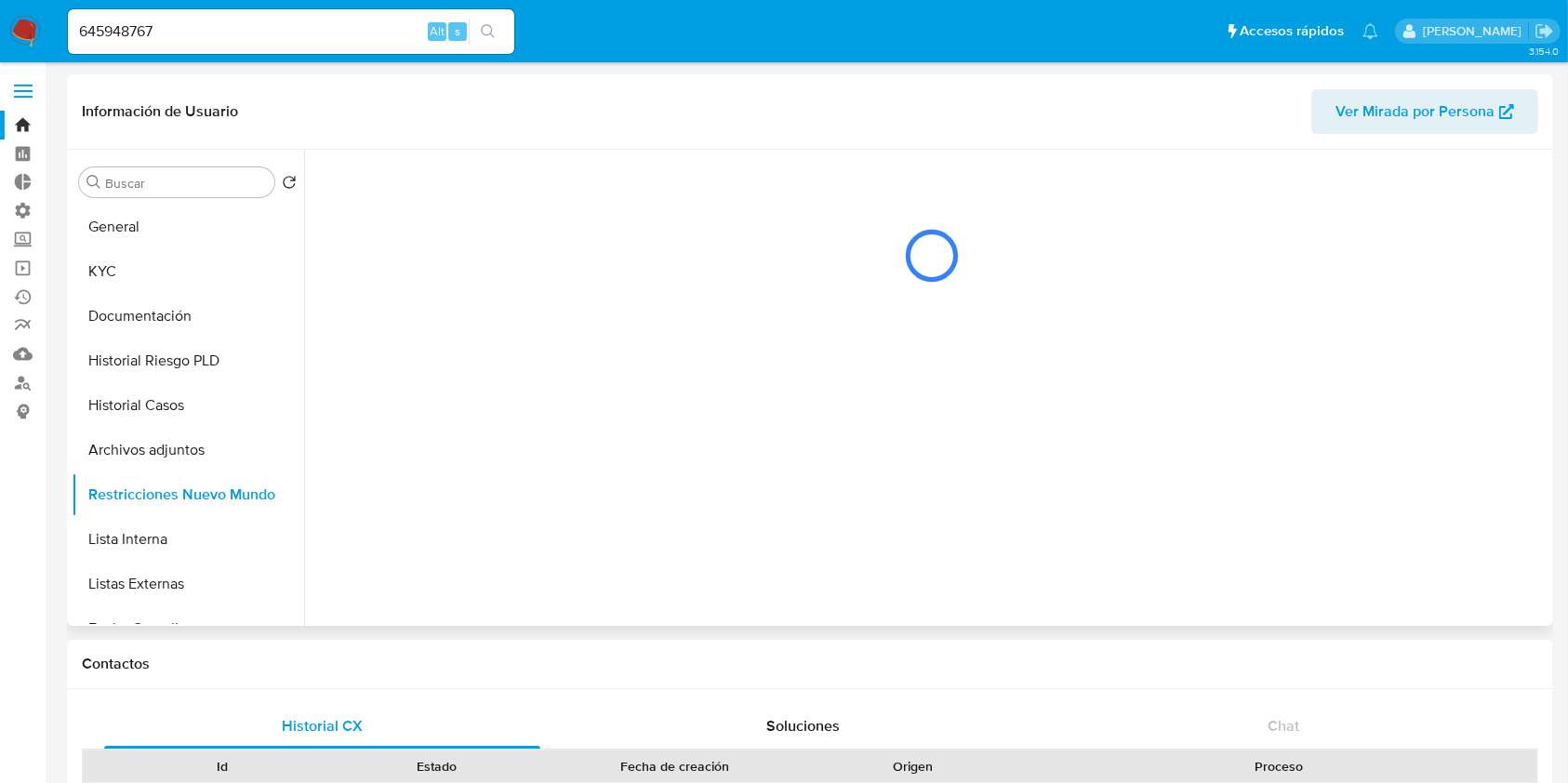
scroll to position [0, 0]
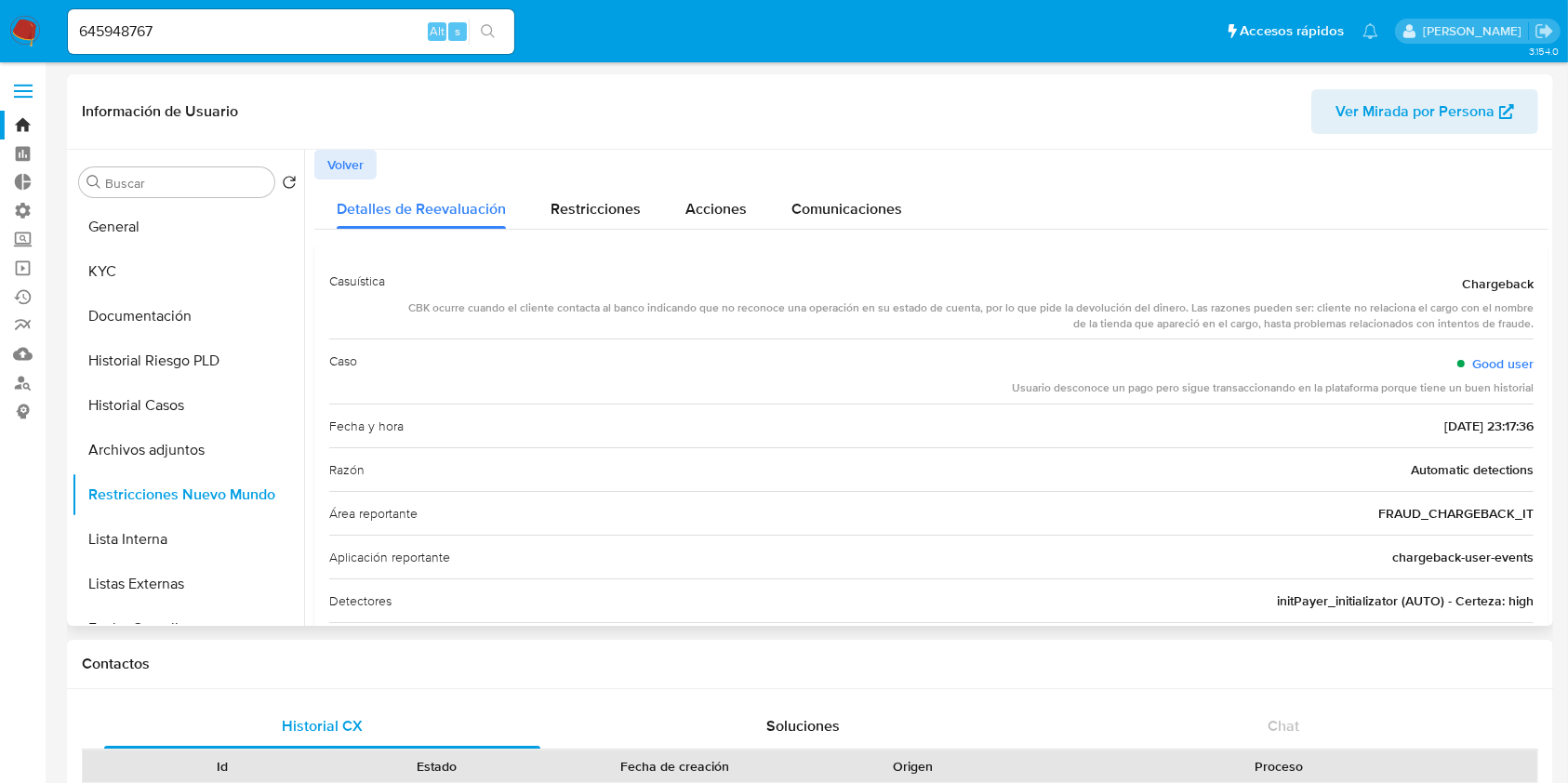
click at [351, 170] on span "Volver" at bounding box center [345, 164] width 36 height 26
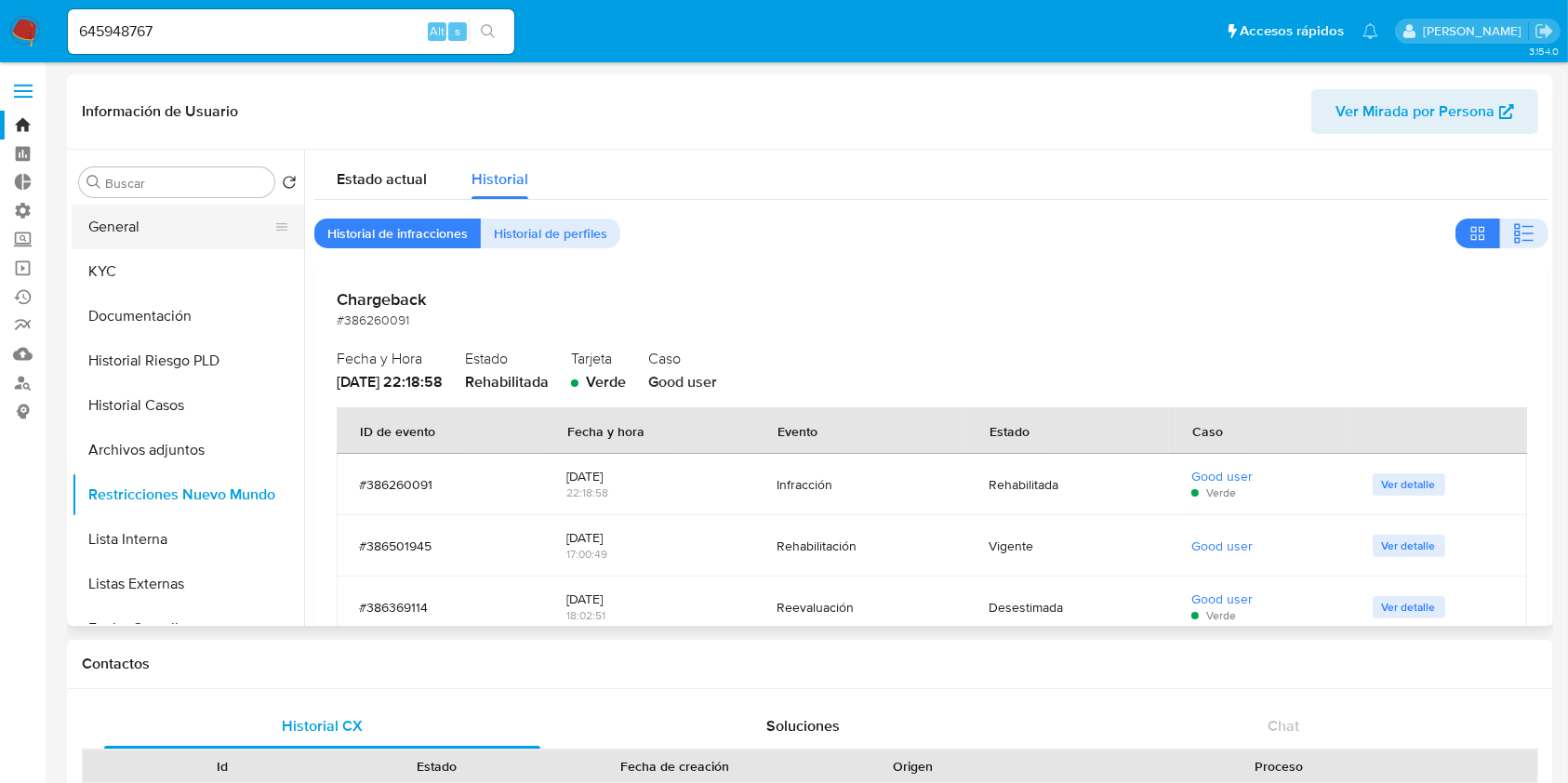
click at [98, 242] on button "General" at bounding box center [180, 227] width 217 height 45
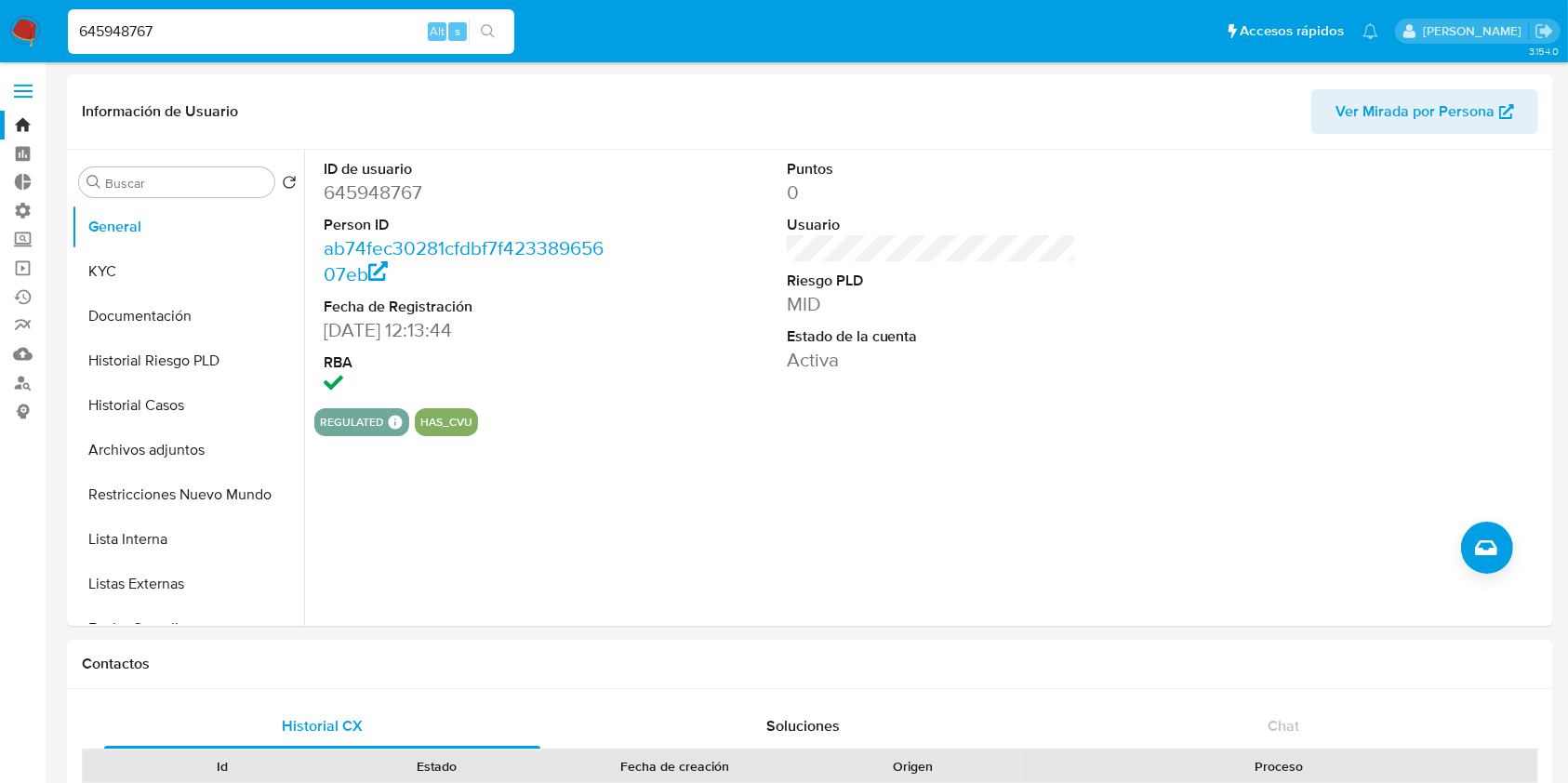
drag, startPoint x: 161, startPoint y: 24, endPoint x: 130, endPoint y: 34, distance: 32.6
click at [1, 11] on nav "Pausado Ver notificaciones 645948767 Alt s Accesos rápidos Presiona las siguien…" at bounding box center [784, 31] width 1568 height 62
paste input "412084204"
type input "412084204"
click at [485, 34] on icon "search-icon" at bounding box center [488, 31] width 15 height 15
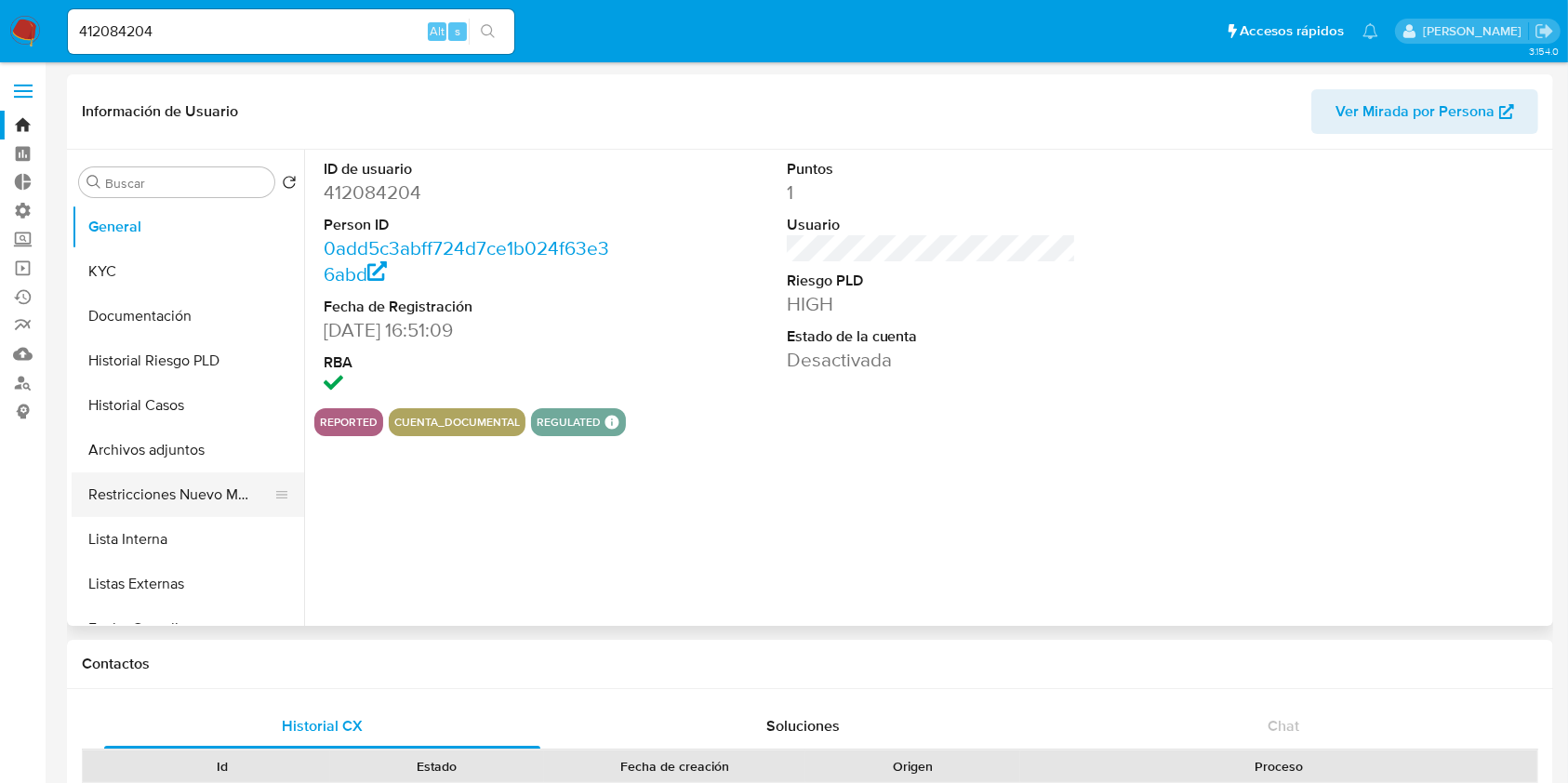
click at [179, 509] on button "Restricciones Nuevo Mundo" at bounding box center [180, 495] width 217 height 45
select select "10"
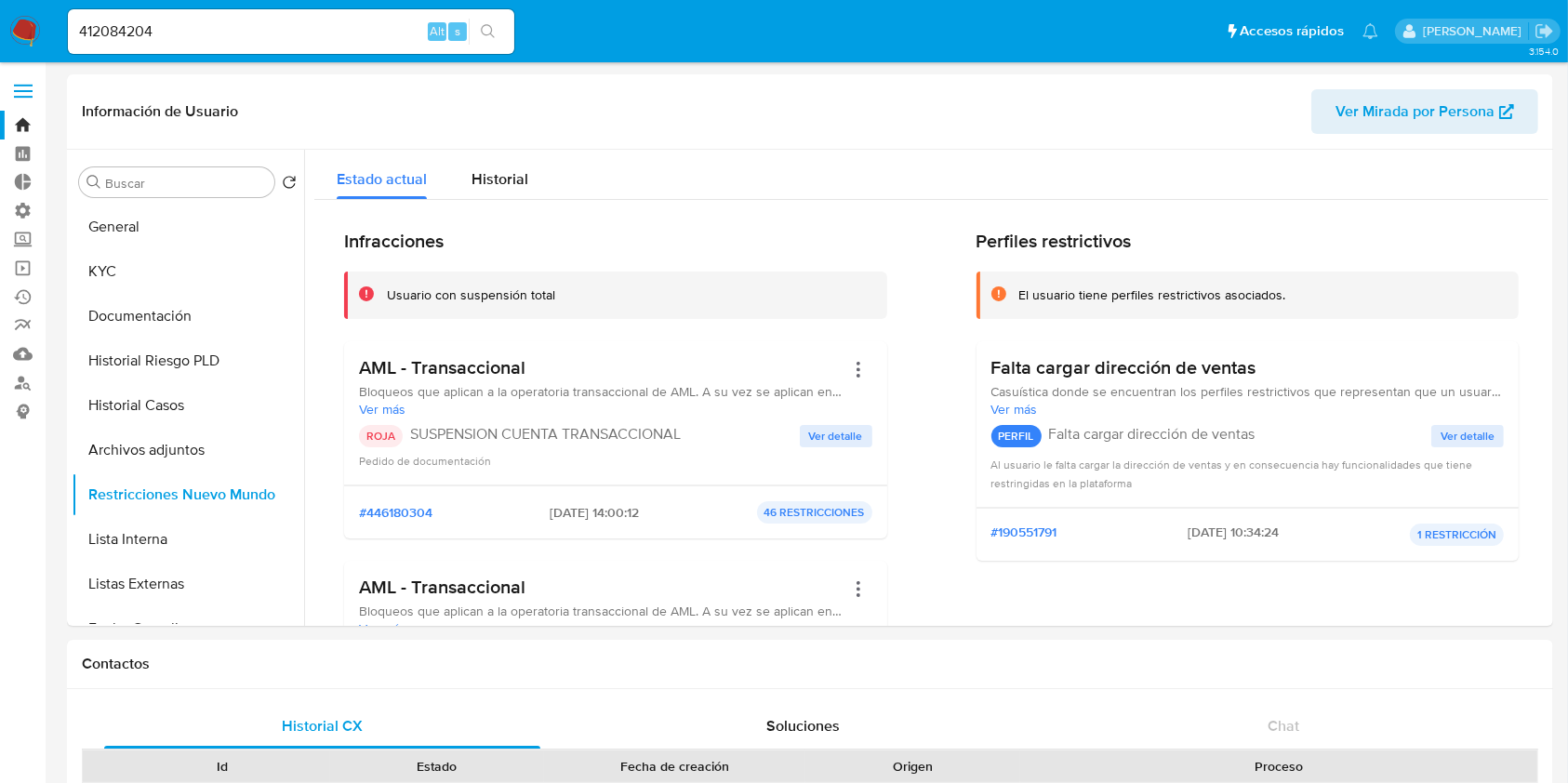
drag, startPoint x: 308, startPoint y: 27, endPoint x: 0, endPoint y: 10, distance: 308.5
click at [0, 10] on nav "Pausado Ver notificaciones 412084204 Alt s Accesos rápidos Presiona las siguien…" at bounding box center [784, 31] width 1568 height 62
paste input "1514259100"
type input "1514259100"
click at [496, 26] on button "search-icon" at bounding box center [487, 31] width 38 height 26
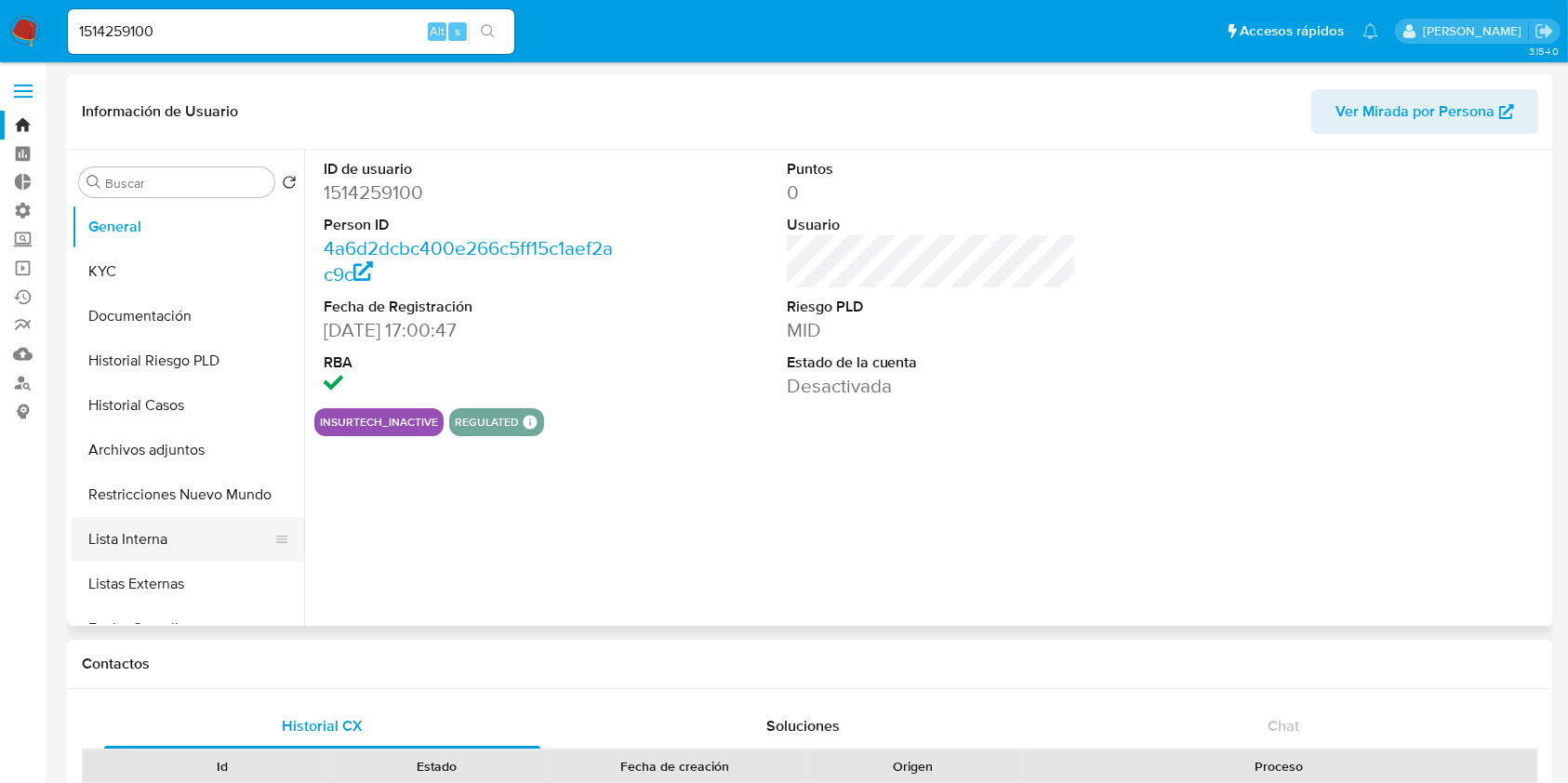
select select "10"
click at [163, 505] on button "Restricciones Nuevo Mundo" at bounding box center [180, 495] width 217 height 45
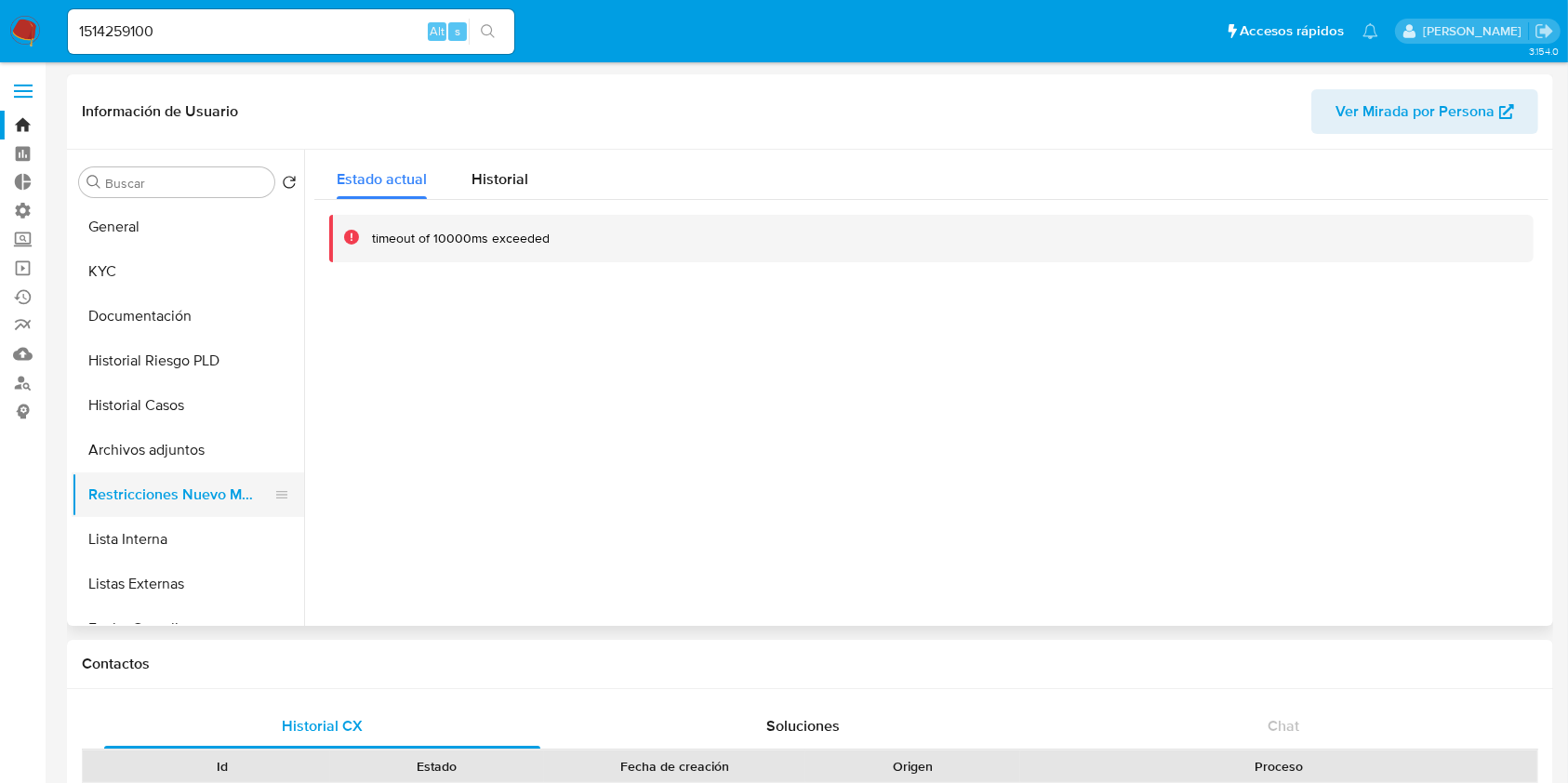
click at [163, 505] on button "Restricciones Nuevo Mundo" at bounding box center [180, 495] width 217 height 45
click at [172, 454] on button "Archivos adjuntos" at bounding box center [180, 450] width 217 height 45
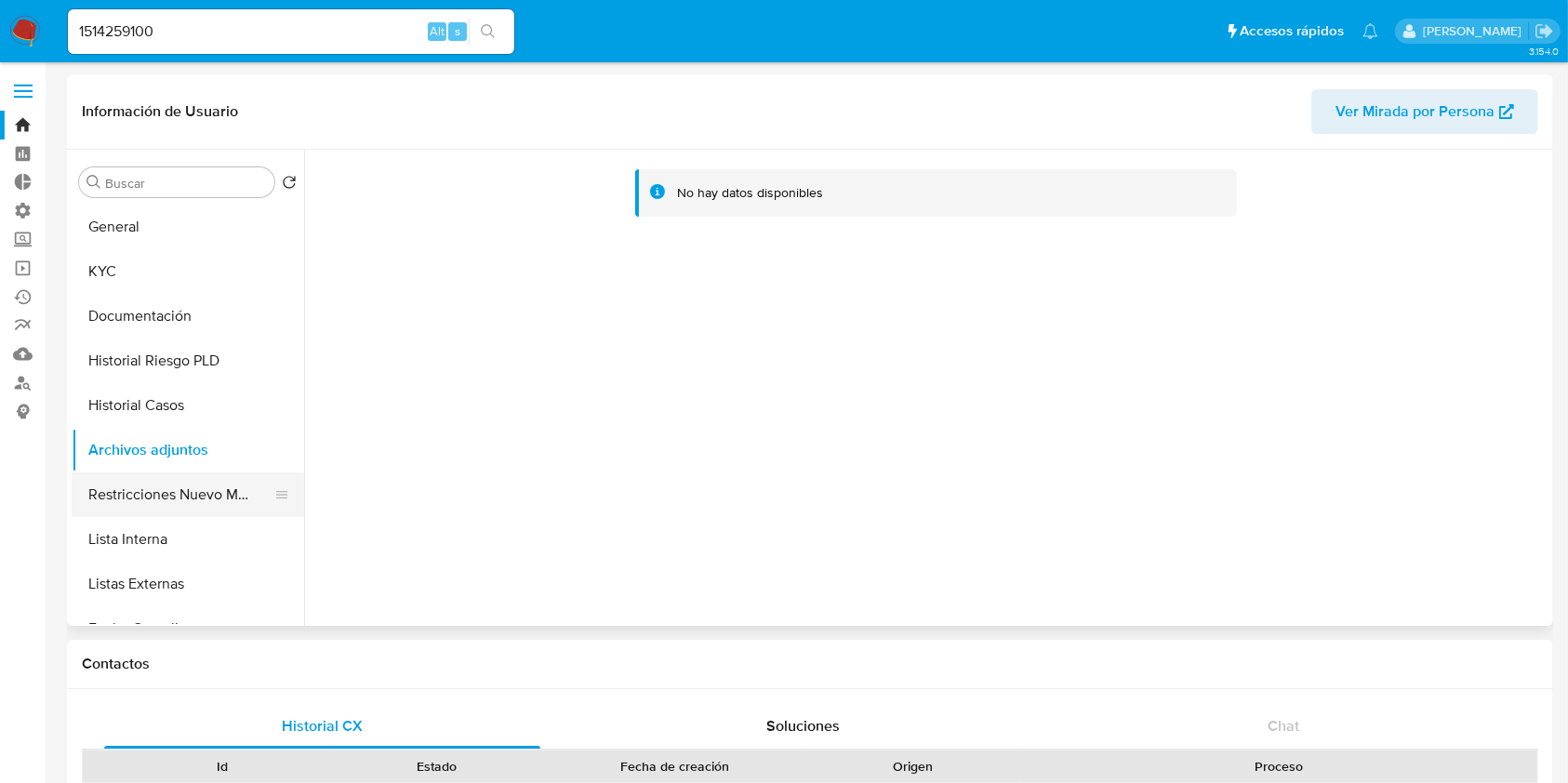
click at [187, 484] on button "Restricciones Nuevo Mundo" at bounding box center [180, 495] width 217 height 45
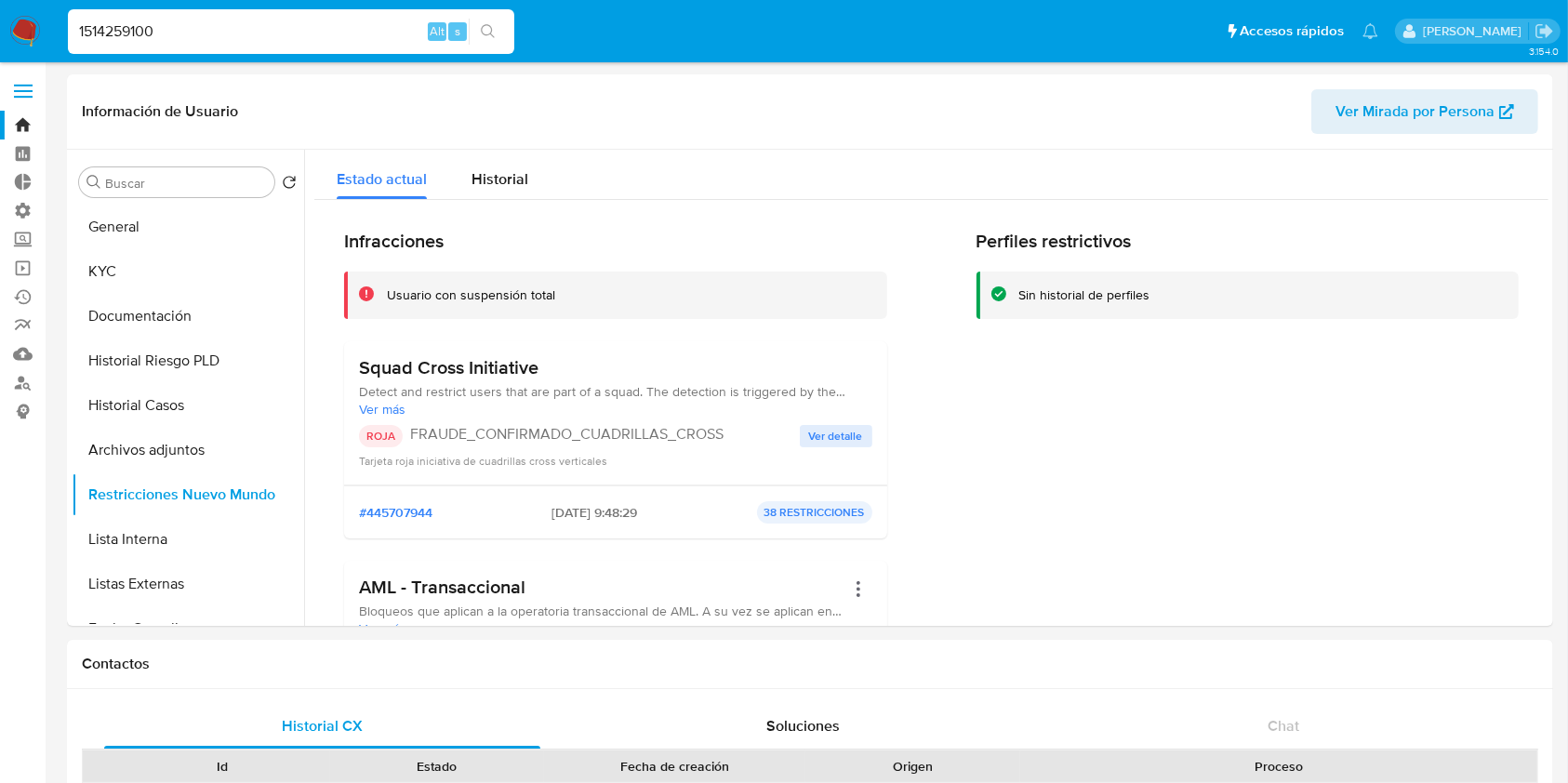
drag, startPoint x: 268, startPoint y: 34, endPoint x: 0, endPoint y: 71, distance: 270.5
click at [208, 27] on input "1514259100" at bounding box center [291, 31] width 446 height 24
drag, startPoint x: 52, startPoint y: 30, endPoint x: 0, endPoint y: 50, distance: 55.7
click at [0, 50] on nav "Pausado Ver notificaciones 1514259100 Alt s Accesos rápidos Presiona las siguie…" at bounding box center [784, 31] width 1568 height 62
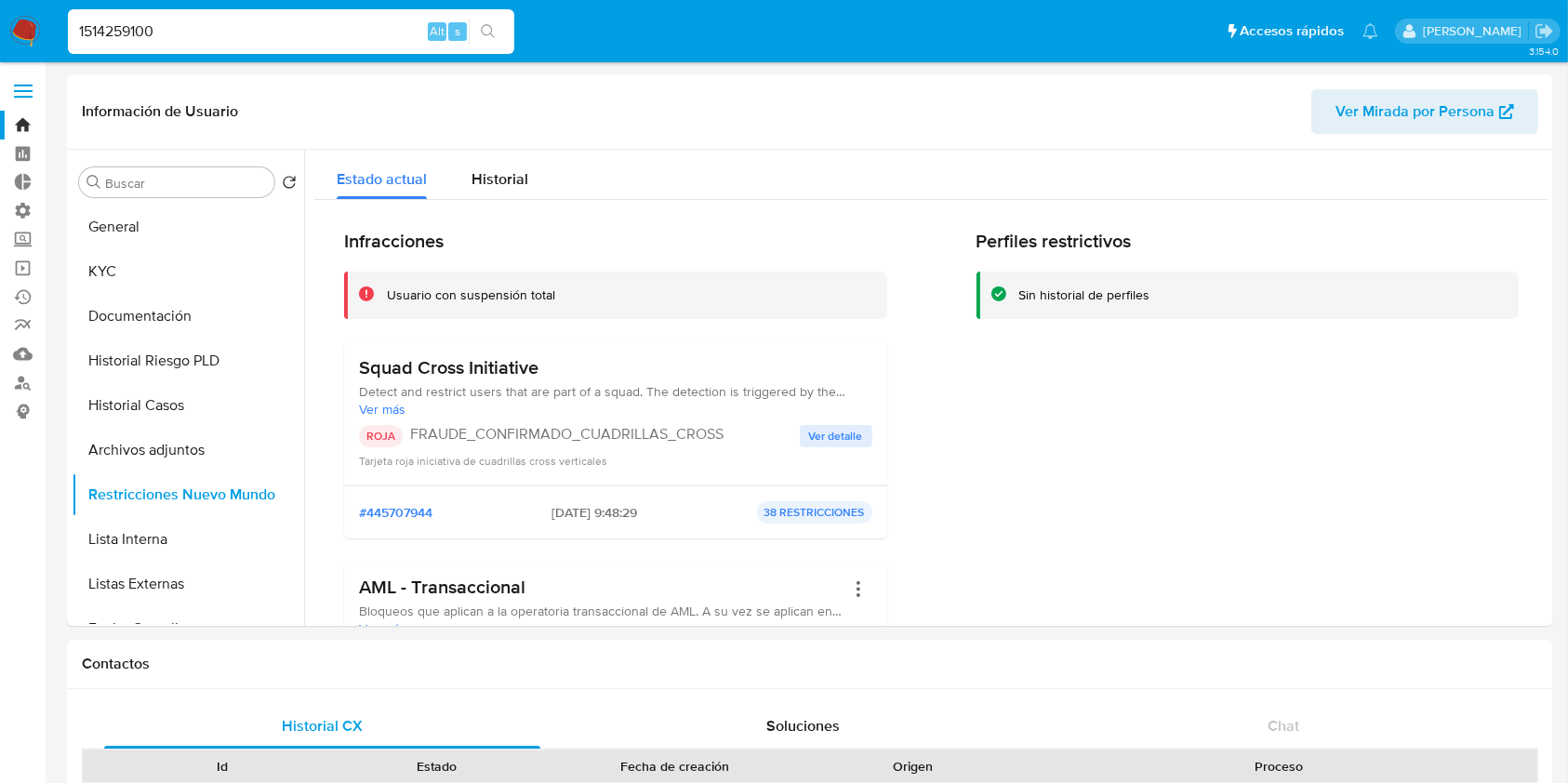
paste input "571545"
type input "15571545"
click at [495, 35] on icon "search-icon" at bounding box center [488, 31] width 15 height 15
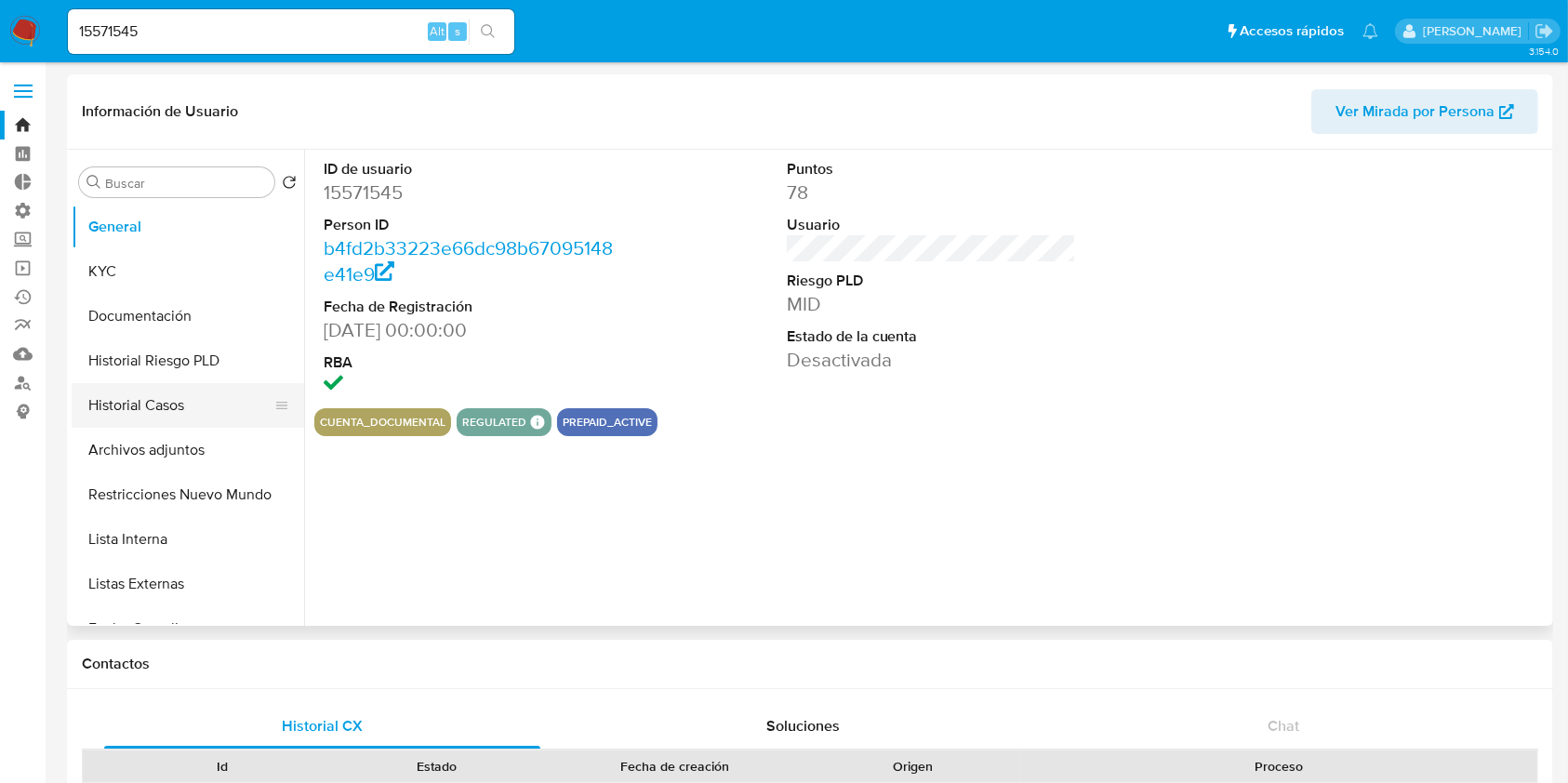
select select "10"
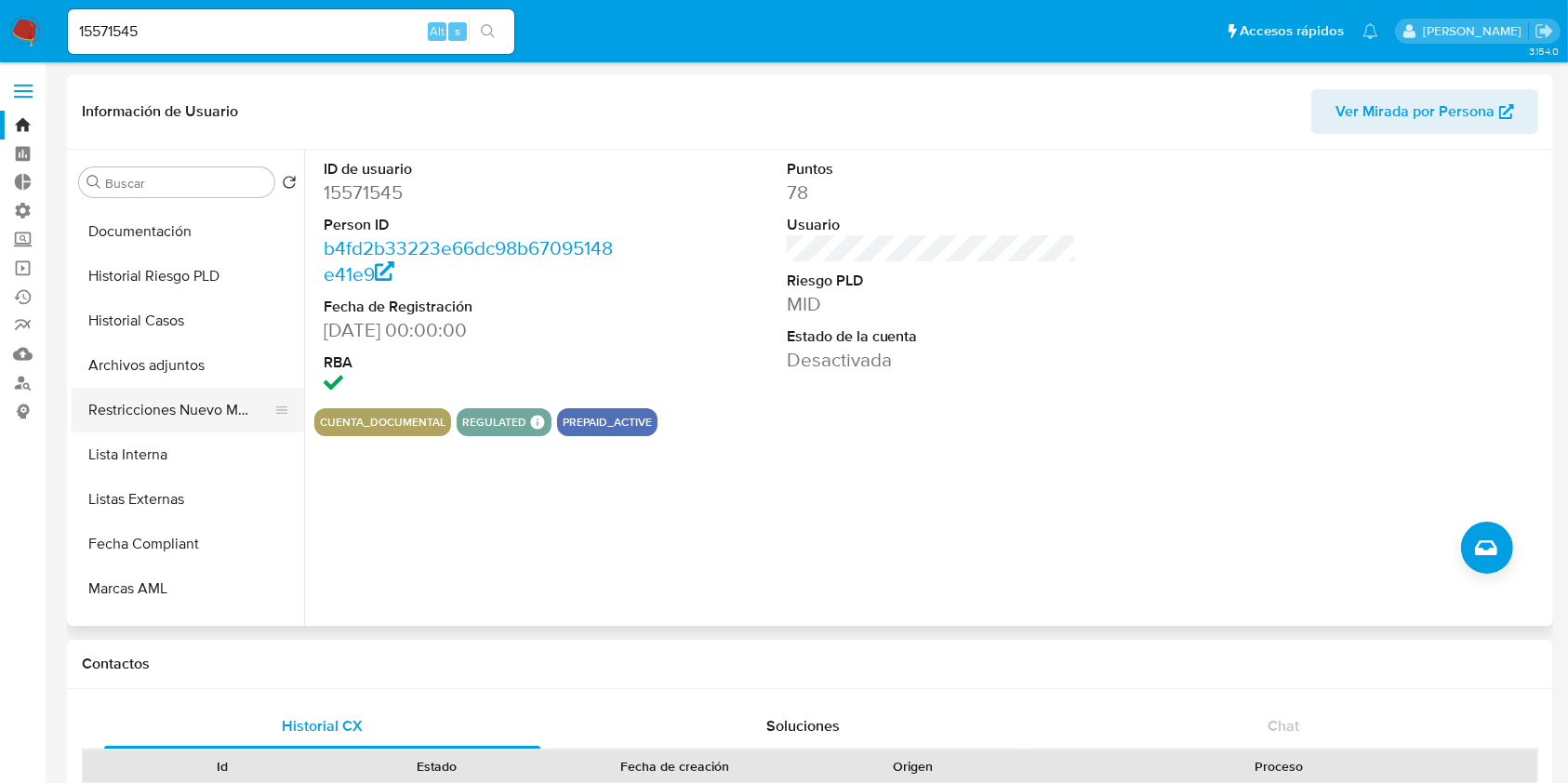
scroll to position [124, 0]
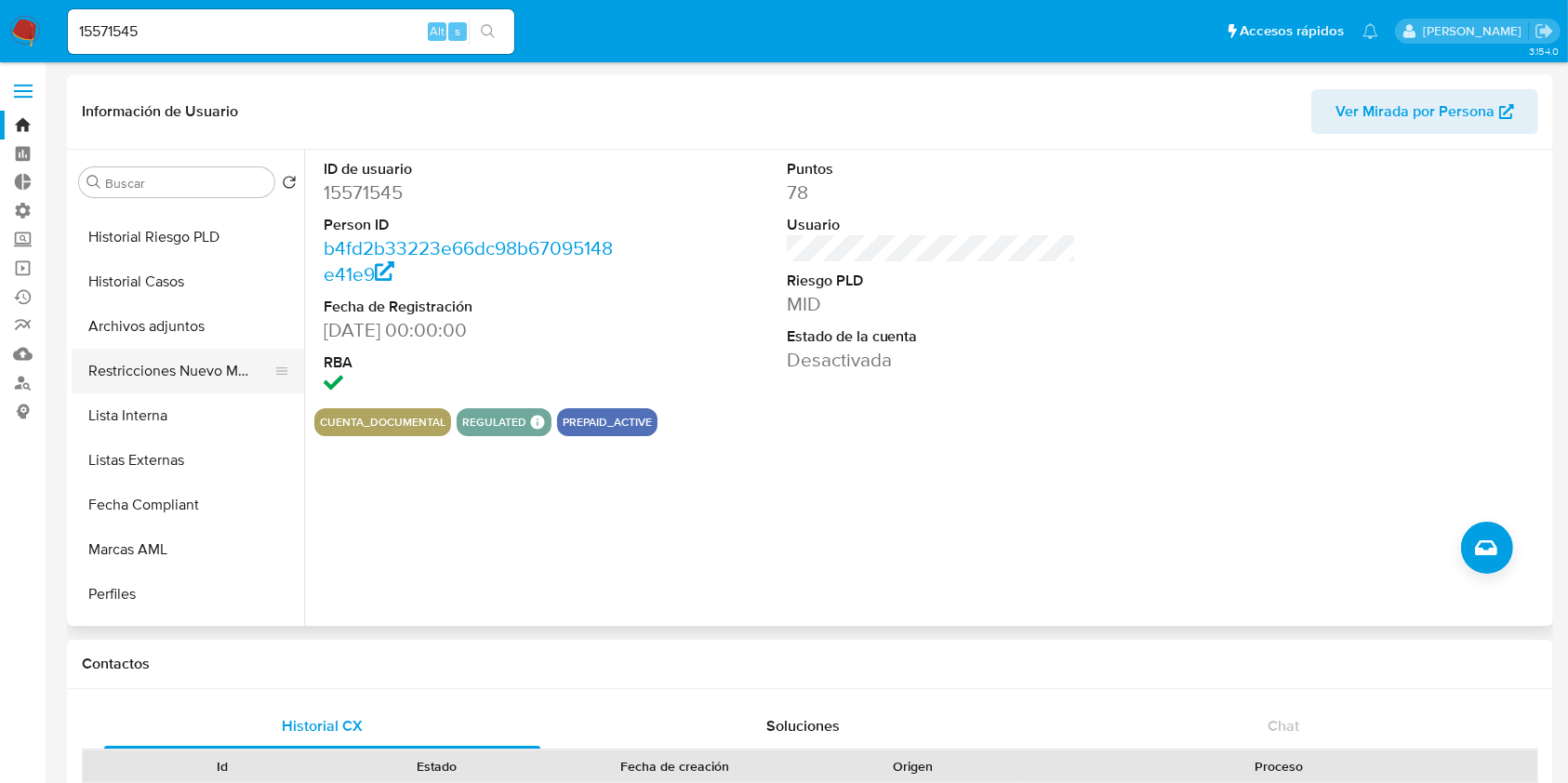
click at [215, 364] on button "Restricciones Nuevo Mundo" at bounding box center [180, 372] width 217 height 45
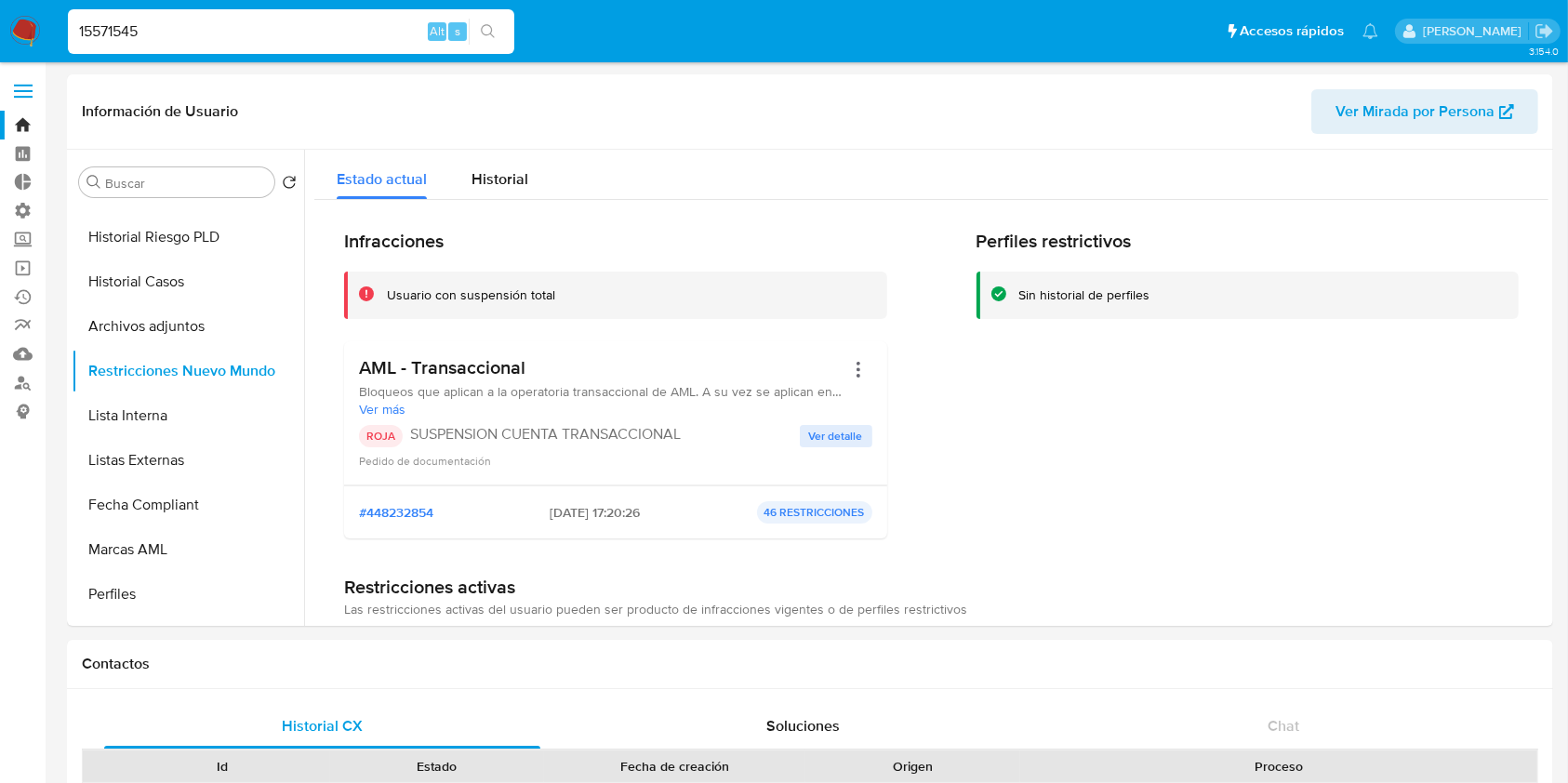
drag, startPoint x: 147, startPoint y: 30, endPoint x: 0, endPoint y: 53, distance: 148.8
click at [0, 53] on nav "Pausado Ver notificaciones 15571545 Alt s Accesos rápidos Presiona las siguient…" at bounding box center [784, 31] width 1568 height 62
click at [286, 43] on div "15571545 Alt s" at bounding box center [291, 32] width 446 height 45
drag, startPoint x: 288, startPoint y: 29, endPoint x: 0, endPoint y: 79, distance: 292.3
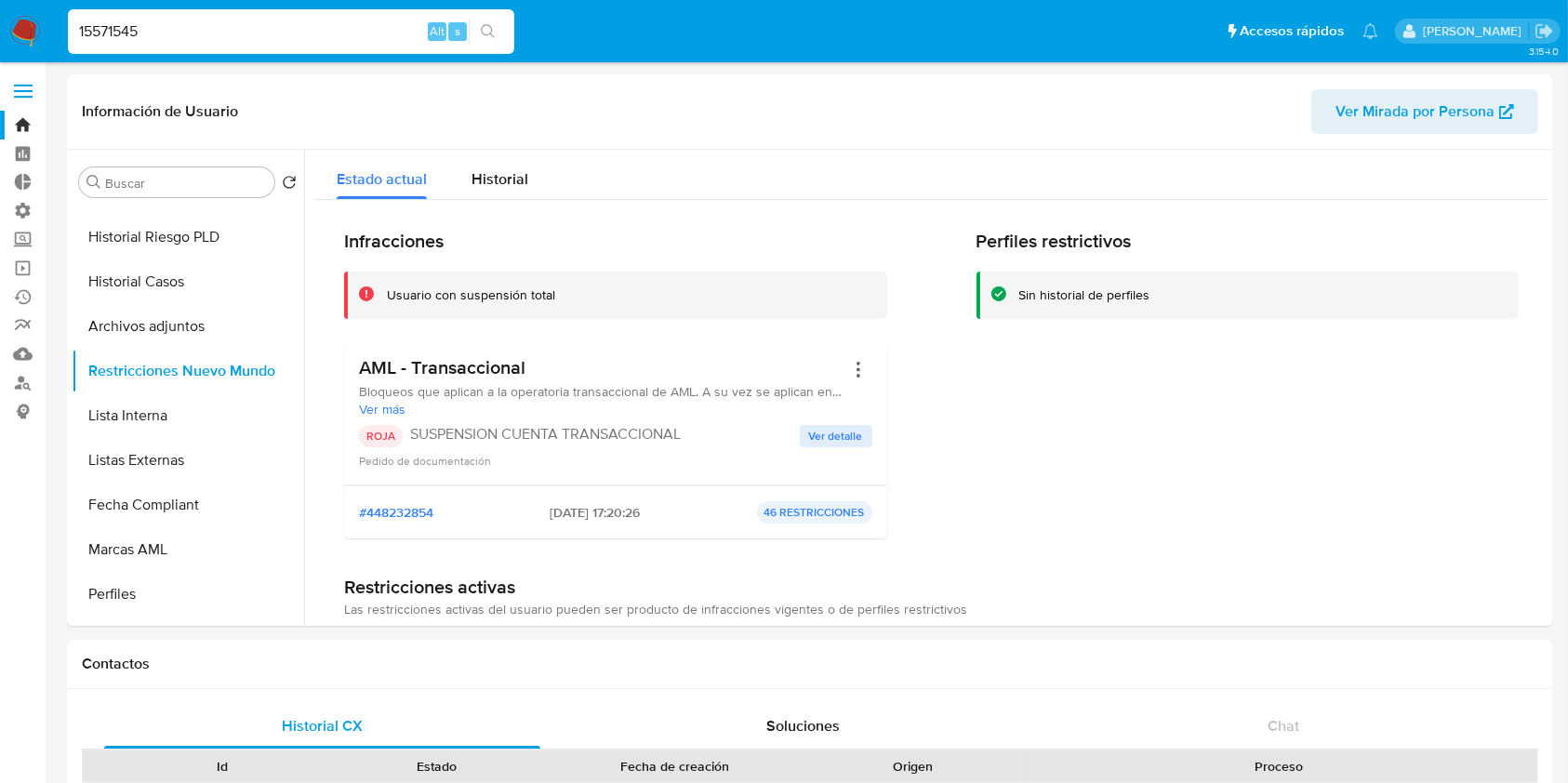
paste input "255668551"
type input "255668551"
click at [495, 38] on icon "search-icon" at bounding box center [488, 31] width 15 height 15
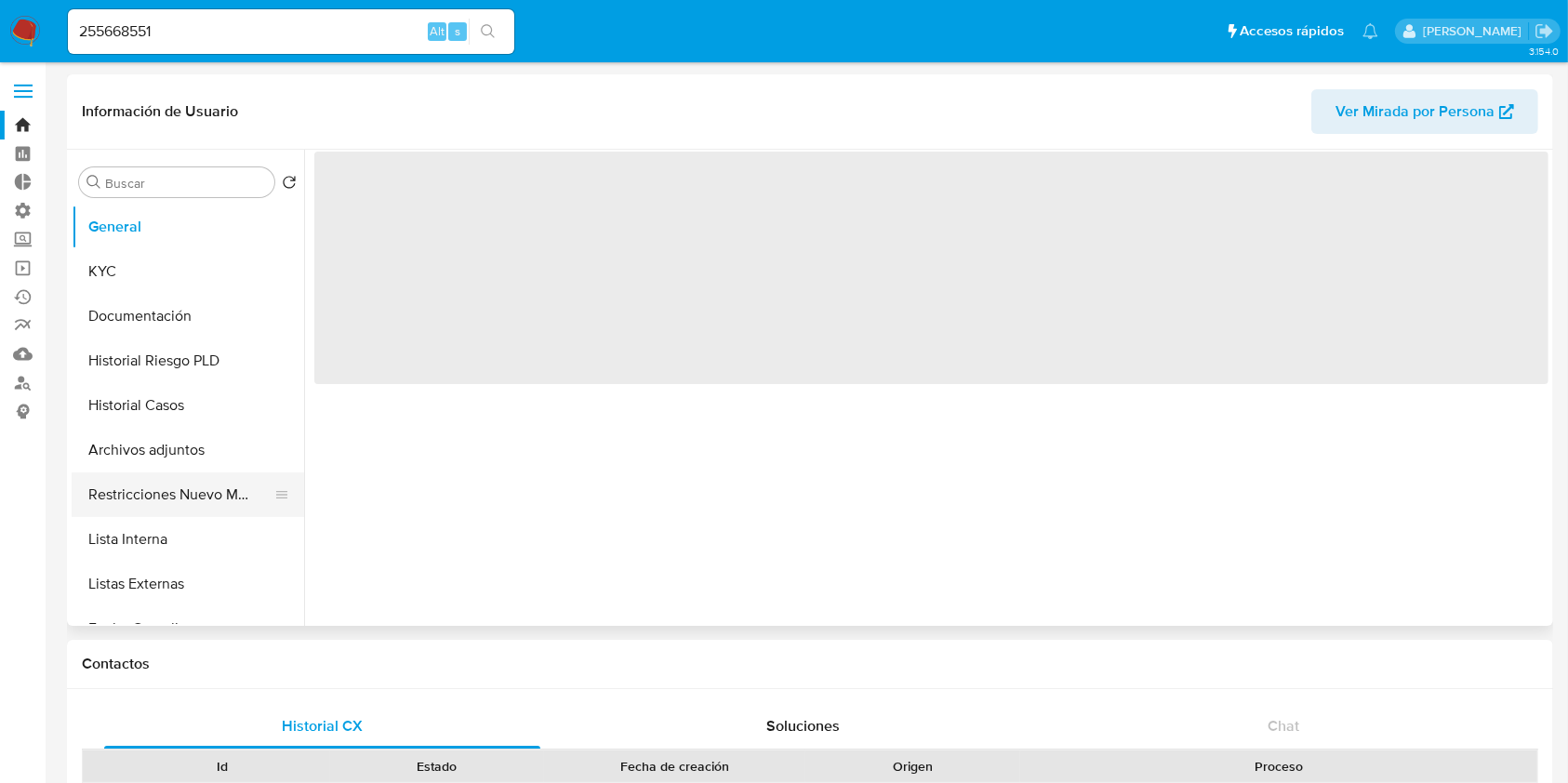
click at [192, 494] on button "Restricciones Nuevo Mundo" at bounding box center [180, 495] width 217 height 45
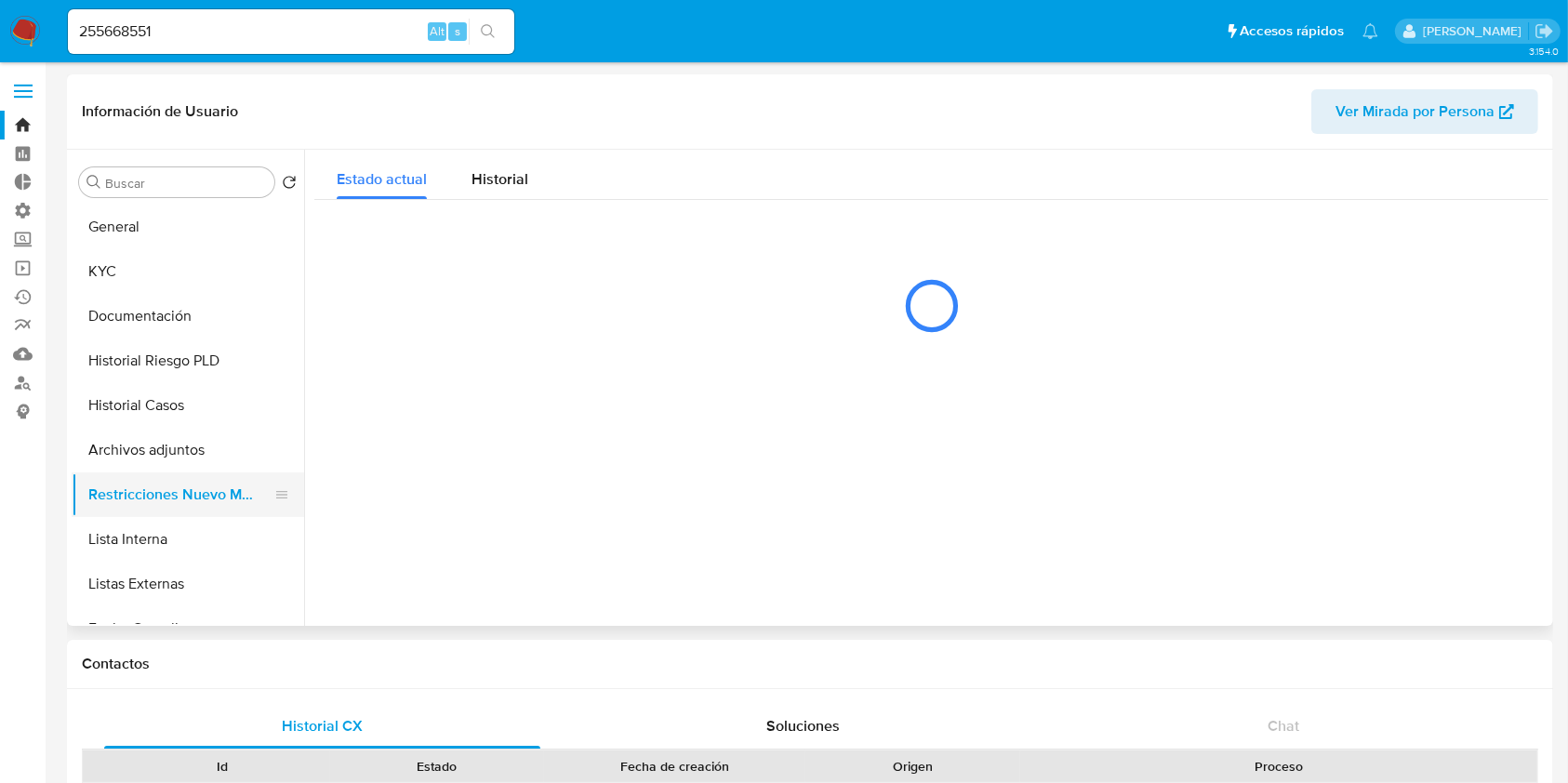
select select "10"
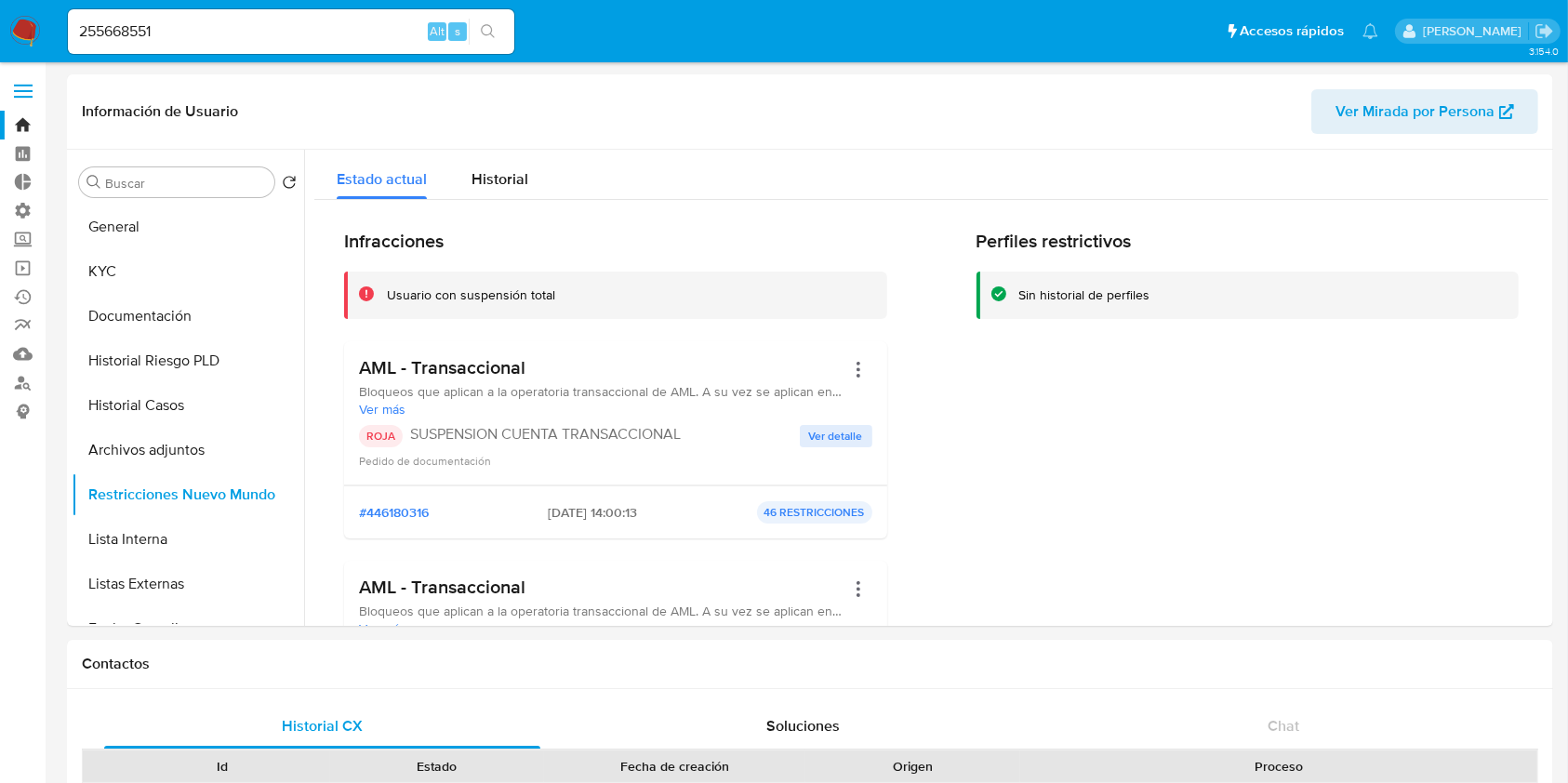
click at [215, 45] on div "255668551 Alt s" at bounding box center [291, 32] width 446 height 45
drag, startPoint x: 207, startPoint y: 29, endPoint x: 0, endPoint y: 70, distance: 211.0
paste input "586549740"
click at [513, 30] on input "586549740" at bounding box center [291, 31] width 446 height 24
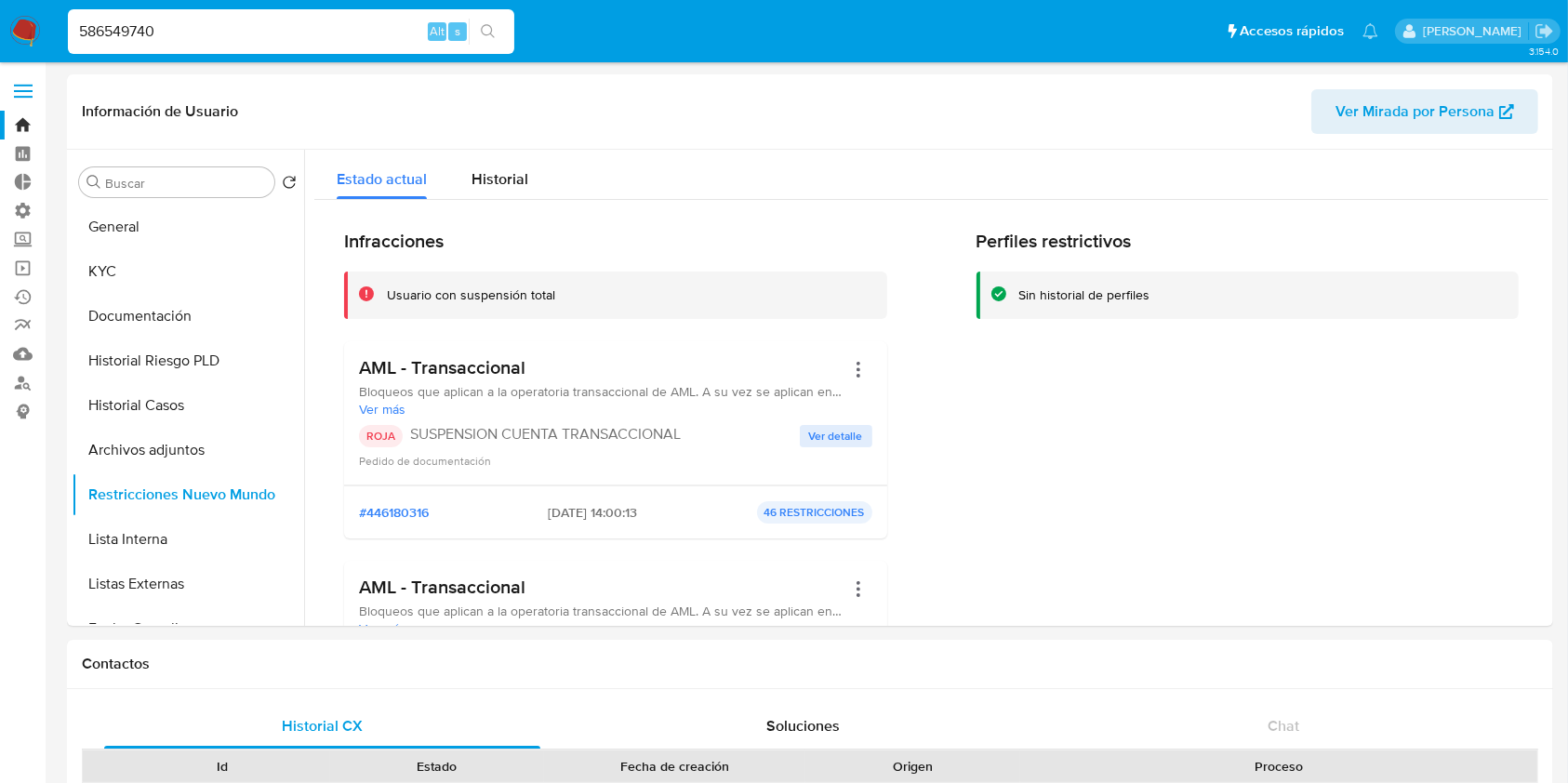
type input "586549740"
click at [498, 23] on button "search-icon" at bounding box center [487, 31] width 38 height 26
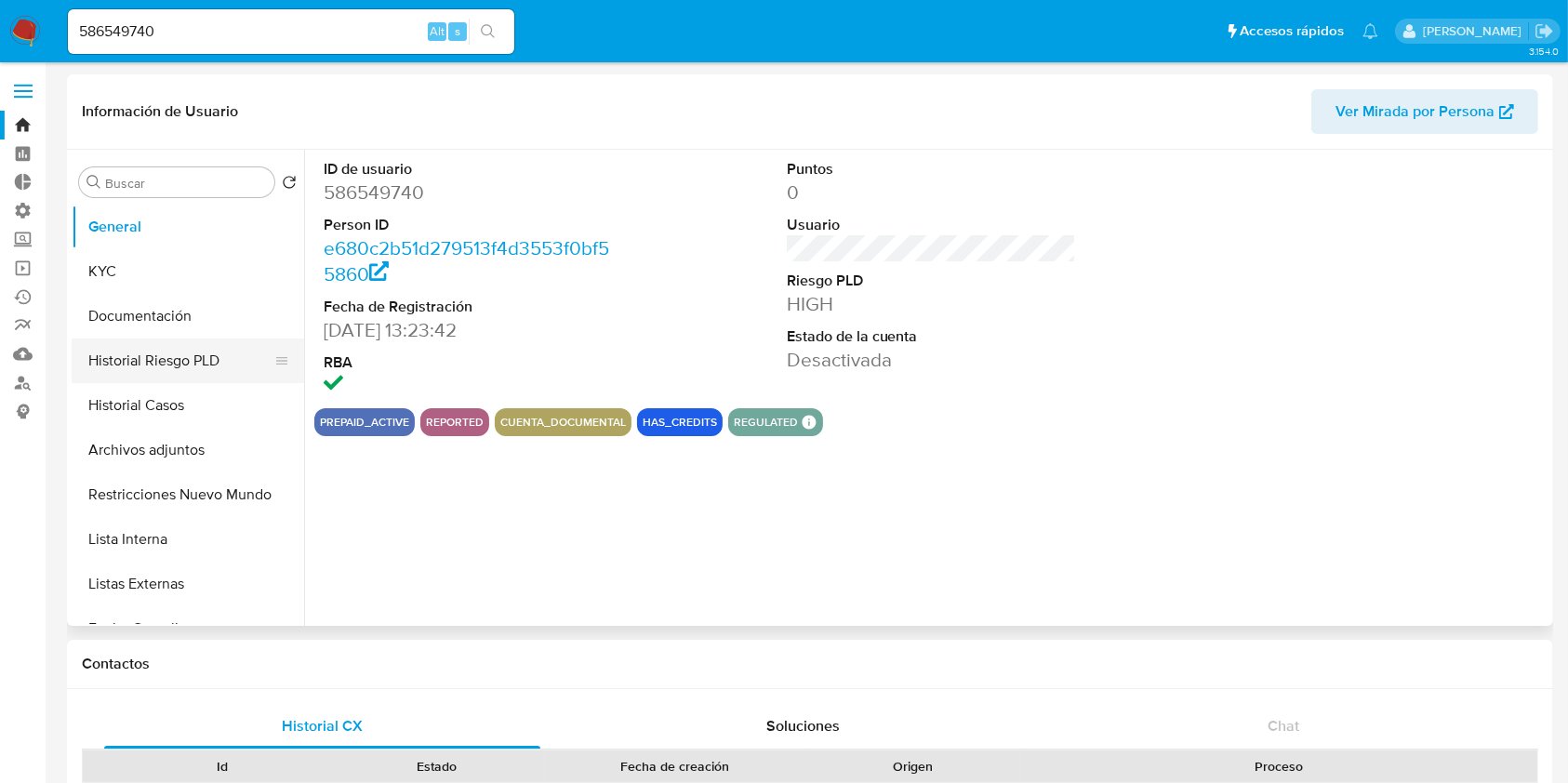
select select "10"
click at [163, 483] on button "Restricciones Nuevo Mundo" at bounding box center [180, 495] width 217 height 45
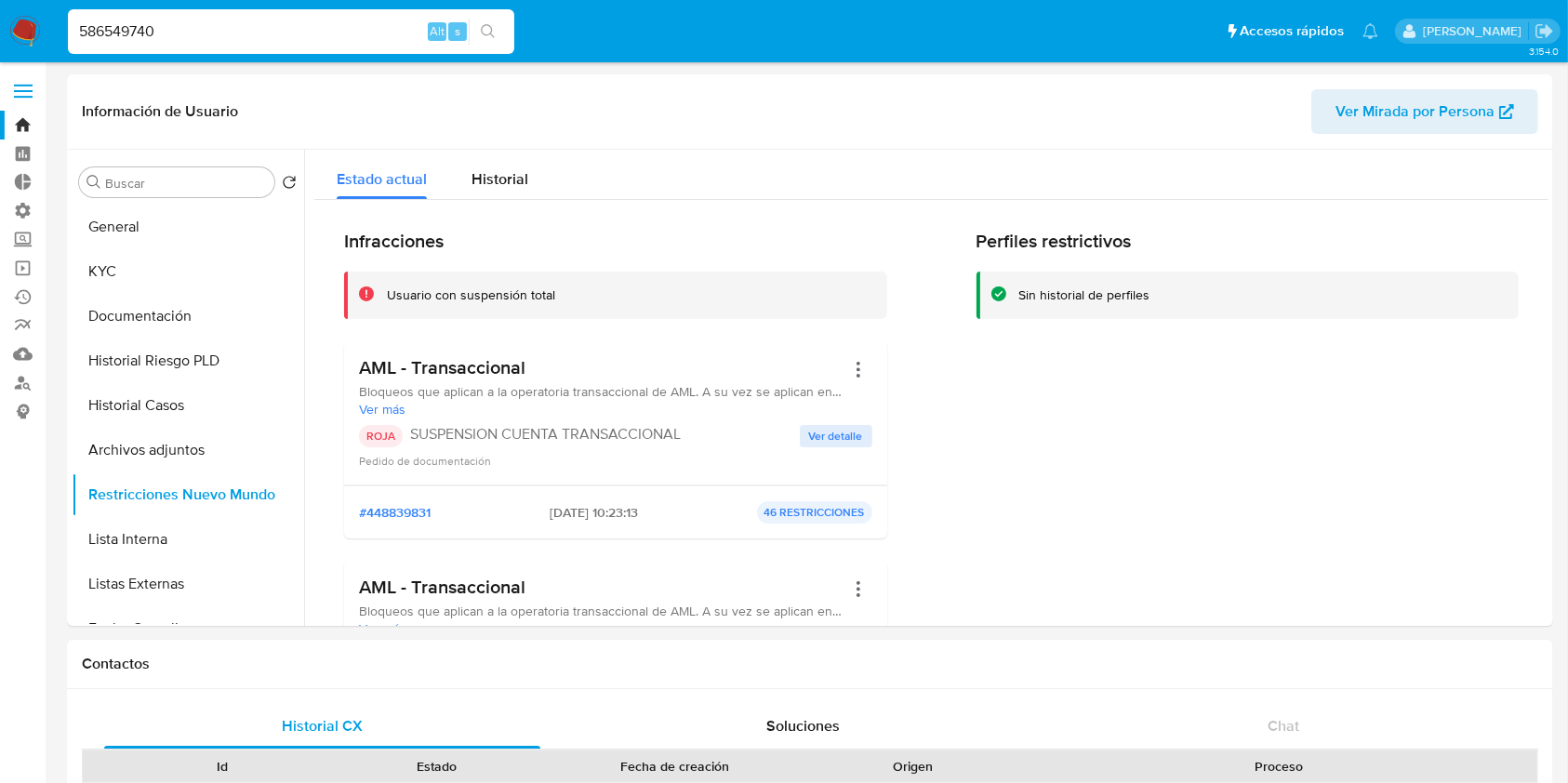
drag, startPoint x: 202, startPoint y: 29, endPoint x: 0, endPoint y: 34, distance: 202.1
click at [0, 34] on nav "Pausado Ver notificaciones 586549740 Alt s Accesos rápidos Presiona las siguien…" at bounding box center [784, 31] width 1568 height 62
click at [208, 49] on div "586549740 Alt s" at bounding box center [291, 32] width 446 height 45
drag, startPoint x: 215, startPoint y: 32, endPoint x: 77, endPoint y: 29, distance: 138.0
click at [0, 18] on nav "Pausado Ver notificaciones 586549740 Alt s Accesos rápidos Presiona las siguien…" at bounding box center [784, 31] width 1568 height 62
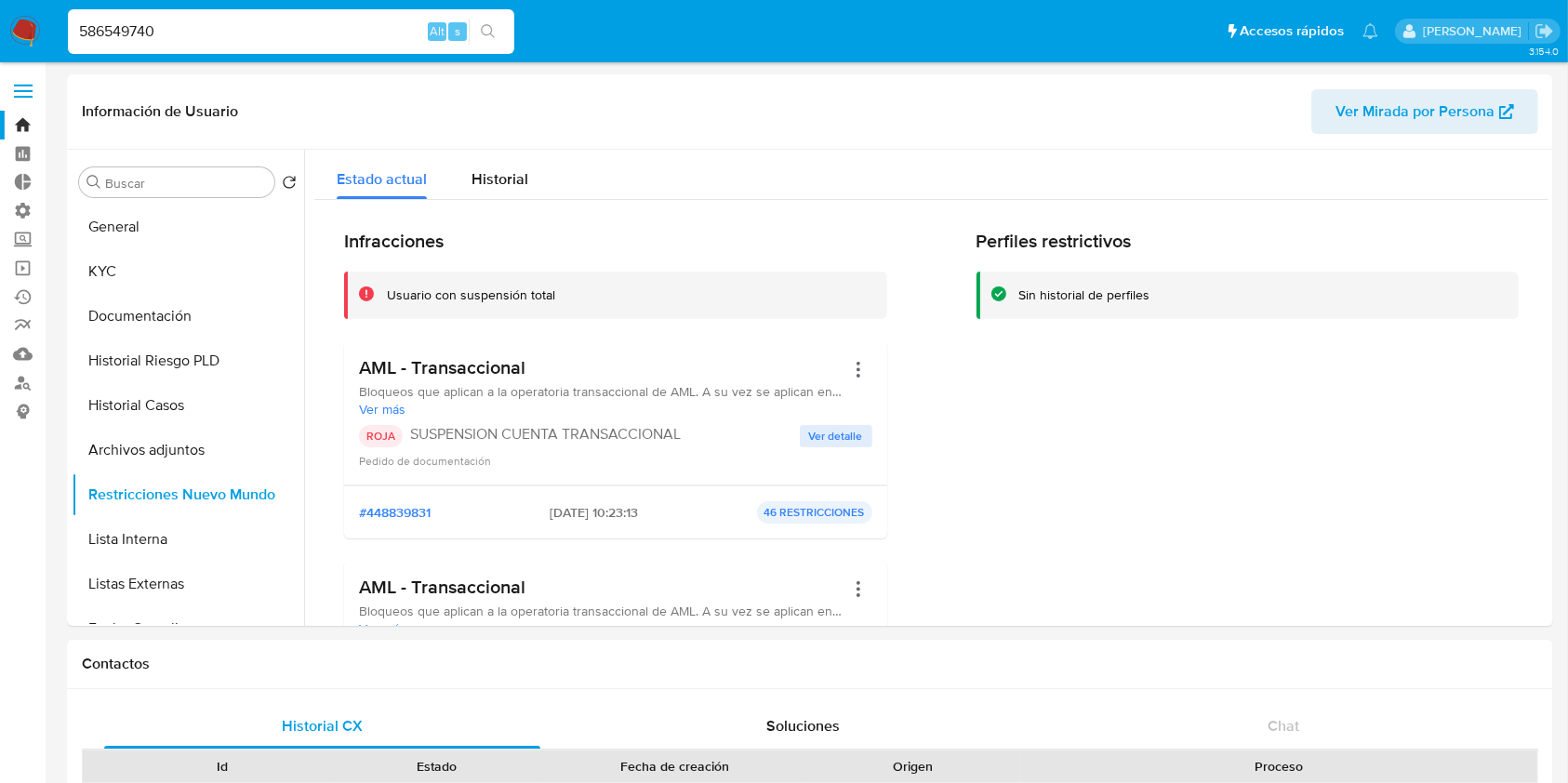
paste input "1325489486"
type input "1325489486"
click at [493, 18] on button "search-icon" at bounding box center [487, 31] width 38 height 26
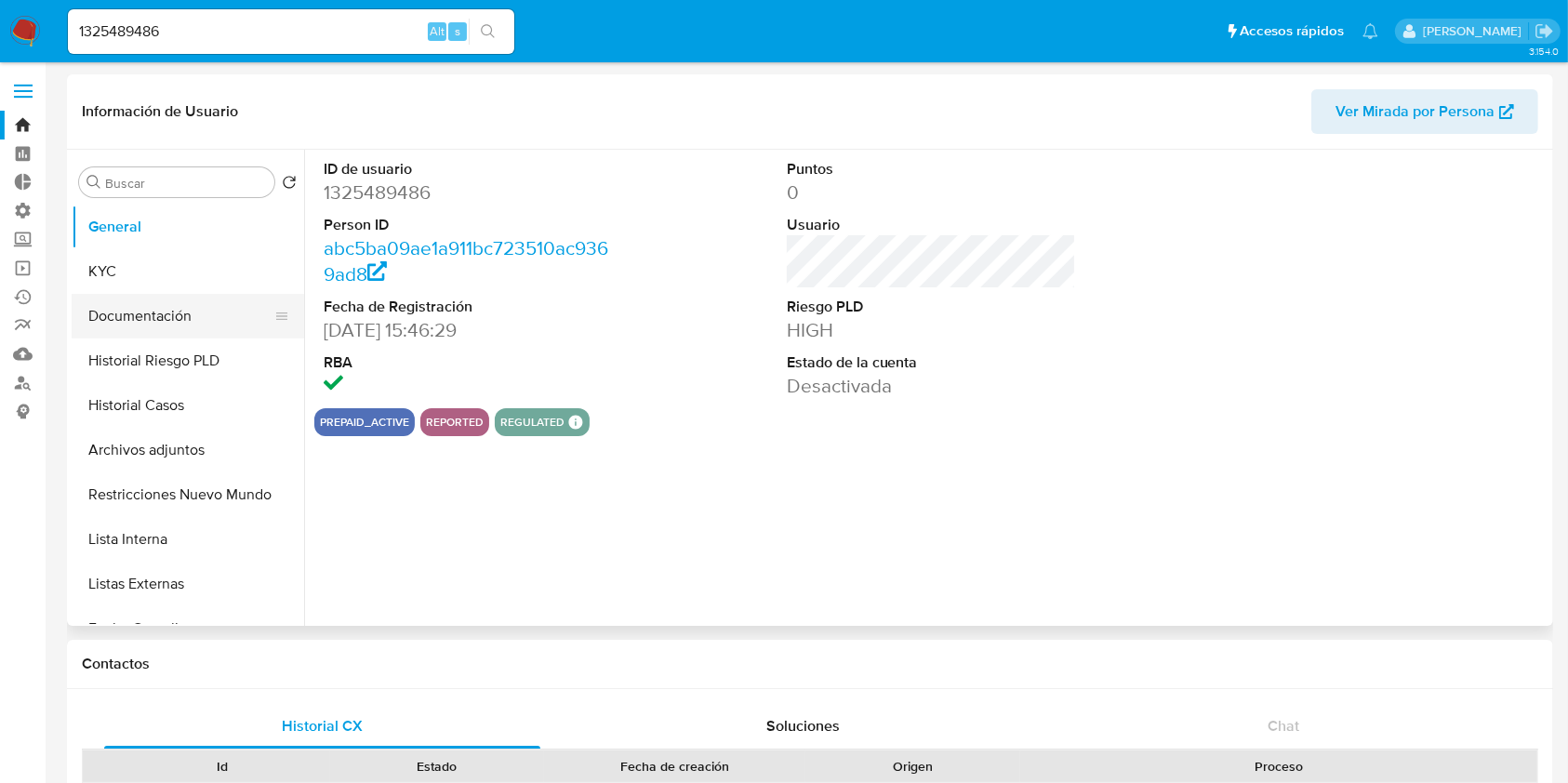
select select "10"
click at [193, 502] on button "Restricciones Nuevo Mundo" at bounding box center [180, 495] width 217 height 45
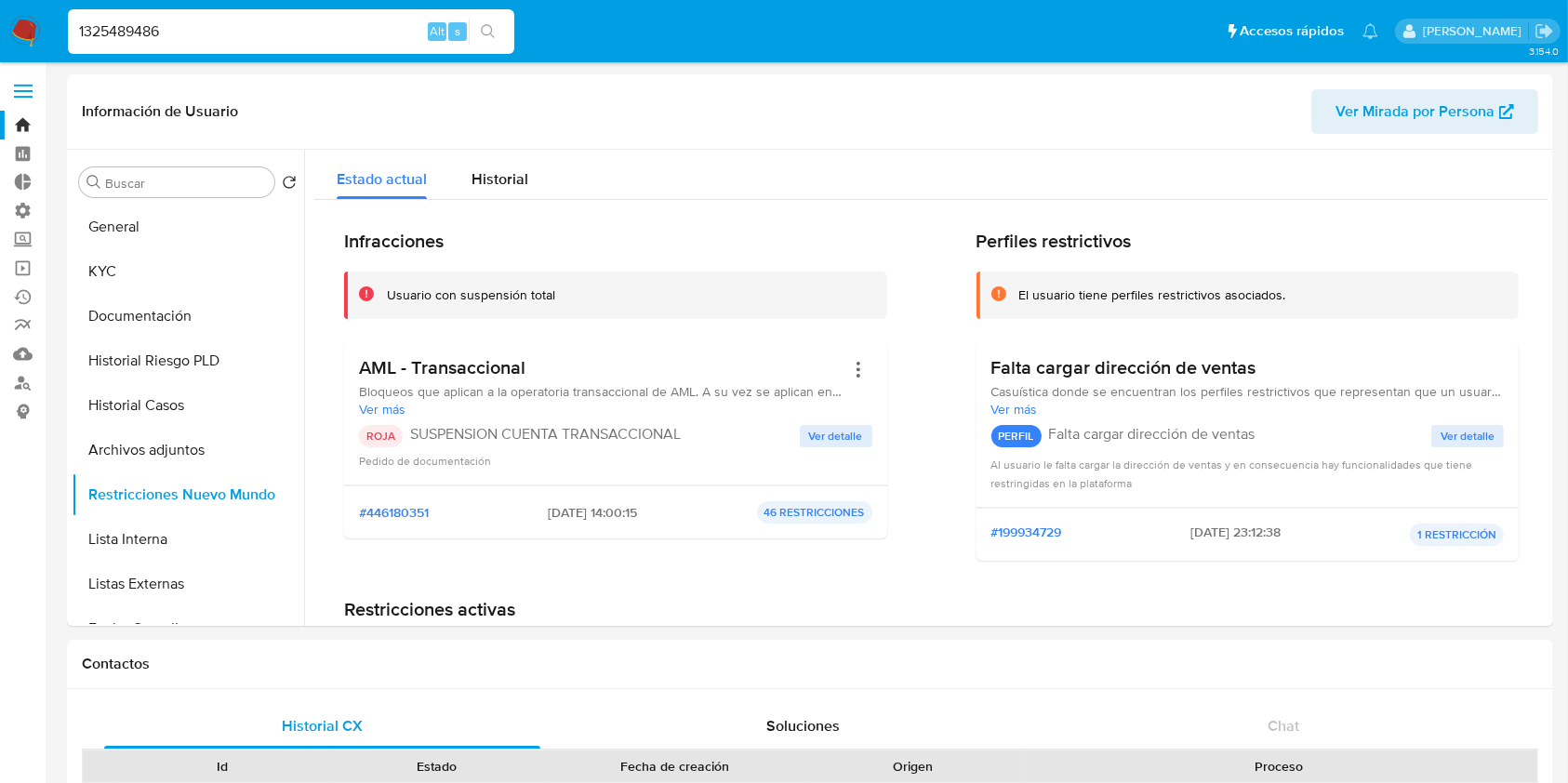
drag, startPoint x: 186, startPoint y: 27, endPoint x: 27, endPoint y: 72, distance: 165.2
click at [216, 32] on input "1325489486" at bounding box center [291, 31] width 446 height 24
drag, startPoint x: 252, startPoint y: 18, endPoint x: 0, endPoint y: 3, distance: 252.4
click at [0, 3] on nav "Pausado Ver notificaciones 1325489486 Alt s Accesos rápidos Presiona las siguie…" at bounding box center [784, 31] width 1568 height 62
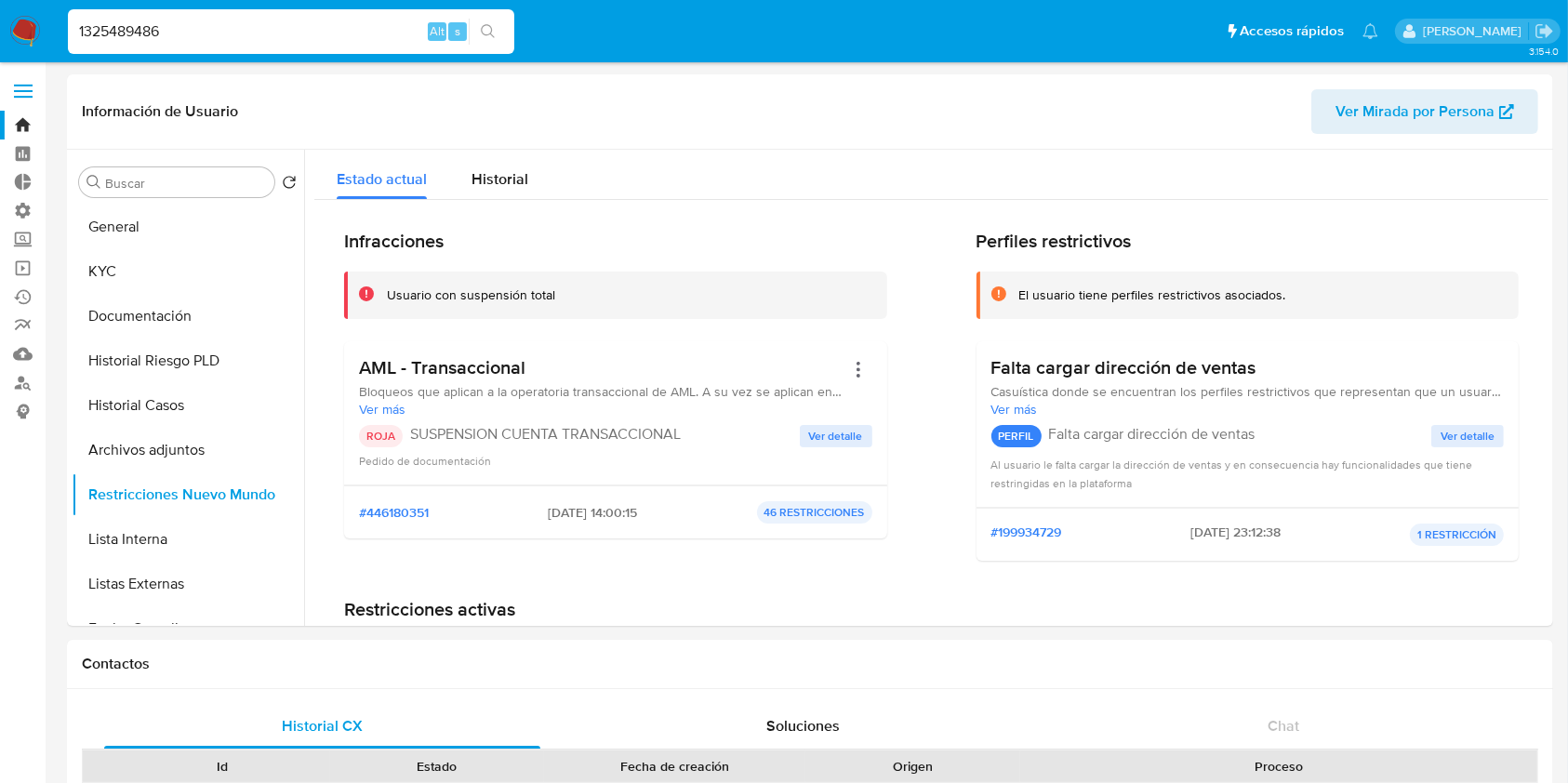
paste input "516871603"
type input "516871603"
click at [496, 30] on button "search-icon" at bounding box center [487, 31] width 38 height 26
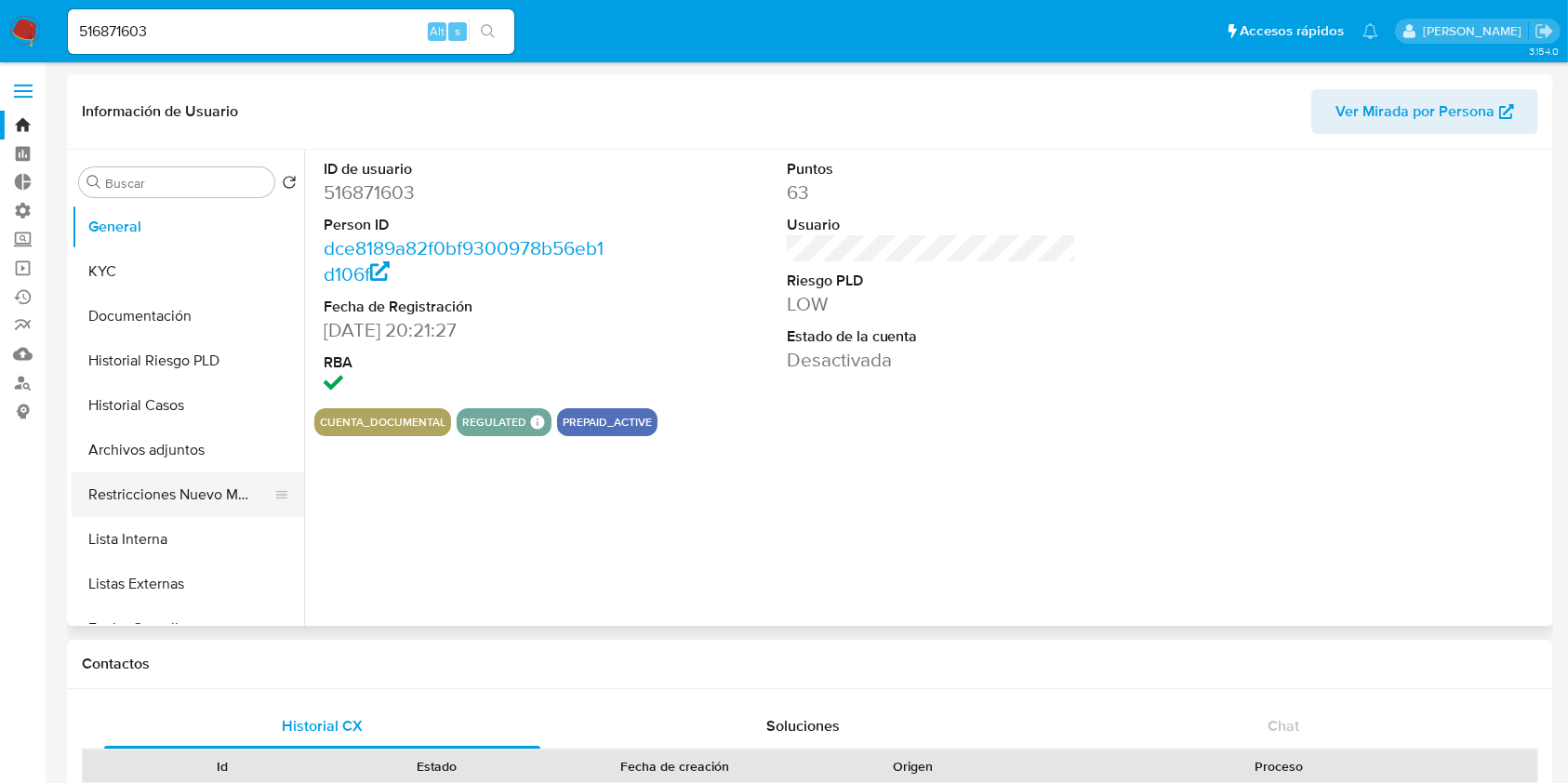
click at [215, 487] on button "Restricciones Nuevo Mundo" at bounding box center [180, 495] width 217 height 45
select select "10"
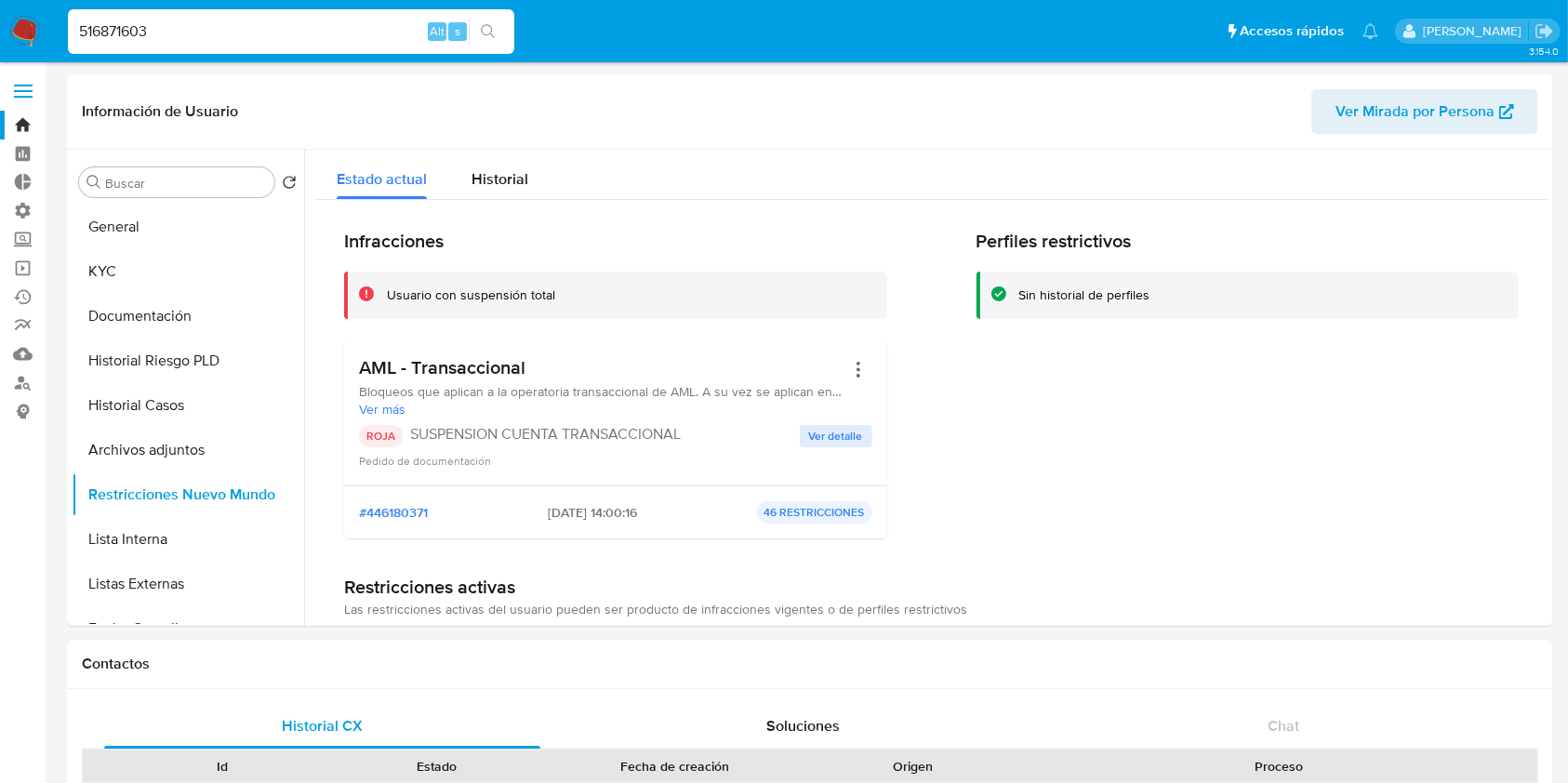
click at [212, 28] on input "516871603" at bounding box center [291, 31] width 446 height 24
drag, startPoint x: 210, startPoint y: 28, endPoint x: 0, endPoint y: 35, distance: 210.1
click at [0, 35] on nav "Pausado Ver notificaciones 516871603 Alt s Accesos rápidos Presiona las siguien…" at bounding box center [784, 31] width 1568 height 62
click at [1117, 782] on div "Id Estado Fecha de creación Origen Proceso • 311683188 finished [DATE] 10:25:18…" at bounding box center [810, 782] width 1456 height 65
